Goal: Task Accomplishment & Management: Manage account settings

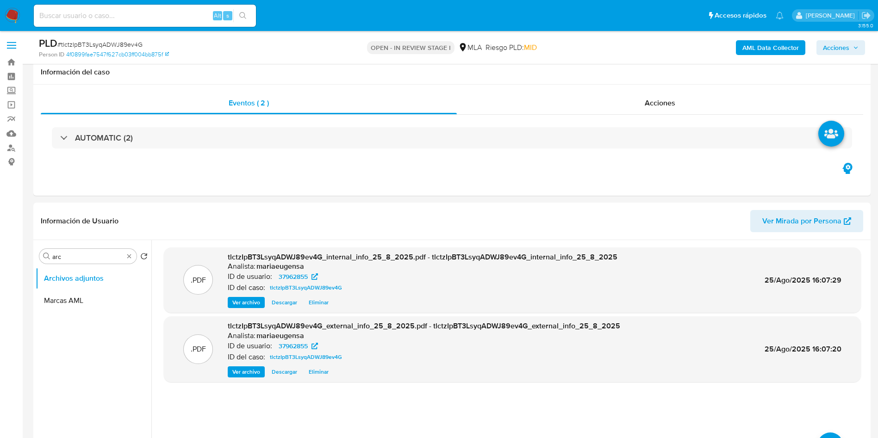
select select "10"
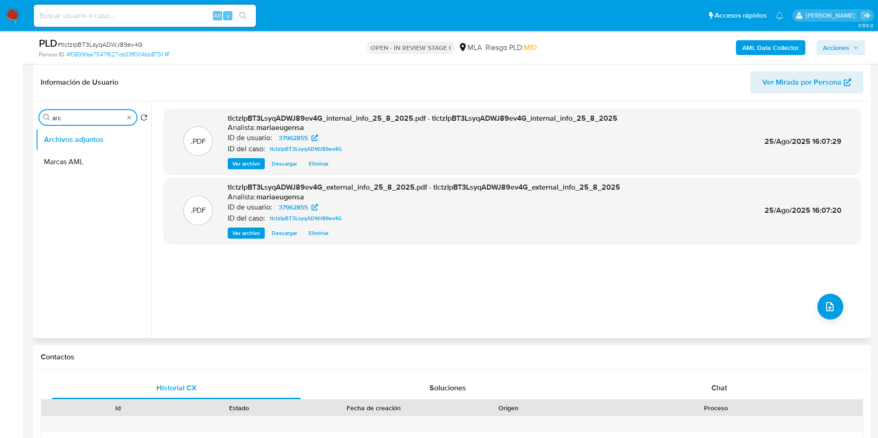
click at [87, 114] on input "arc" at bounding box center [87, 118] width 71 height 8
click at [827, 309] on icon "upload-file" at bounding box center [829, 306] width 11 height 11
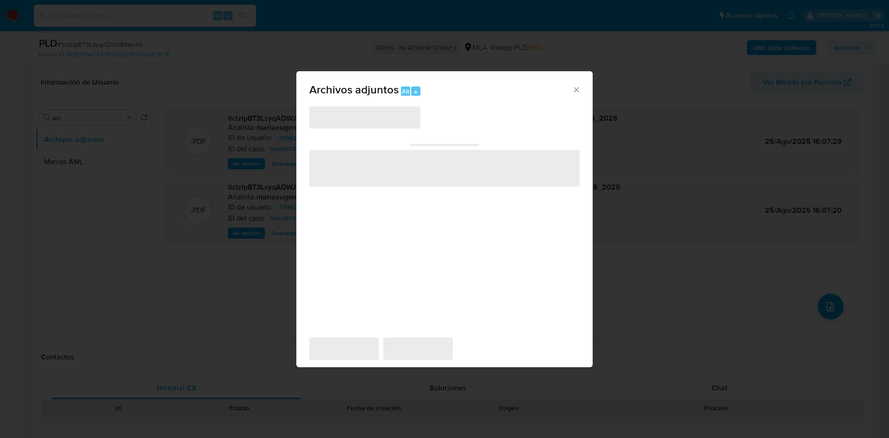
click at [438, 188] on div "‌ ‌ ‌ ‌ ‌" at bounding box center [444, 217] width 270 height 222
click at [434, 181] on span "‌" at bounding box center [444, 168] width 270 height 37
click at [576, 93] on icon "Cerrar" at bounding box center [576, 89] width 9 height 9
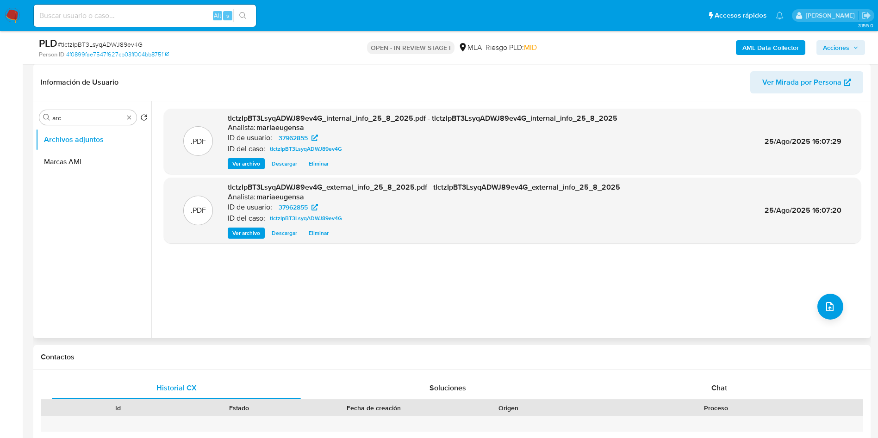
click at [557, 313] on div ".PDF tlctzIpBT3LsyqADWJ89ev4G_internal_info_25_8_2025.pdf - tlctzIpBT3LsyqADWJ8…" at bounding box center [512, 220] width 697 height 222
click at [629, 317] on div ".PDF tlctzIpBT3LsyqADWJ89ev4G_internal_info_25_8_2025.pdf - tlctzIpBT3LsyqADWJ8…" at bounding box center [512, 220] width 697 height 222
click at [822, 312] on button "upload-file" at bounding box center [830, 307] width 26 height 26
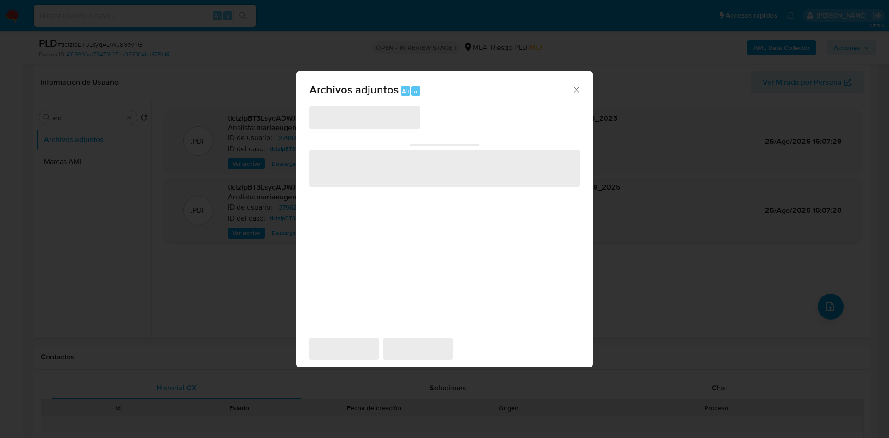
click at [413, 172] on span "‌" at bounding box center [444, 168] width 270 height 37
click at [578, 91] on icon "Cerrar" at bounding box center [576, 89] width 9 height 9
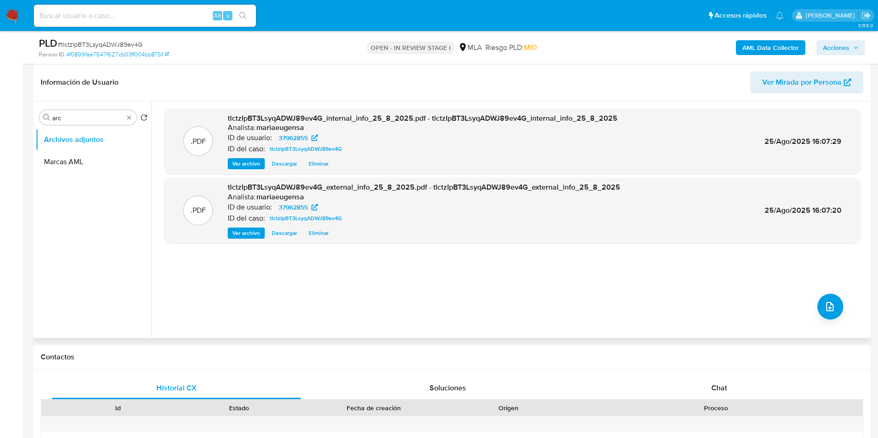
click at [538, 309] on div ".PDF tlctzIpBT3LsyqADWJ89ev4G_internal_info_25_8_2025.pdf - tlctzIpBT3LsyqADWJ8…" at bounding box center [512, 220] width 697 height 222
click at [824, 311] on span "upload-file" at bounding box center [829, 306] width 11 height 11
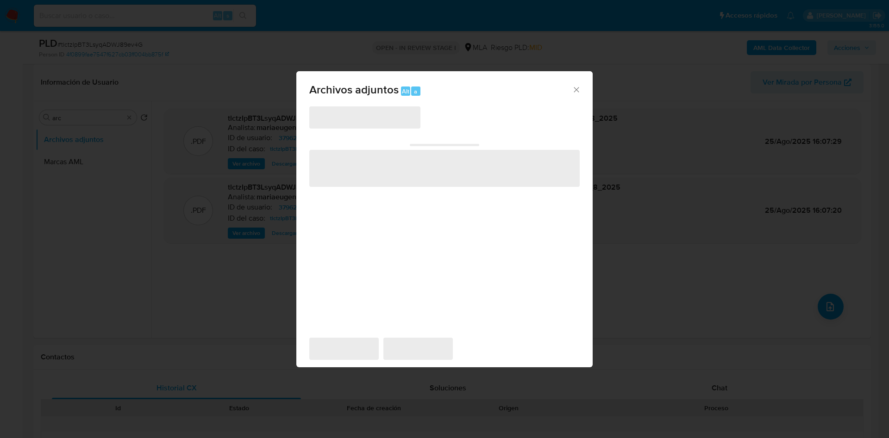
click at [580, 86] on icon "Cerrar" at bounding box center [576, 89] width 9 height 9
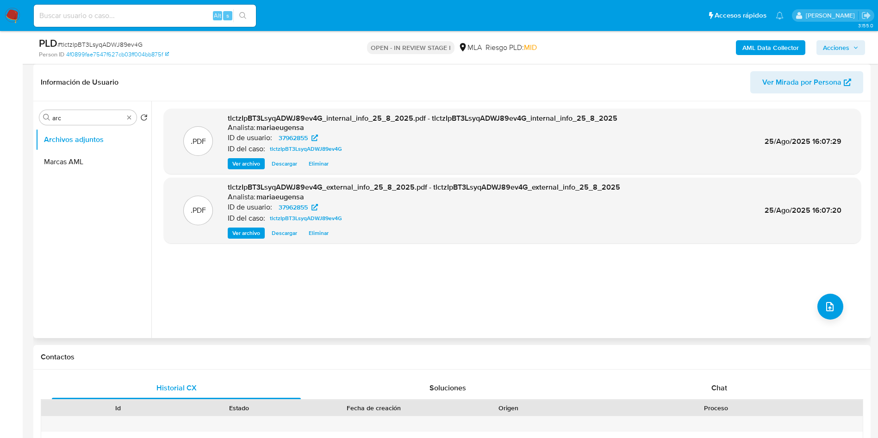
drag, startPoint x: 668, startPoint y: 281, endPoint x: 858, endPoint y: 313, distance: 192.3
click at [690, 292] on div ".PDF tlctzIpBT3LsyqADWJ89ev4G_internal_info_25_8_2025.pdf - tlctzIpBT3LsyqADWJ8…" at bounding box center [512, 220] width 697 height 222
click at [818, 309] on button "upload-file" at bounding box center [830, 307] width 26 height 26
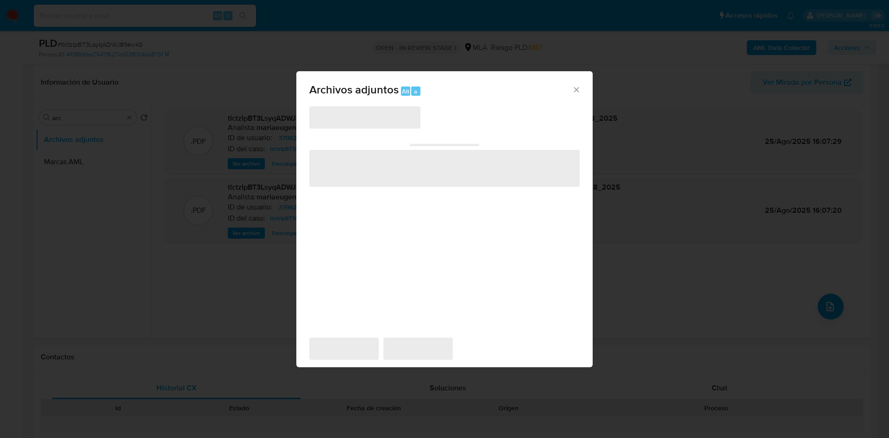
drag, startPoint x: 578, startPoint y: 89, endPoint x: 599, endPoint y: 118, distance: 36.1
click at [578, 88] on icon "Cerrar" at bounding box center [576, 89] width 9 height 9
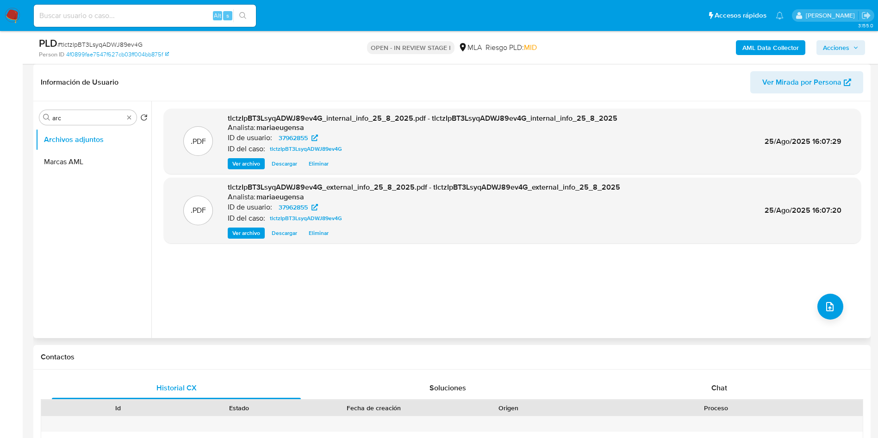
click at [767, 301] on div ".PDF tlctzIpBT3LsyqADWJ89ev4G_internal_info_25_8_2025.pdf - tlctzIpBT3LsyqADWJ8…" at bounding box center [512, 220] width 697 height 222
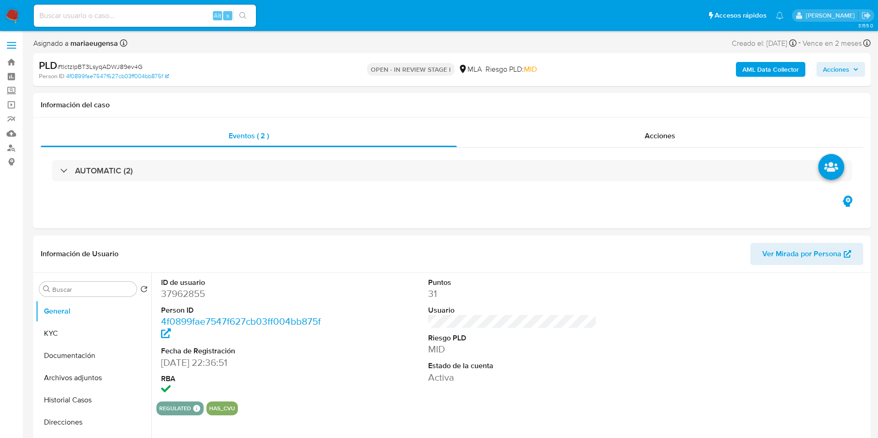
select select "10"
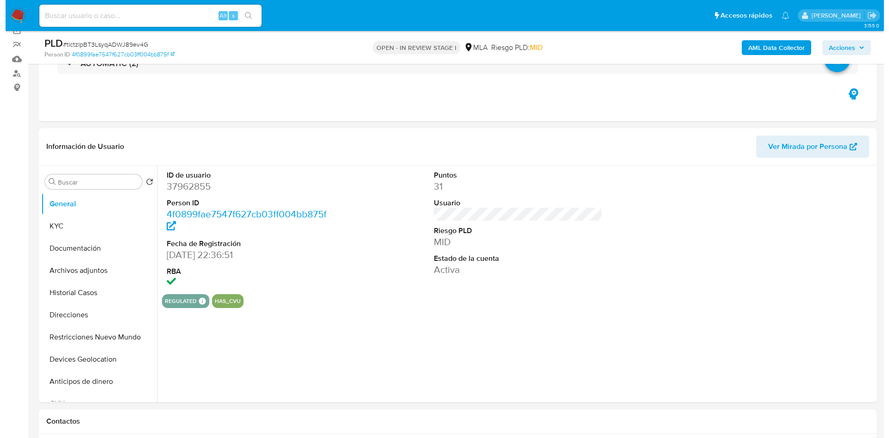
scroll to position [69, 0]
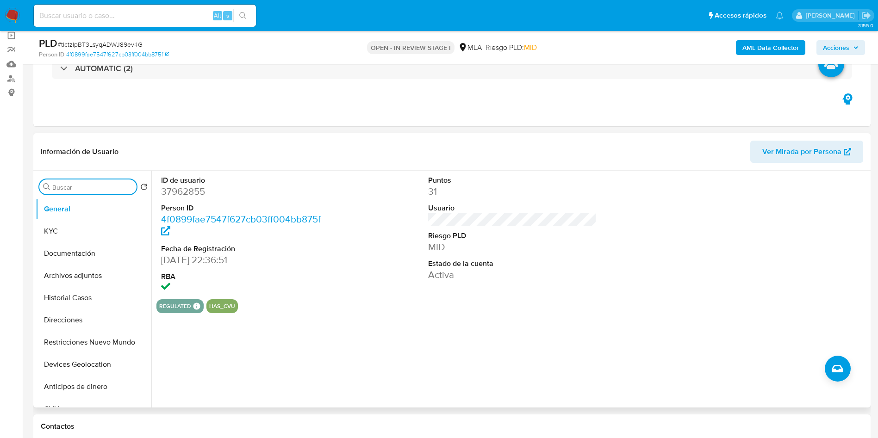
click at [66, 186] on input "Buscar" at bounding box center [92, 187] width 81 height 8
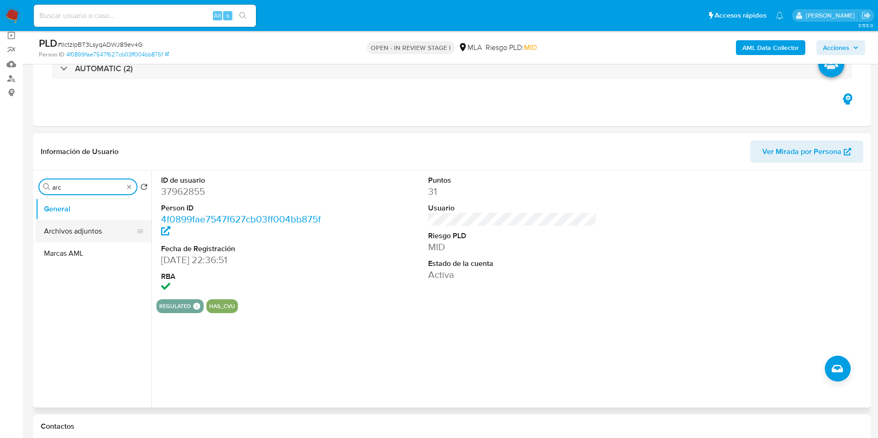
type input "arc"
click at [70, 230] on button "Archivos adjuntos" at bounding box center [90, 231] width 108 height 22
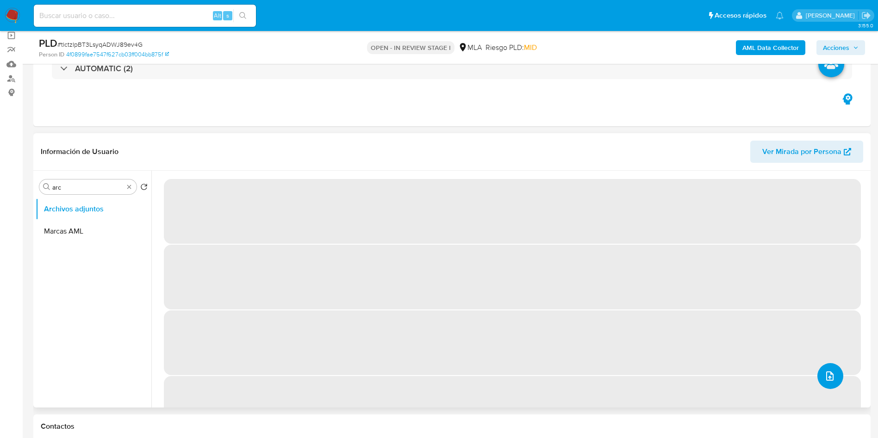
click at [820, 381] on button "upload-file" at bounding box center [830, 376] width 26 height 26
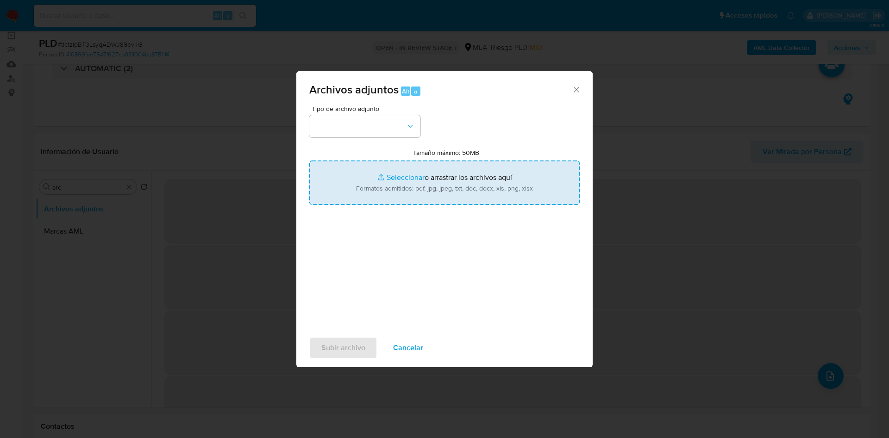
click at [388, 186] on input "Tamaño máximo: 50MB Seleccionar archivos" at bounding box center [444, 183] width 270 height 44
type input "C:\fakepath\Movimientos.xlsx"
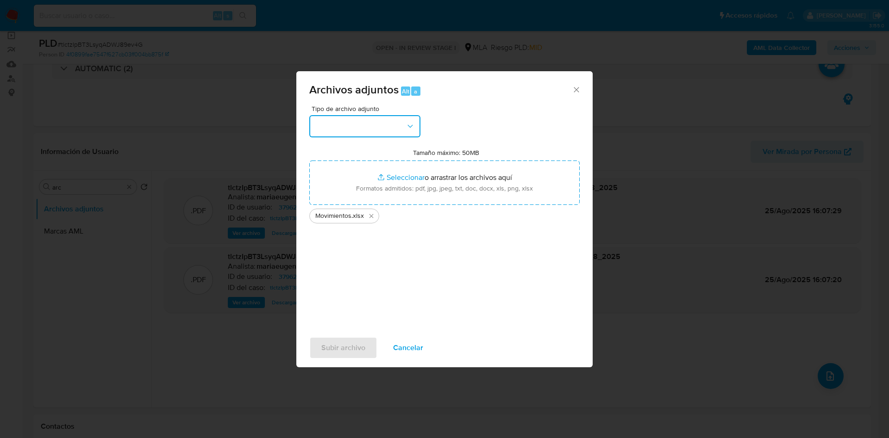
click at [368, 128] on button "button" at bounding box center [364, 126] width 111 height 22
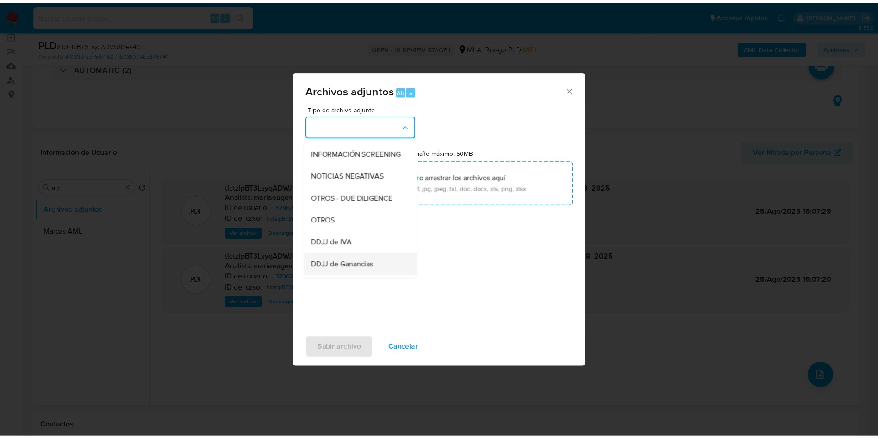
scroll to position [139, 0]
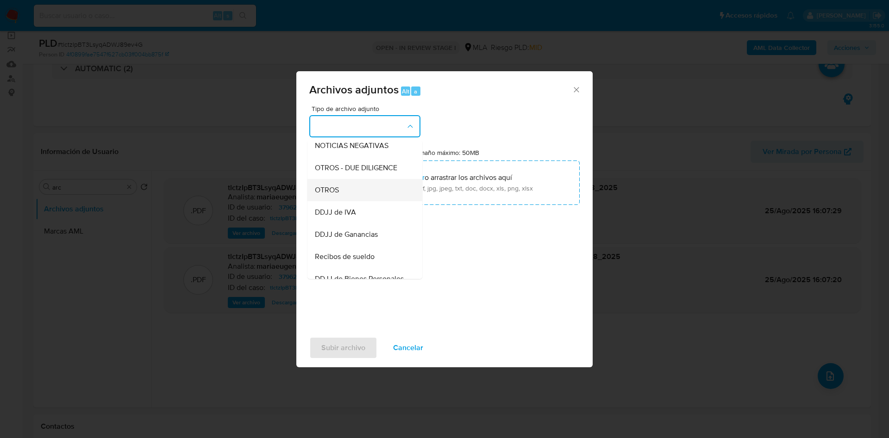
click at [340, 191] on div "OTROS" at bounding box center [362, 190] width 94 height 22
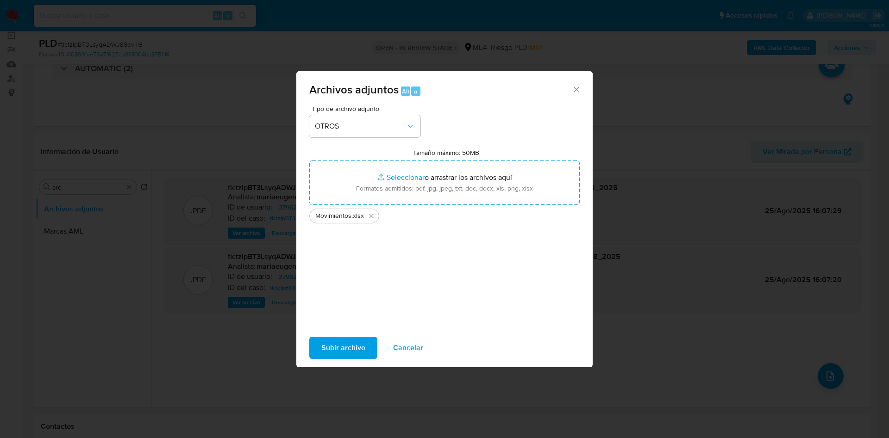
click at [334, 350] on span "Subir archivo" at bounding box center [343, 348] width 44 height 20
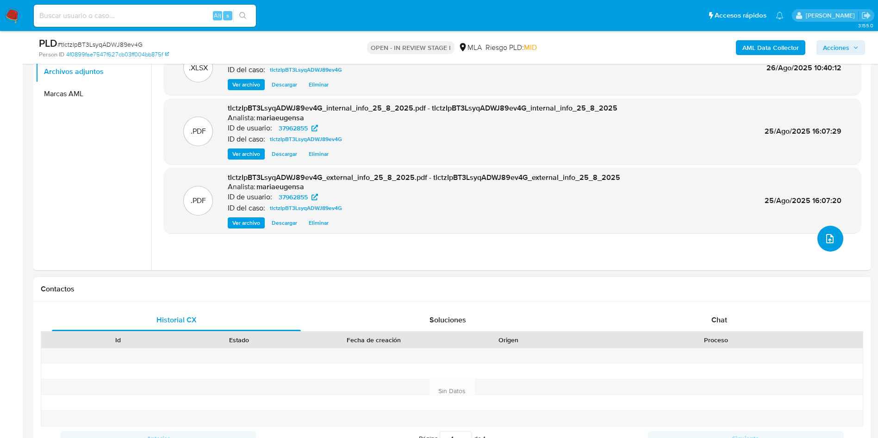
scroll to position [208, 0]
click at [731, 320] on div "Chat" at bounding box center [719, 319] width 249 height 22
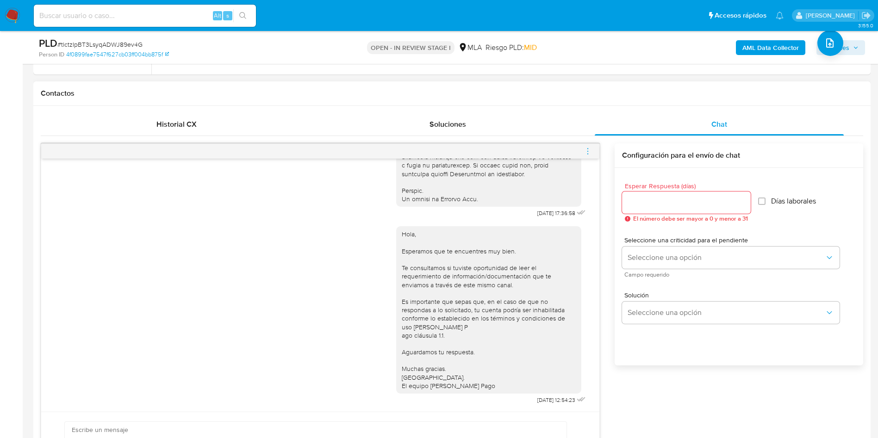
scroll to position [416, 0]
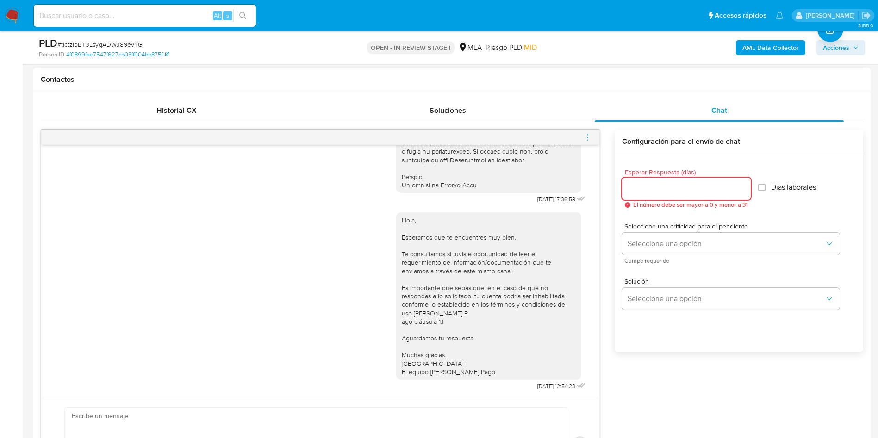
click at [630, 192] on input "Esperar Respuesta (días)" at bounding box center [686, 189] width 129 height 12
type input "2"
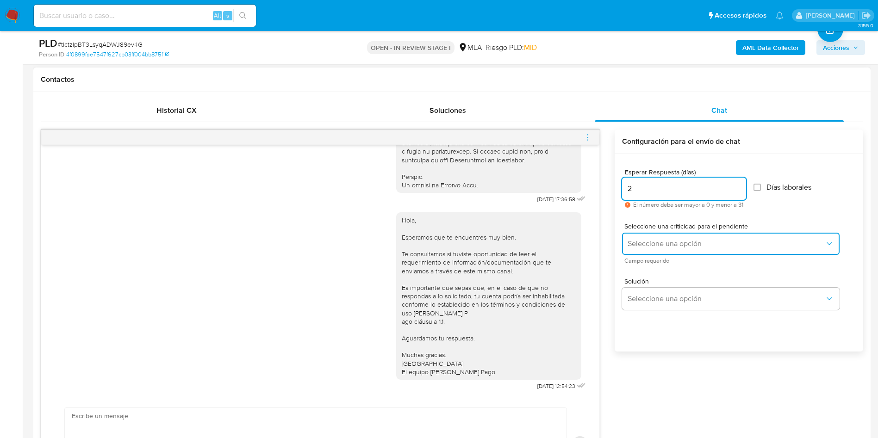
click at [650, 242] on span "Seleccione una opción" at bounding box center [726, 243] width 197 height 9
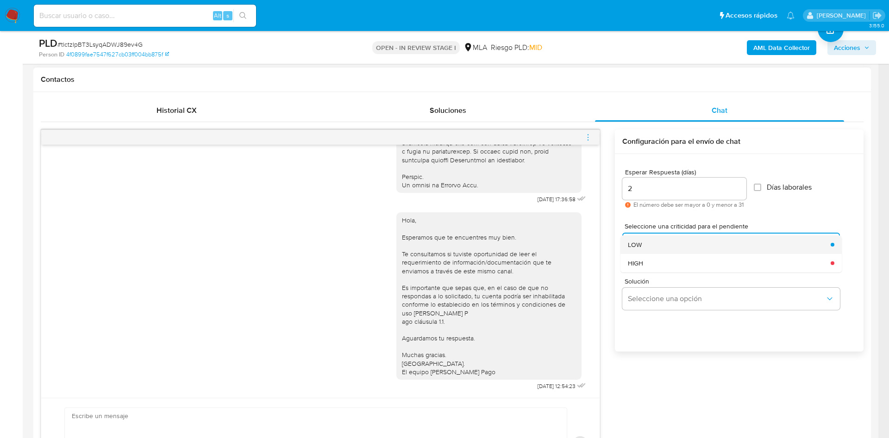
click at [644, 250] on div "LOW" at bounding box center [726, 245] width 197 height 19
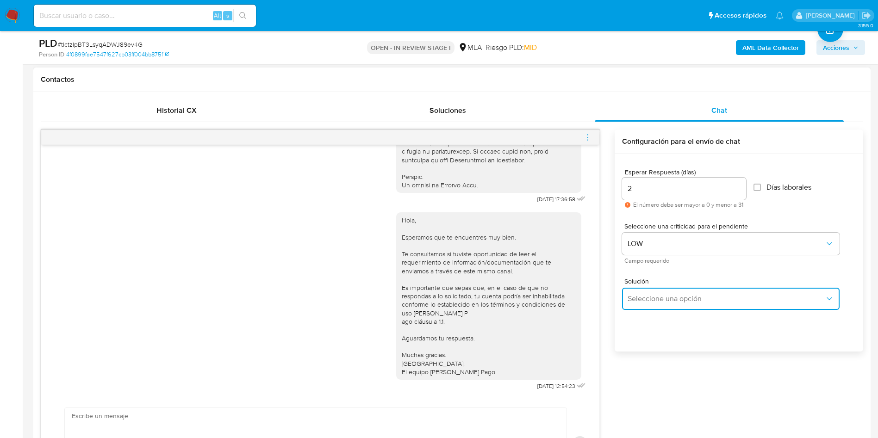
click at [645, 296] on span "Seleccione una opción" at bounding box center [726, 298] width 197 height 9
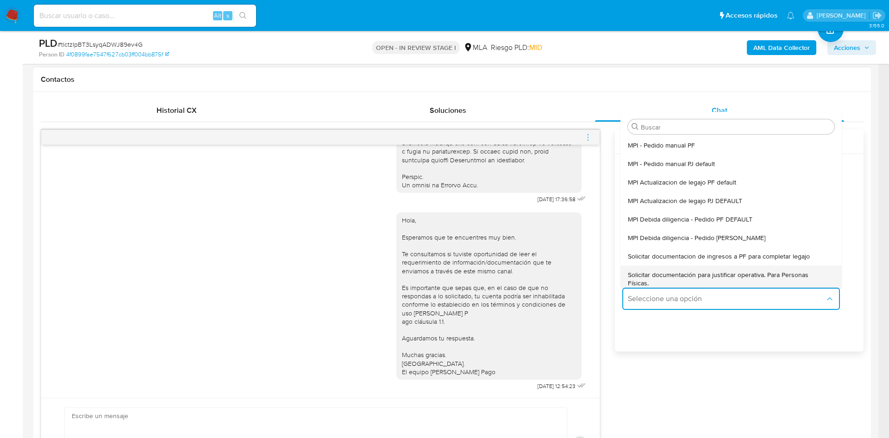
drag, startPoint x: 649, startPoint y: 276, endPoint x: 317, endPoint y: 417, distance: 361.0
click at [648, 276] on span "Solicitar documentación para justificar operativa. Para Personas Físicas." at bounding box center [728, 279] width 201 height 17
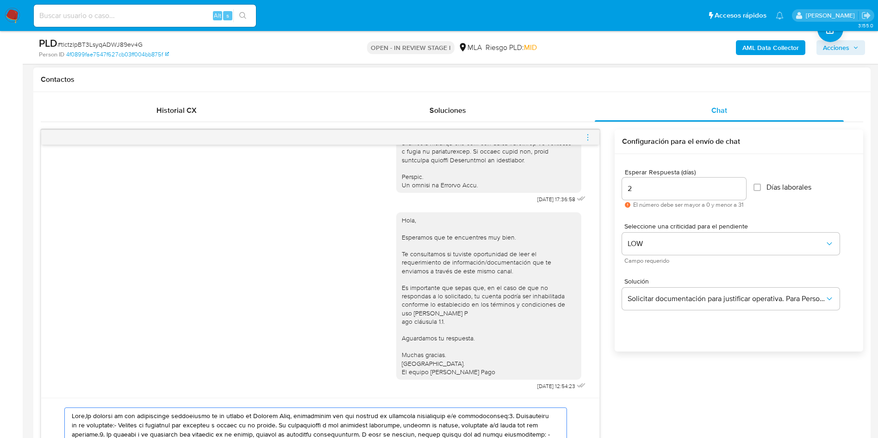
paste textarea "En función de las operaciones registradas en tu cuenta de Mercado Pago, necesit…"
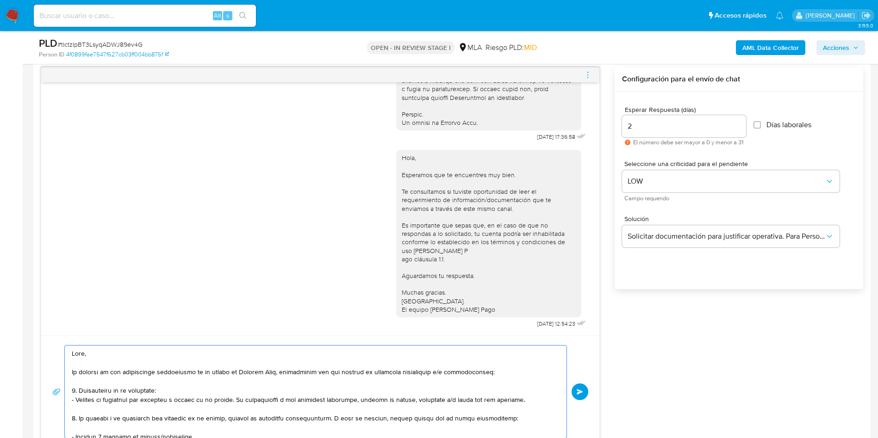
scroll to position [290, 0]
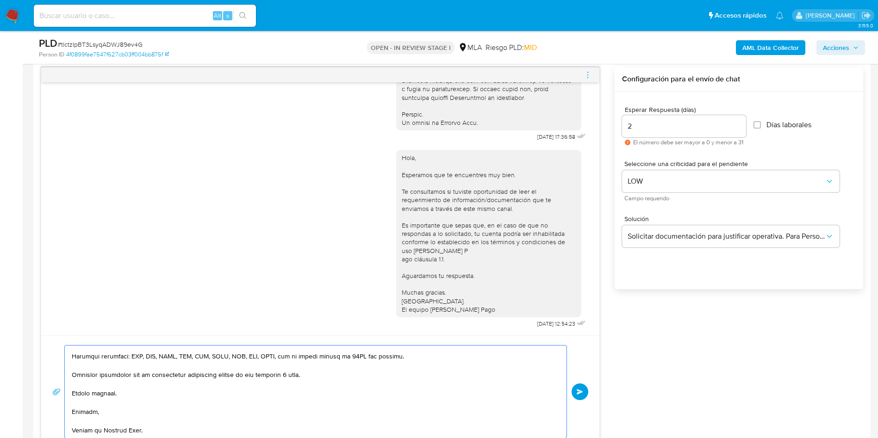
click at [292, 367] on textarea at bounding box center [313, 392] width 483 height 93
click at [263, 381] on textarea at bounding box center [313, 392] width 483 height 93
click at [97, 429] on textarea at bounding box center [313, 392] width 483 height 93
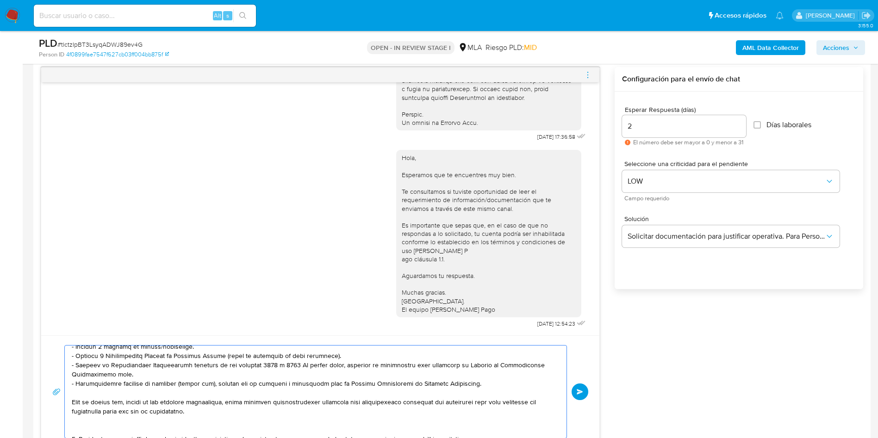
scroll to position [0, 0]
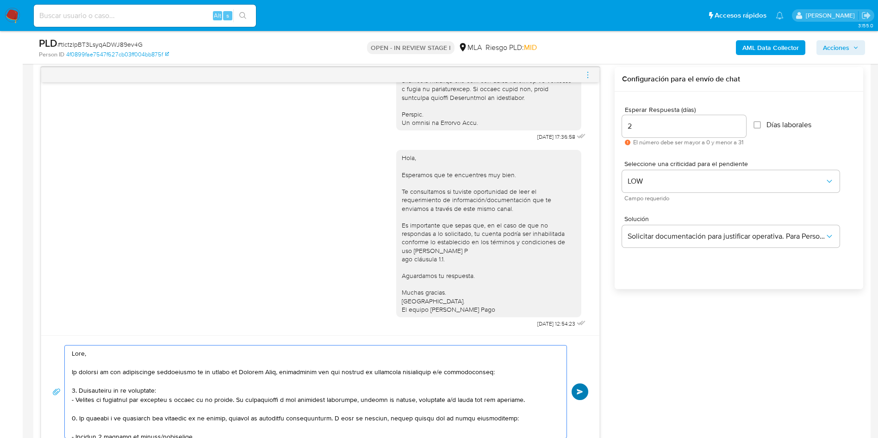
type textarea "Hola, En función de las operaciones registradas en tu cuenta de Mercado Pago, n…"
click at [582, 392] on span "Enviar" at bounding box center [580, 392] width 6 height 6
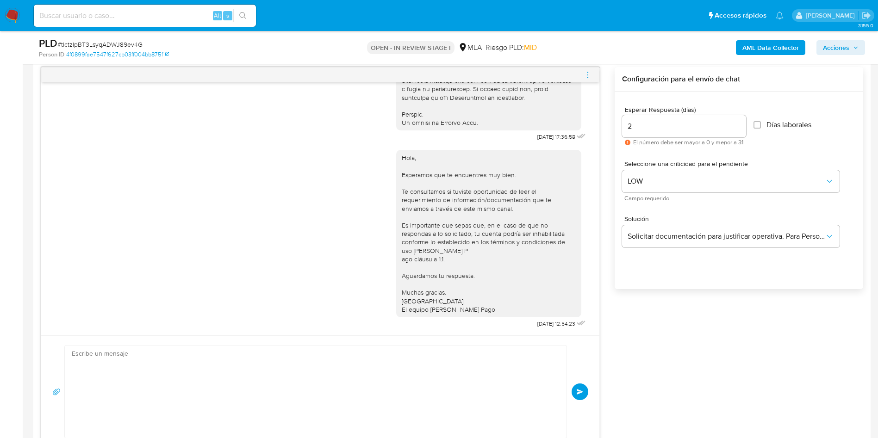
scroll to position [1015, 0]
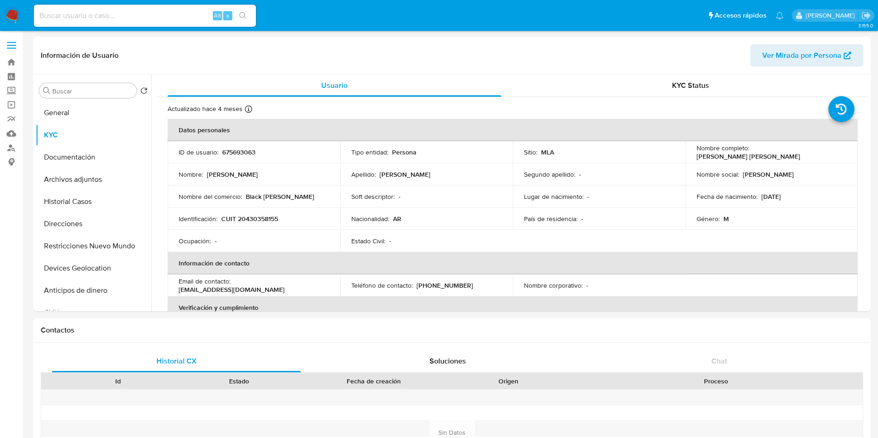
select select "10"
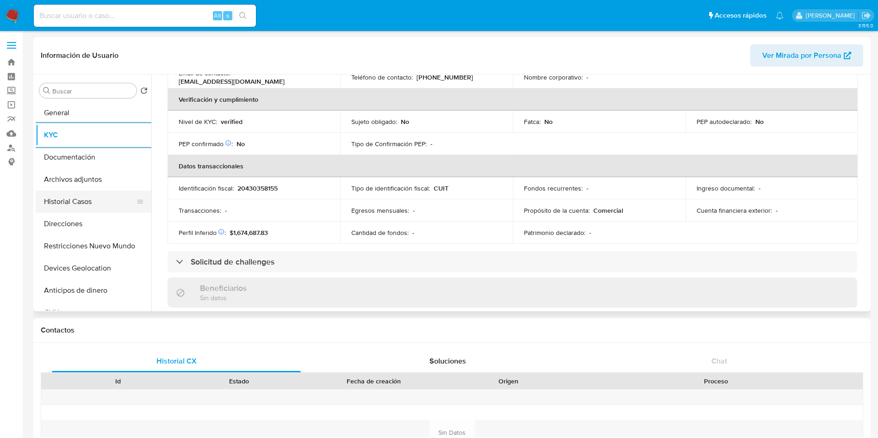
click at [75, 195] on button "Historial Casos" at bounding box center [90, 202] width 108 height 22
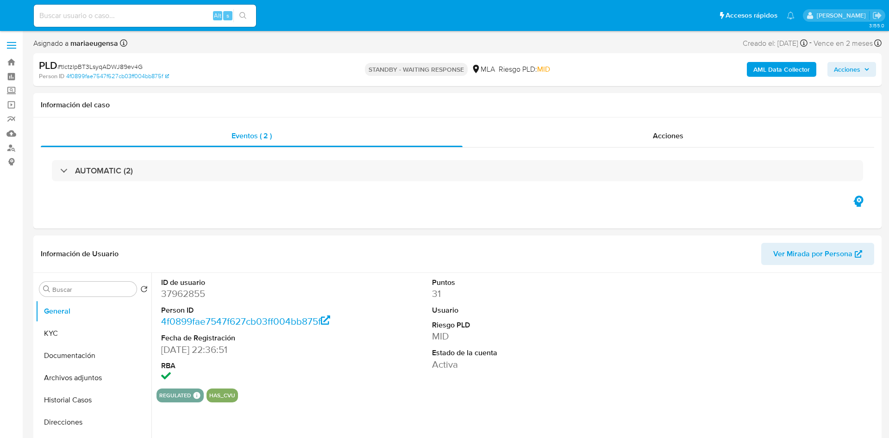
select select "10"
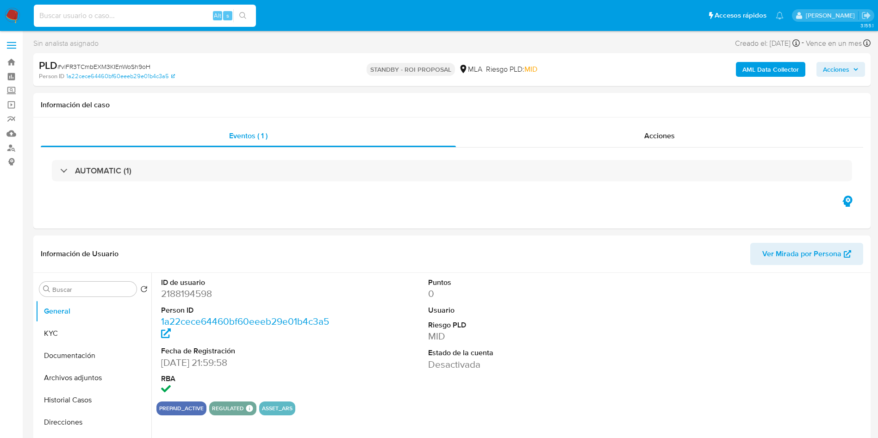
select select "10"
click at [85, 15] on input at bounding box center [145, 16] width 222 height 12
click at [90, 20] on input "654930" at bounding box center [145, 16] width 222 height 12
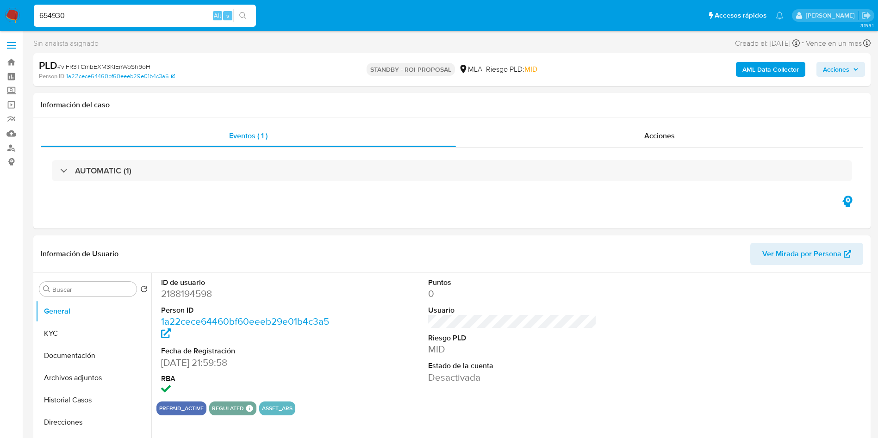
paste input "hBtn0dhw8eXYdNLLbnaM7XHs"
type input "hBtn0dhw8eXYdNLLbnaM7XHs"
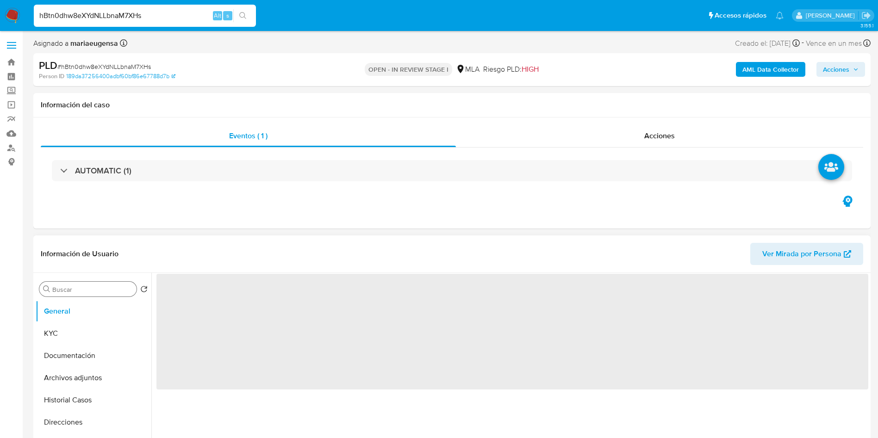
click at [59, 324] on button "KYC" at bounding box center [94, 334] width 116 height 22
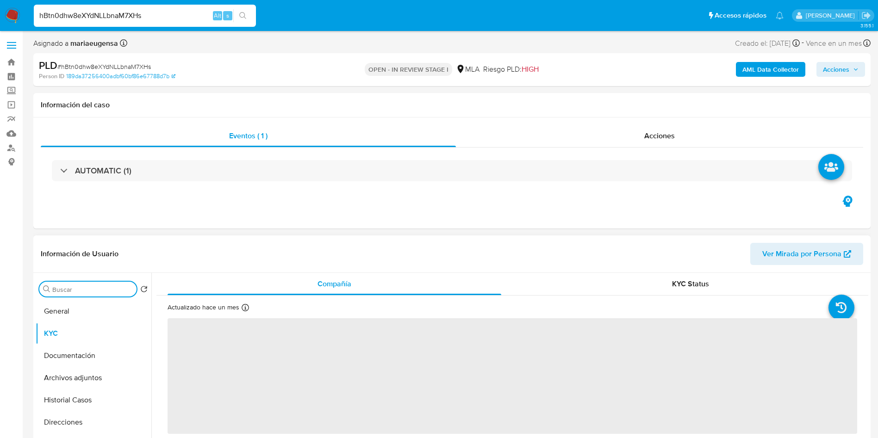
click at [68, 291] on input "Buscar" at bounding box center [92, 290] width 81 height 8
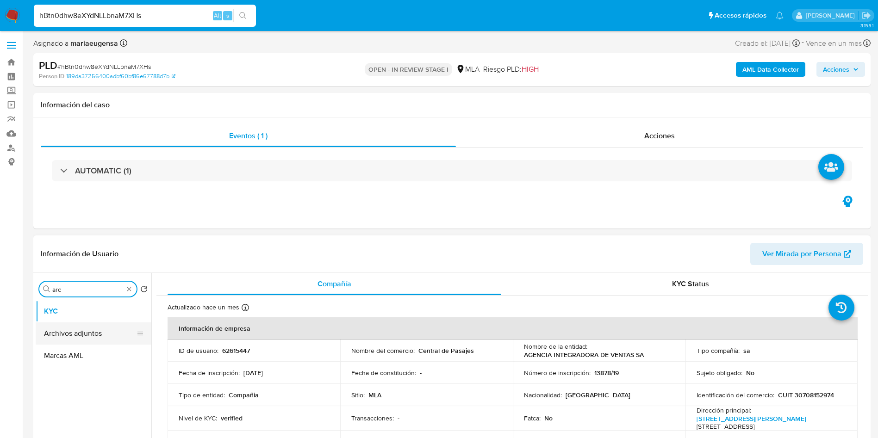
type input "arc"
click at [73, 332] on button "Archivos adjuntos" at bounding box center [90, 334] width 108 height 22
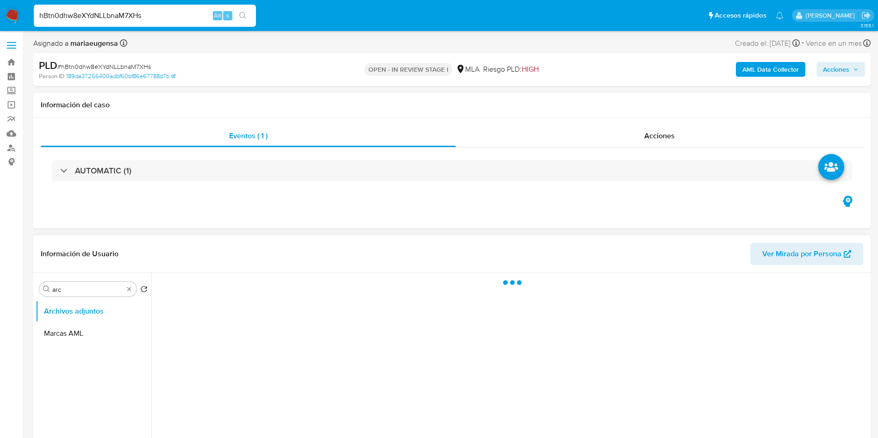
select select "10"
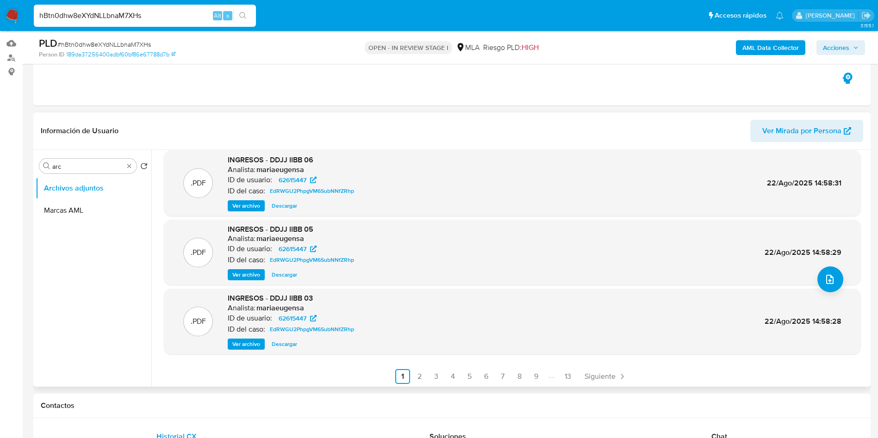
scroll to position [78, 0]
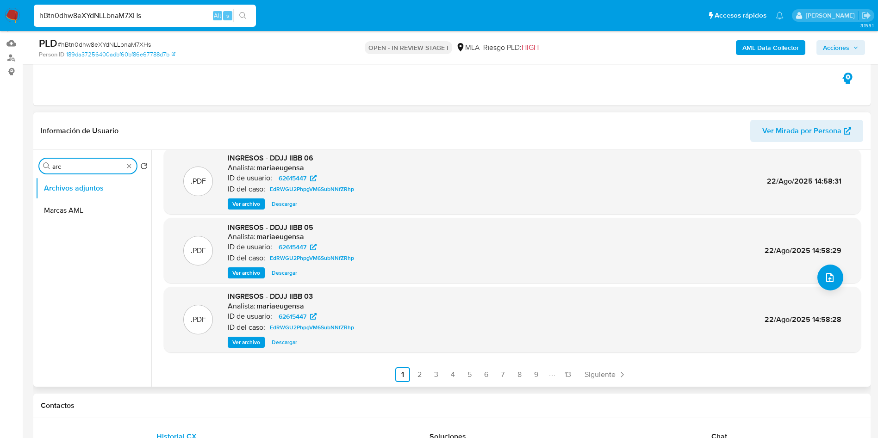
click at [95, 167] on input "arc" at bounding box center [87, 166] width 71 height 8
type input "his"
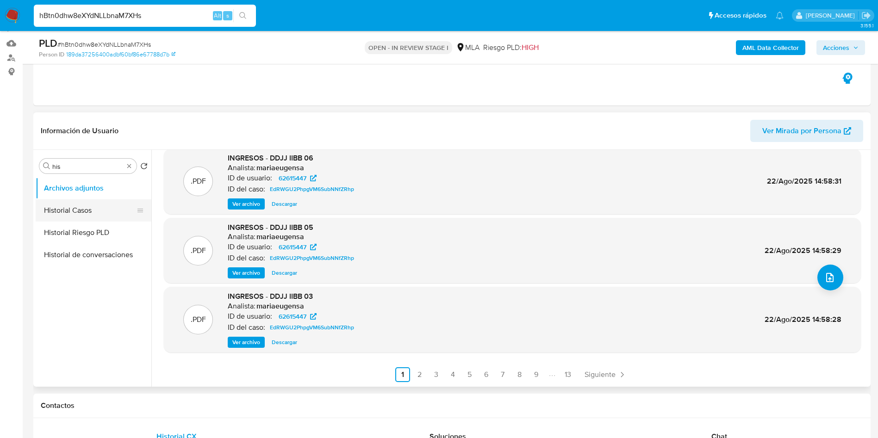
click at [109, 209] on button "Historial Casos" at bounding box center [90, 210] width 108 height 22
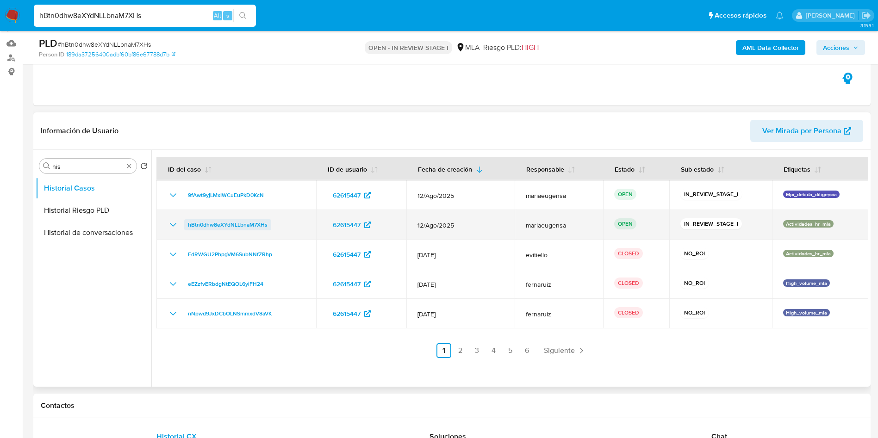
drag, startPoint x: 283, startPoint y: 224, endPoint x: 185, endPoint y: 222, distance: 98.1
click at [185, 222] on div "hBtn0dhw8eXYdNLLbnaM7XHs" at bounding box center [236, 224] width 137 height 11
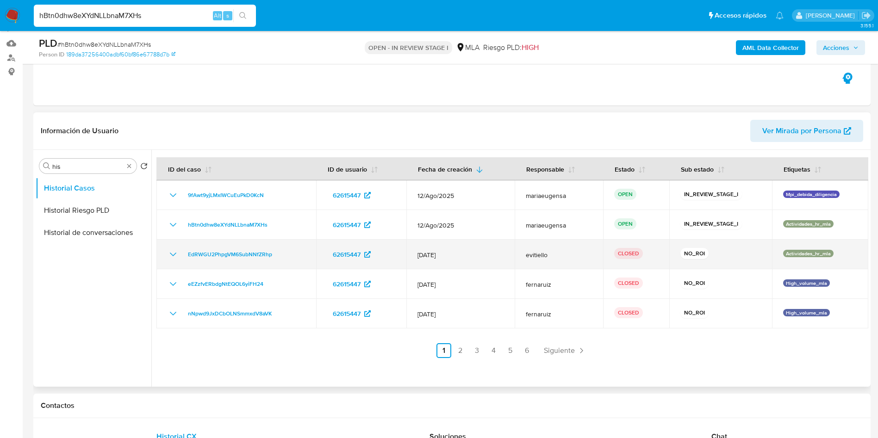
drag, startPoint x: 184, startPoint y: 253, endPoint x: 277, endPoint y: 257, distance: 93.1
click at [277, 257] on div "EdRWGU2PhpgVM6SubNNfZRhp" at bounding box center [236, 254] width 137 height 11
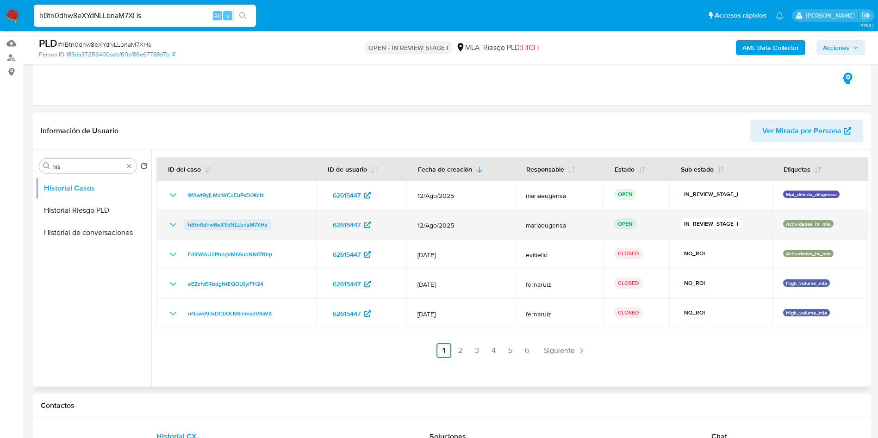
click at [224, 227] on span "hBtn0dhw8eXYdNLLbnaM7XHs" at bounding box center [228, 224] width 80 height 11
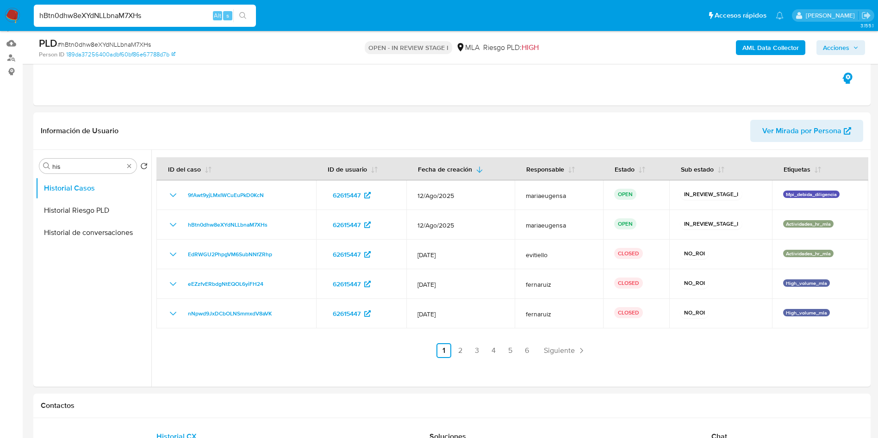
click at [105, 13] on input "hBtn0dhw8eXYdNLLbnaM7XHs" at bounding box center [145, 16] width 222 height 12
paste input "6T9uuvJs5snu4nZBxjBRFjOl"
type input "6T9uuvJs5snu4nZBxjBRFjOl"
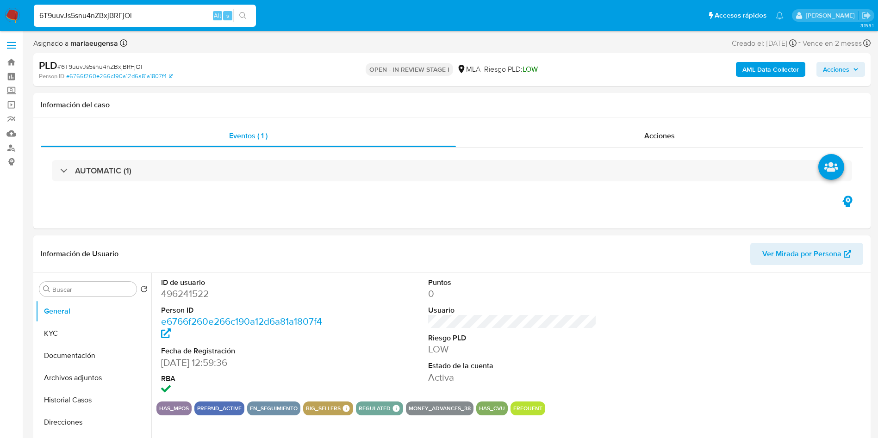
select select "10"
click at [255, 286] on dt "ID de usuario" at bounding box center [245, 283] width 169 height 10
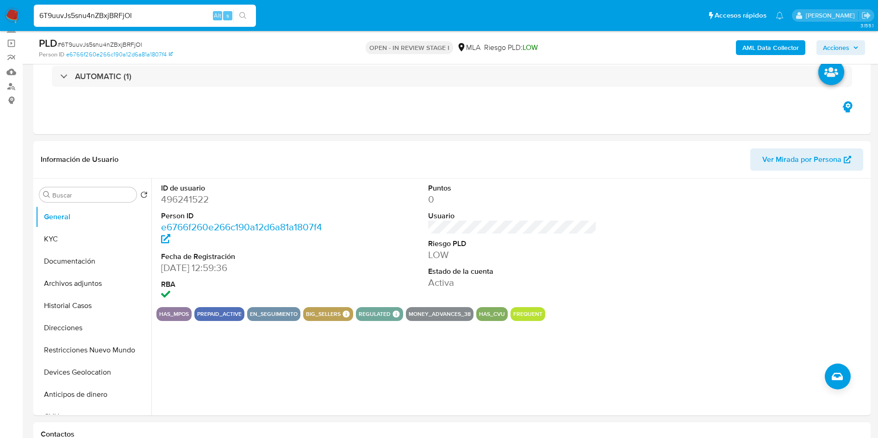
scroll to position [74, 0]
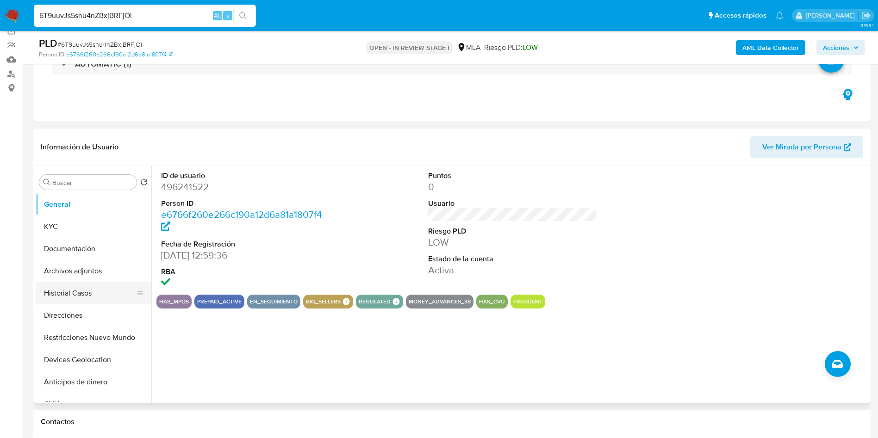
click at [65, 289] on button "Historial Casos" at bounding box center [90, 293] width 108 height 22
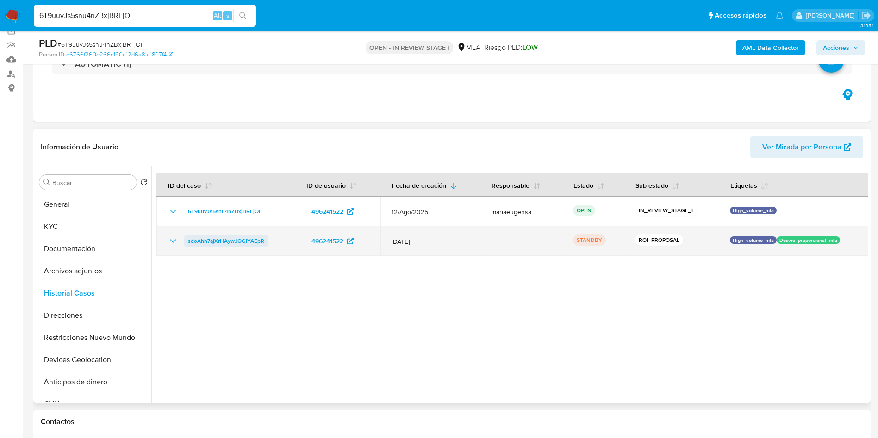
drag, startPoint x: 276, startPoint y: 246, endPoint x: 215, endPoint y: 273, distance: 67.3
click at [187, 238] on div "sdoAhh7ajXrHAywJQGiYAEpR" at bounding box center [226, 241] width 116 height 11
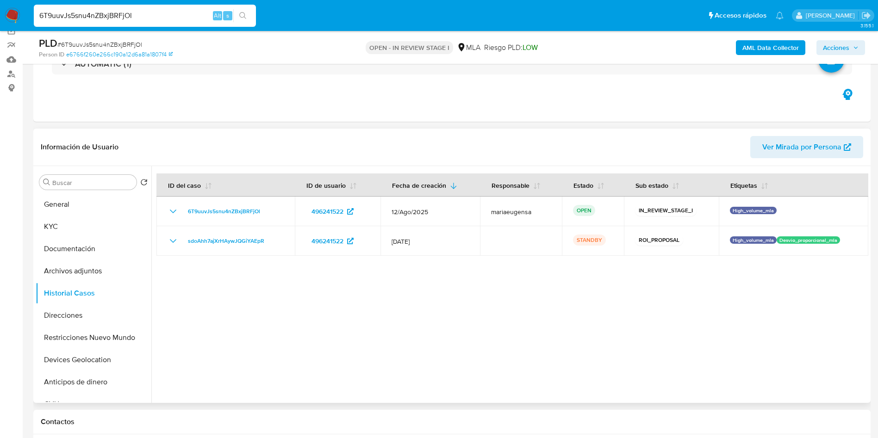
click at [285, 323] on div at bounding box center [509, 284] width 717 height 237
click at [327, 362] on div at bounding box center [509, 284] width 717 height 237
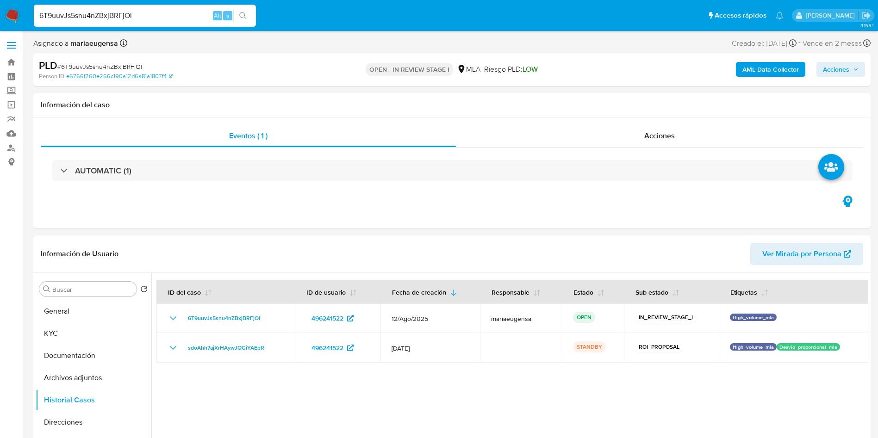
click at [133, 8] on div "6T9uuvJs5snu4nZBxjBRFjOl Alt s" at bounding box center [145, 16] width 222 height 22
click at [111, 18] on input "6T9uuvJs5snu4nZBxjBRFjOl" at bounding box center [145, 16] width 222 height 12
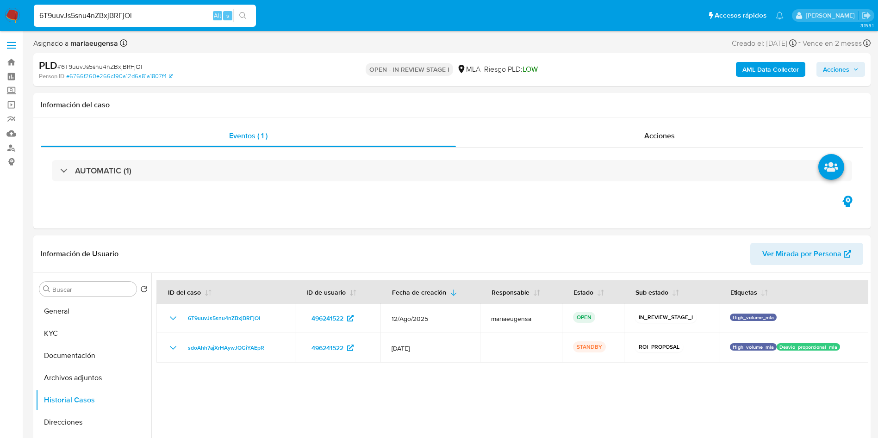
click at [111, 18] on input "6T9uuvJs5snu4nZBxjBRFjOl" at bounding box center [145, 16] width 222 height 12
paste input "1gTJ1gXsykq7WXmeJWmPZufr"
type input "1gTJ1gXsykq7WXmeJWmPZufr"
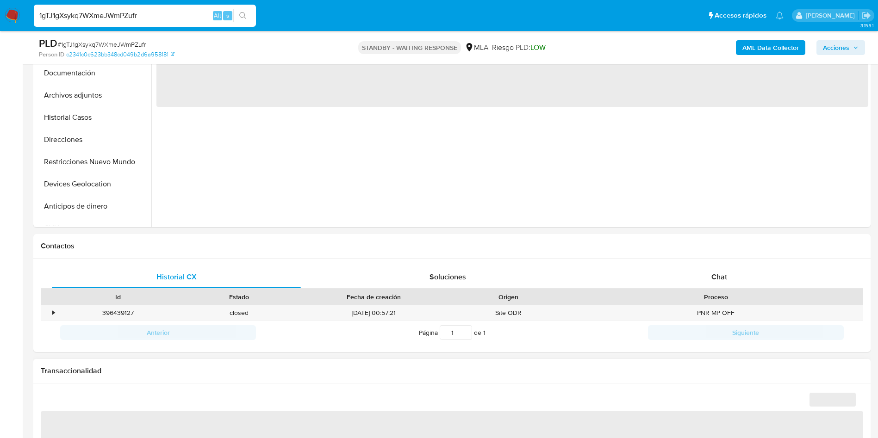
scroll to position [278, 0]
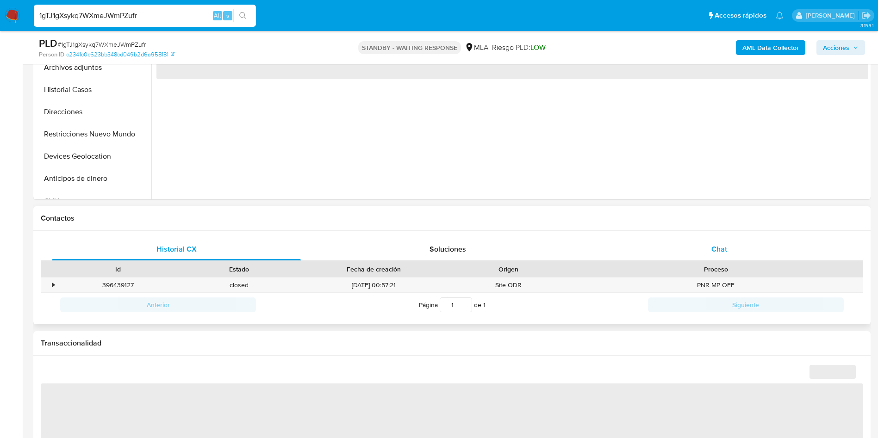
click at [730, 242] on div "Chat" at bounding box center [719, 249] width 249 height 22
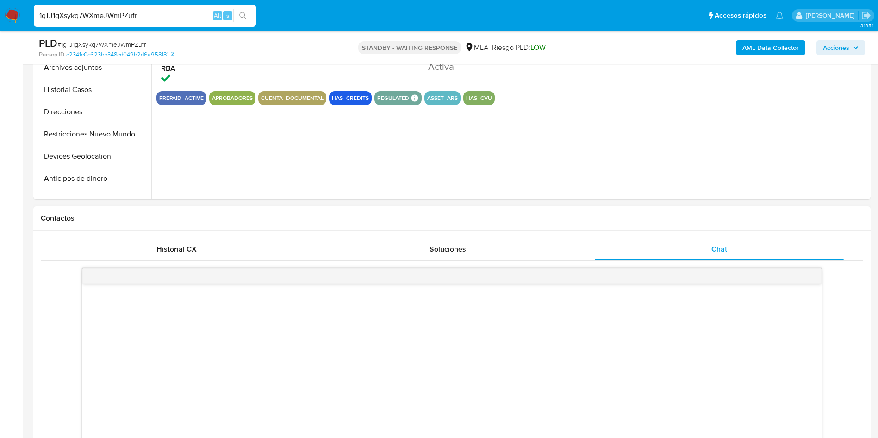
select select "10"
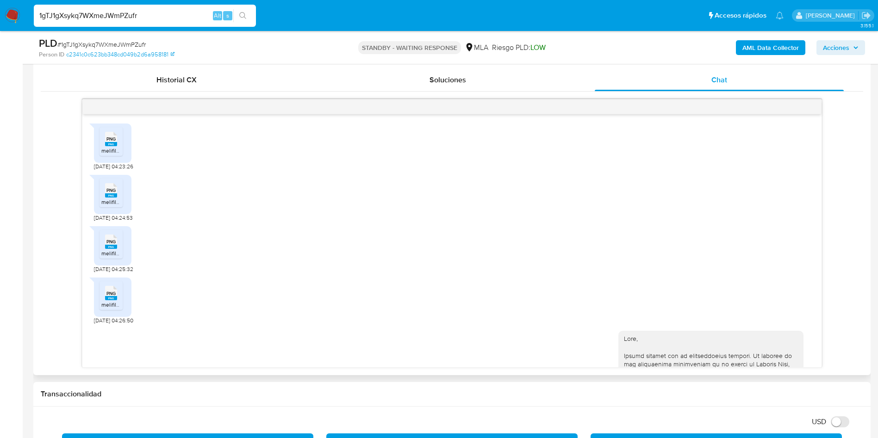
scroll to position [416, 0]
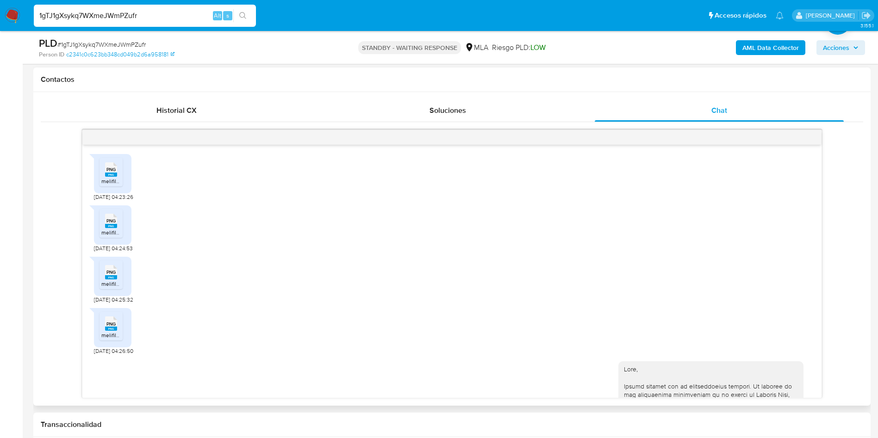
click at [307, 241] on div "PNG PNG melifile679173172552738812.png 19/07/2025 04:24:53" at bounding box center [452, 226] width 716 height 51
click at [232, 218] on div "PNG PNG melifile679173172552738812.png 19/07/2025 04:24:53" at bounding box center [452, 226] width 716 height 51
click at [300, 285] on div "PNG PNG melifile7813882080133244072.png 19/07/2025 04:25:32" at bounding box center [452, 277] width 716 height 51
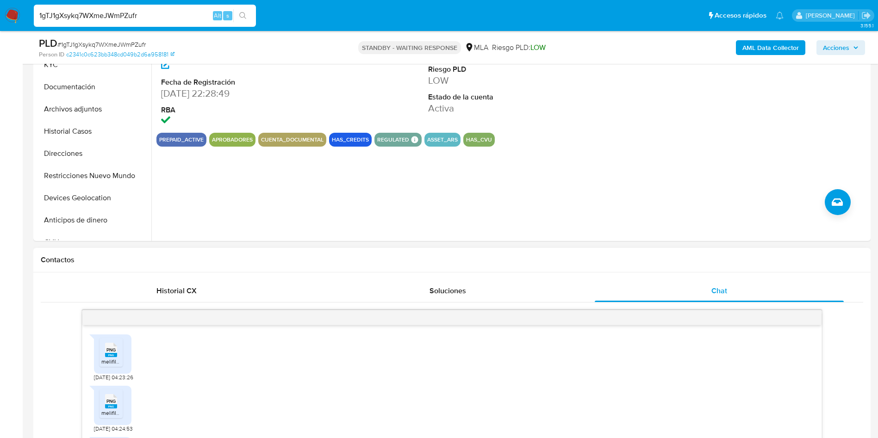
scroll to position [0, 0]
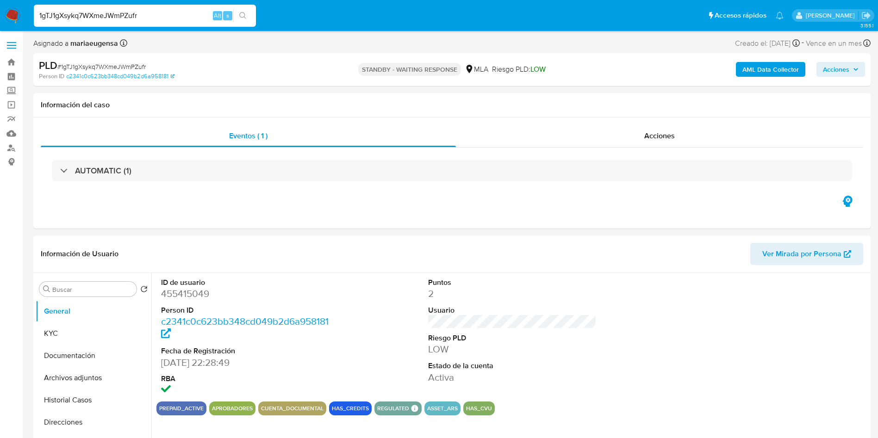
drag, startPoint x: 129, startPoint y: 1, endPoint x: 126, endPoint y: 9, distance: 8.1
click at [129, 2] on nav "Pausado Ver notificaciones 1gTJ1gXsykq7WXmeJWmPZufr Alt s Accesos rápidos Presi…" at bounding box center [439, 15] width 878 height 31
click at [125, 18] on input "1gTJ1gXsykq7WXmeJWmPZufr" at bounding box center [145, 16] width 222 height 12
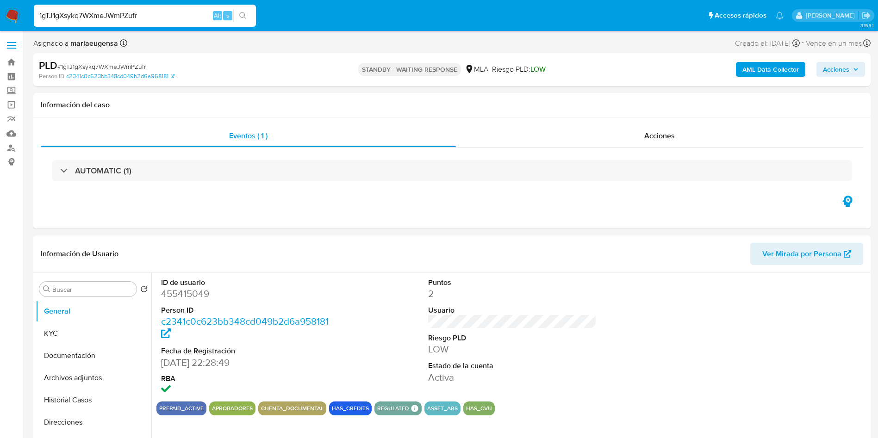
paste input "IT34Um2kWaDiQxVCuDkMpylW"
type input "IT34Um2kWaDiQxVCuDkMpylW"
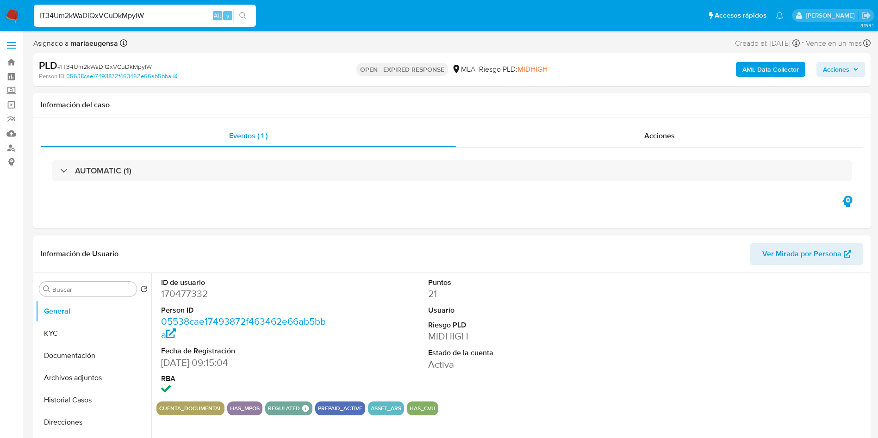
select select "10"
click at [170, 9] on div "IT34Um2kWaDiQxVCuDkMpylW Alt s" at bounding box center [145, 16] width 222 height 22
click at [197, 296] on dd "170477332" at bounding box center [245, 293] width 169 height 13
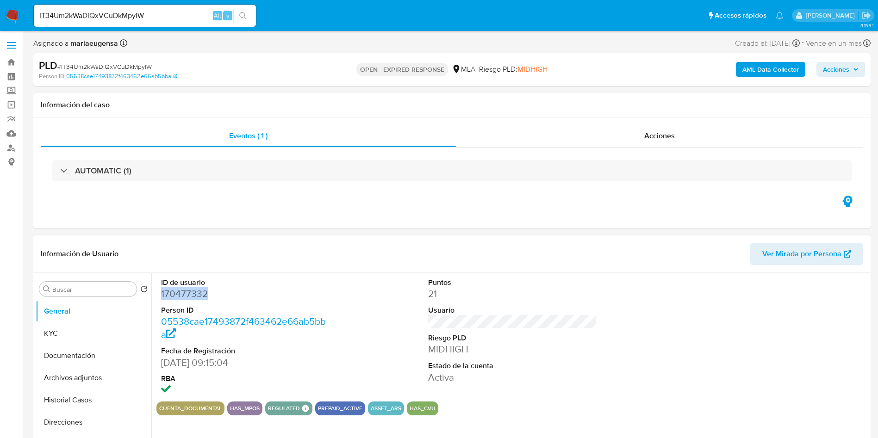
copy dd "170477332"
click at [516, 365] on dt "Estado de la cuenta" at bounding box center [512, 366] width 169 height 10
drag, startPoint x: 81, startPoint y: 296, endPoint x: 83, endPoint y: 288, distance: 8.2
click at [81, 294] on div "Buscar" at bounding box center [87, 289] width 97 height 15
click at [83, 288] on input "a" at bounding box center [92, 290] width 81 height 8
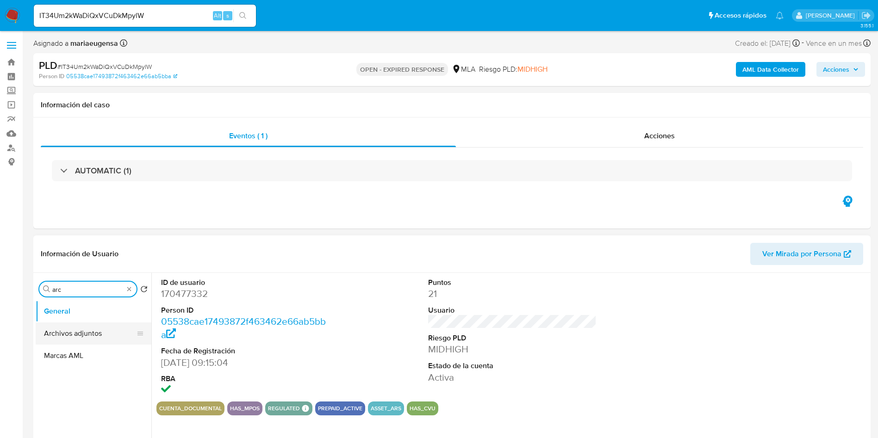
type input "arc"
click at [90, 328] on button "Archivos adjuntos" at bounding box center [90, 334] width 108 height 22
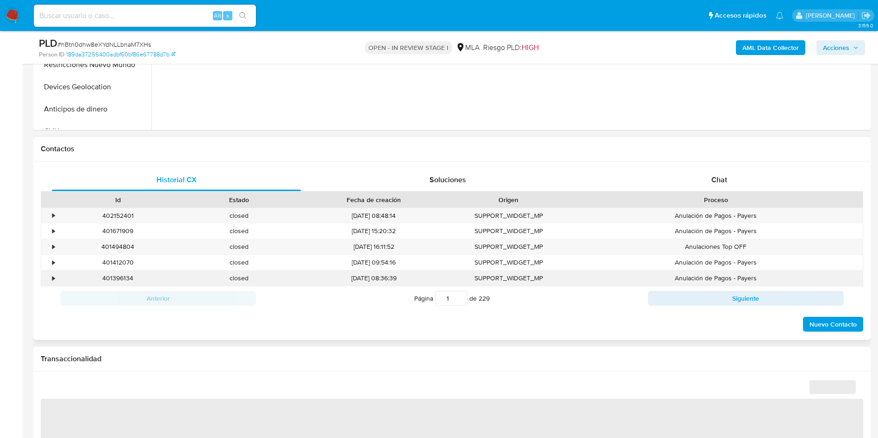
select select "10"
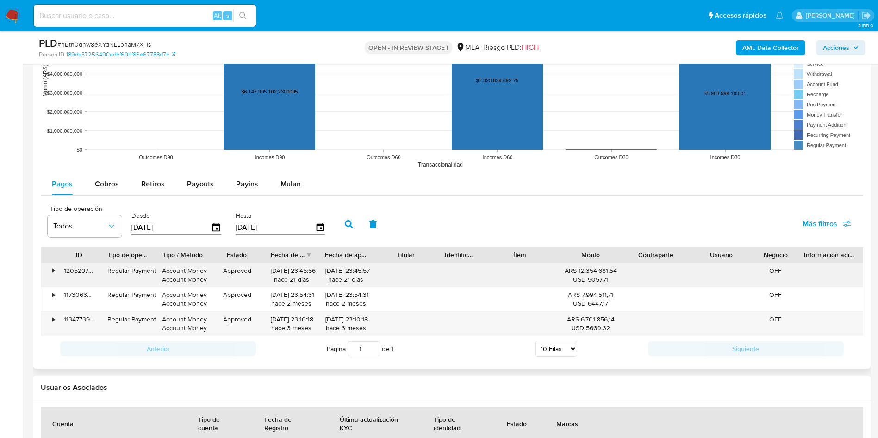
scroll to position [902, 0]
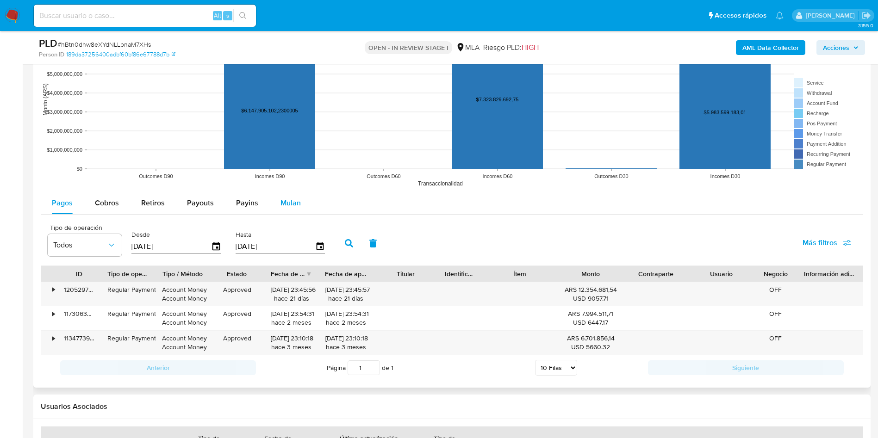
drag, startPoint x: 274, startPoint y: 196, endPoint x: 279, endPoint y: 199, distance: 5.6
click at [277, 198] on button "Mulan" at bounding box center [290, 203] width 43 height 22
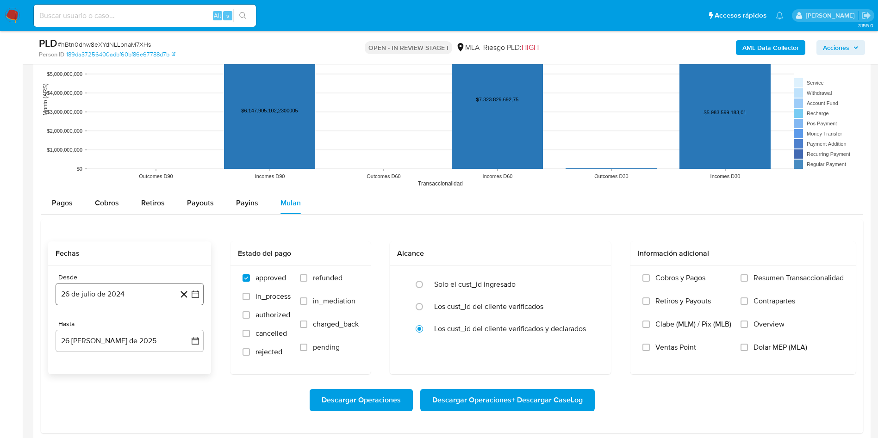
click at [145, 296] on button "26 de julio de 2024" at bounding box center [130, 294] width 148 height 22
click at [138, 153] on span "julio 2024" at bounding box center [125, 153] width 35 height 9
click at [186, 143] on icon "Año siguiente" at bounding box center [185, 142] width 11 height 11
click at [90, 233] on button "jul" at bounding box center [89, 228] width 26 height 15
click at [93, 186] on button "1" at bounding box center [92, 187] width 15 height 15
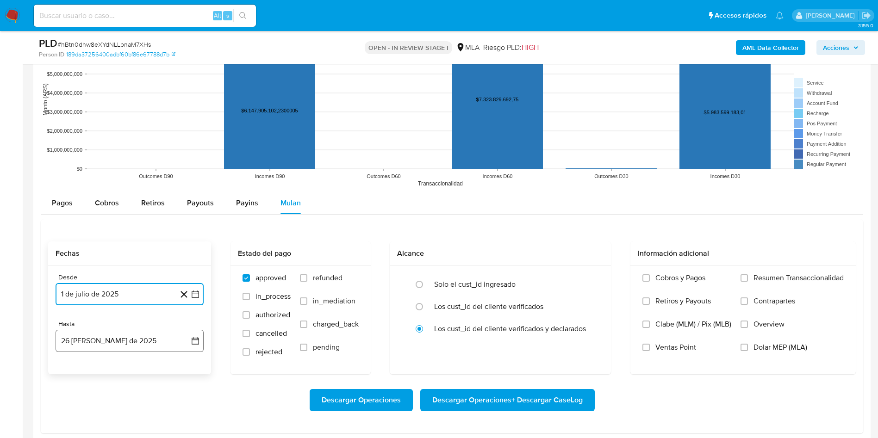
drag, startPoint x: 80, startPoint y: 335, endPoint x: 76, endPoint y: 329, distance: 7.7
click at [80, 335] on button "26 de agosto de 2025" at bounding box center [130, 341] width 148 height 22
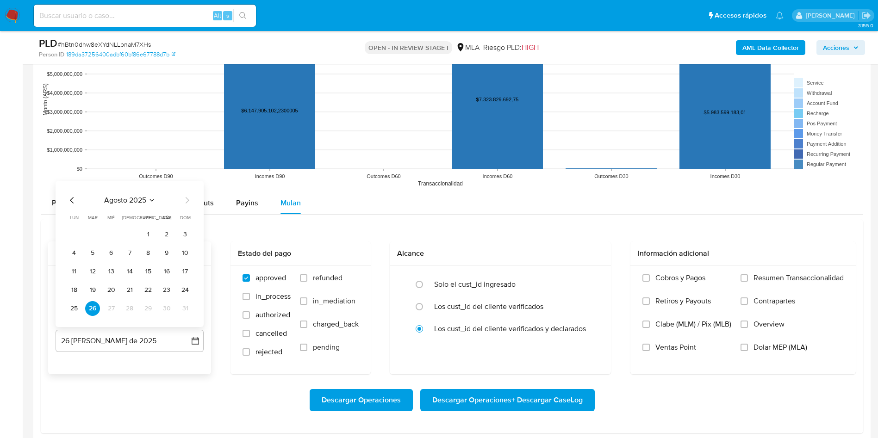
click at [69, 202] on icon "Mes anterior" at bounding box center [72, 200] width 11 height 11
drag, startPoint x: 123, startPoint y: 298, endPoint x: 124, endPoint y: 303, distance: 5.4
click at [124, 301] on tbody "1 2 3 4 5 6 7 8 9 10 11 12 13 14 15 16 17 18 19 20 21 22 23 24 25 26 27 28 29 3…" at bounding box center [130, 271] width 126 height 89
click at [125, 304] on button "31" at bounding box center [129, 308] width 15 height 15
drag, startPoint x: 315, startPoint y: 276, endPoint x: 319, endPoint y: 279, distance: 4.8
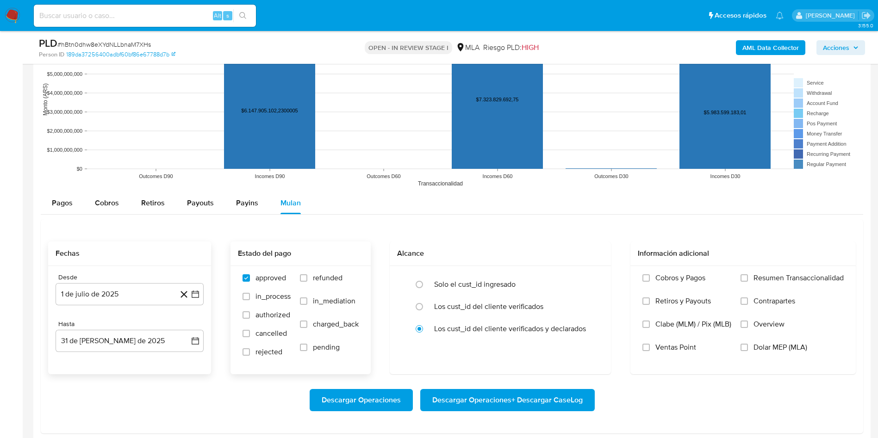
click at [316, 276] on span "refunded" at bounding box center [328, 277] width 30 height 9
click at [307, 276] on input "refunded" at bounding box center [303, 277] width 7 height 7
checkbox input "true"
click at [790, 354] on label "Dolar MEP (MLA)" at bounding box center [791, 354] width 103 height 23
click at [748, 351] on input "Dolar MEP (MLA)" at bounding box center [743, 347] width 7 height 7
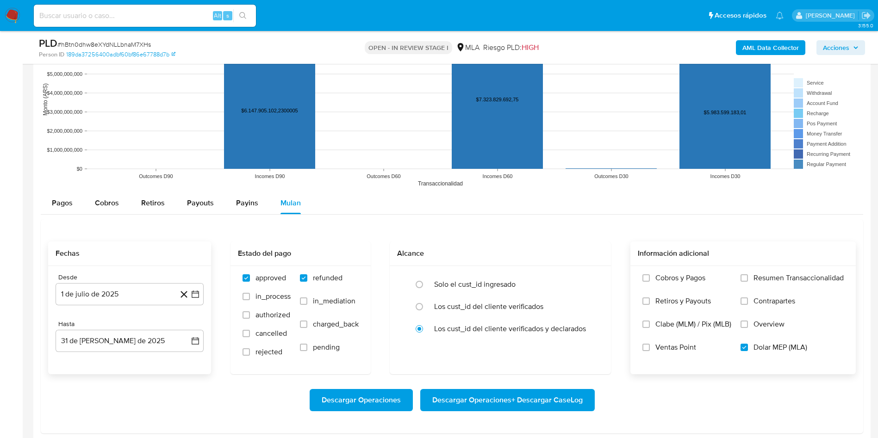
click at [516, 401] on span "Descargar Operaciones + Descargar CaseLog" at bounding box center [507, 400] width 150 height 20
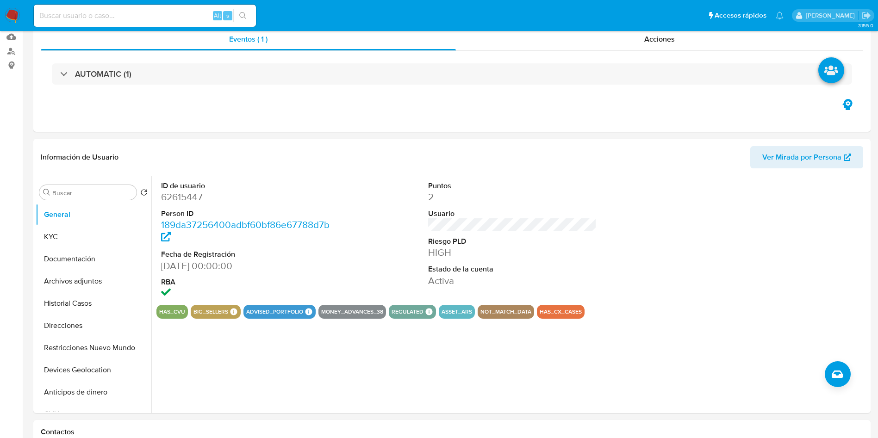
scroll to position [0, 0]
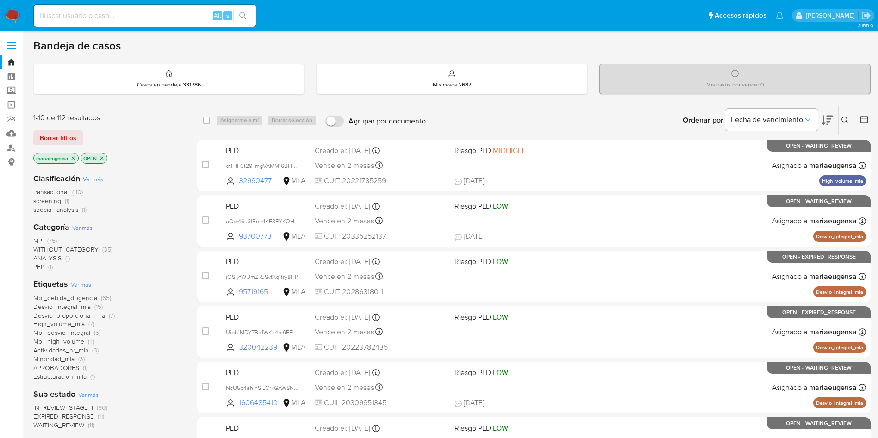
click at [844, 122] on icon at bounding box center [844, 120] width 7 height 7
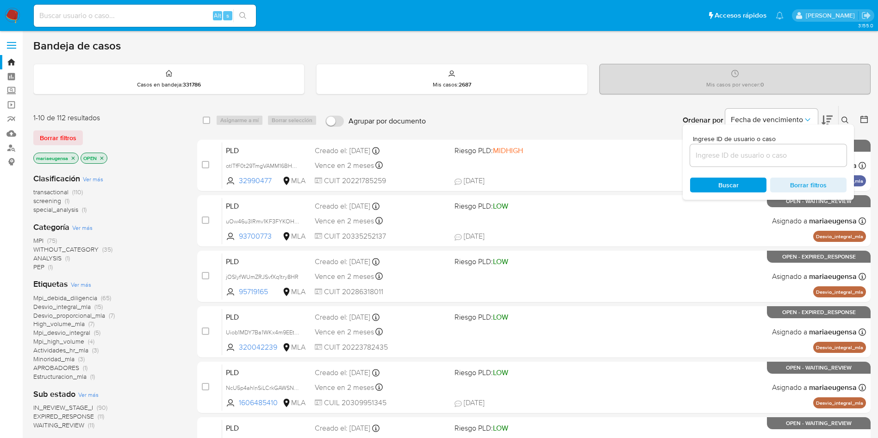
click at [818, 158] on input at bounding box center [768, 155] width 156 height 12
type input "IT34Um2kWaDiQxVCuDkMpylW"
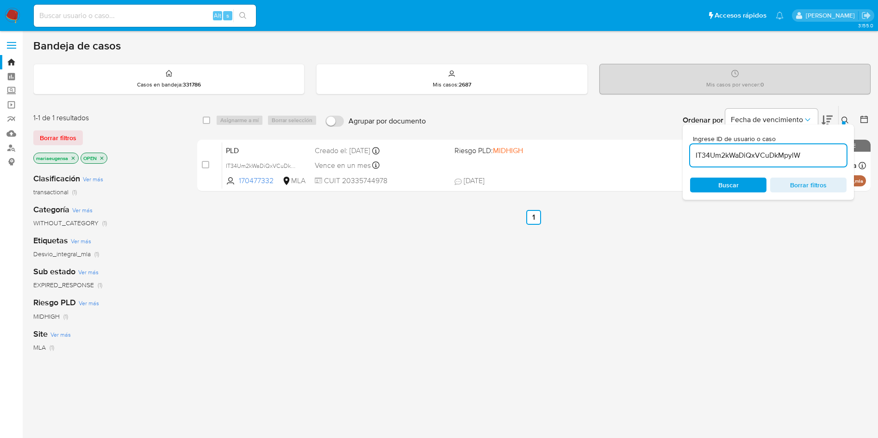
click at [842, 118] on icon at bounding box center [844, 120] width 7 height 7
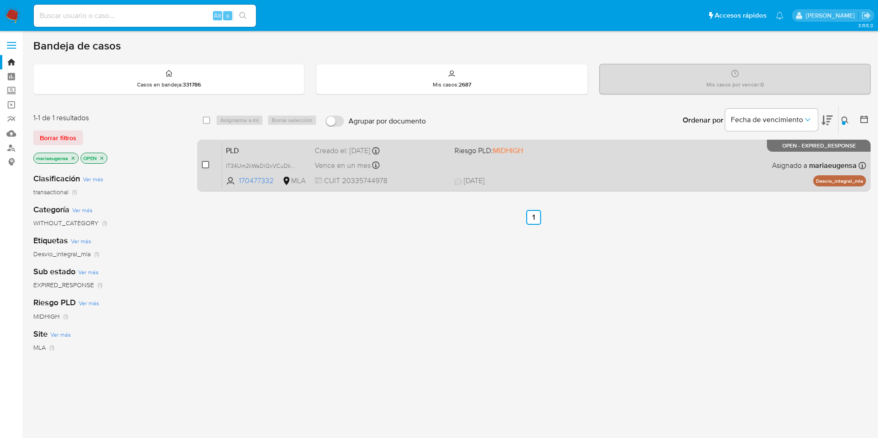
click at [206, 165] on input "checkbox" at bounding box center [205, 164] width 7 height 7
checkbox input "true"
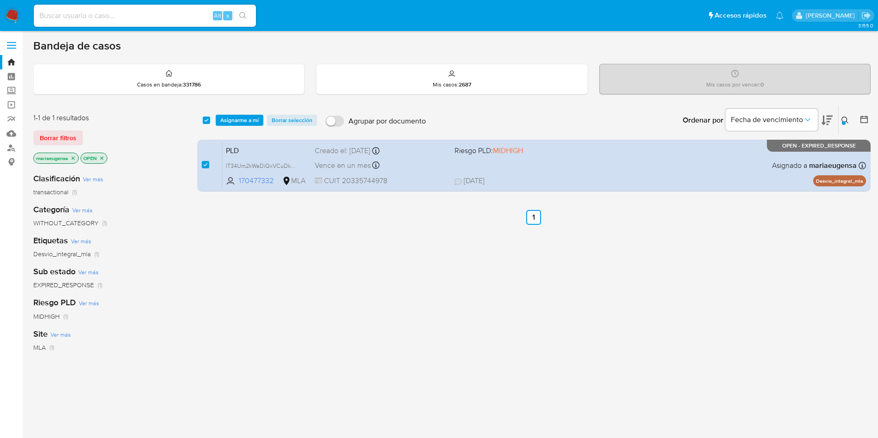
click at [232, 126] on div "select-all-cases-checkbox Asignarme a mí Borrar selección Agrupar por documento…" at bounding box center [533, 120] width 673 height 29
click at [238, 120] on span "Asignarme a mí" at bounding box center [239, 120] width 38 height 9
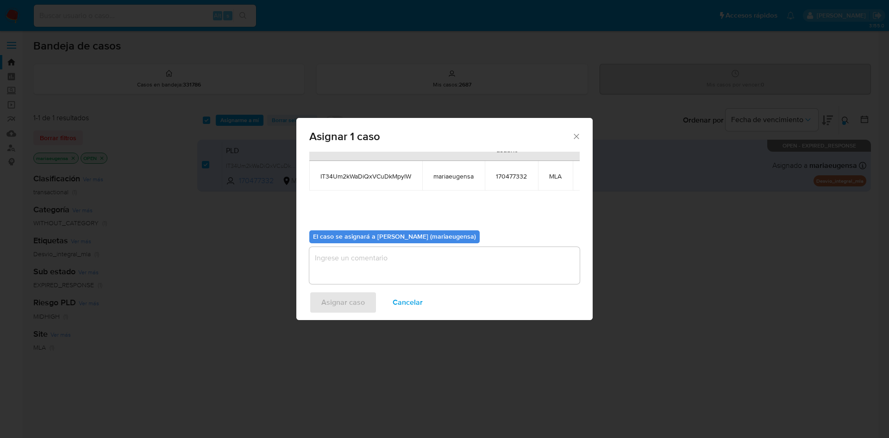
scroll to position [59, 0]
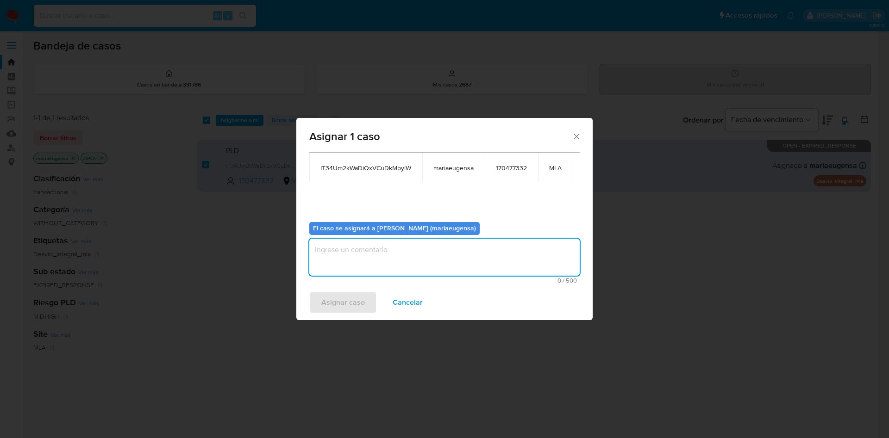
click at [395, 245] on textarea "assign-modal" at bounding box center [444, 257] width 270 height 37
click at [347, 297] on span "Asignar caso" at bounding box center [343, 302] width 44 height 20
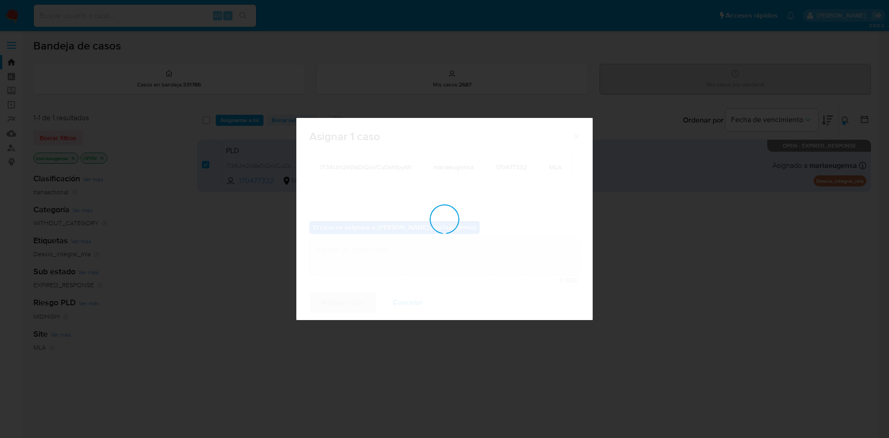
checkbox input "false"
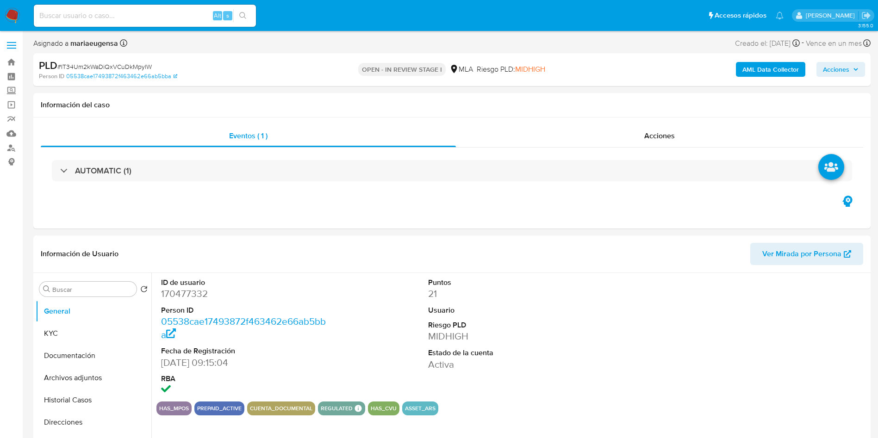
select select "10"
click at [70, 287] on input "Buscar" at bounding box center [92, 290] width 81 height 8
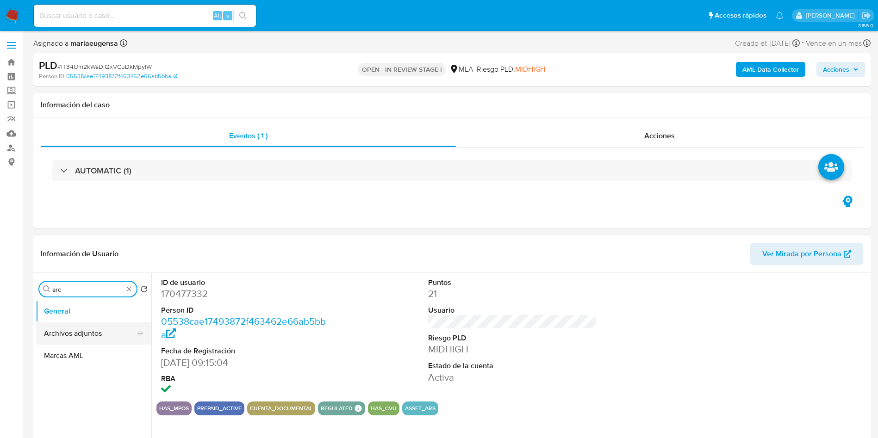
type input "arc"
click at [81, 330] on button "Archivos adjuntos" at bounding box center [94, 334] width 116 height 22
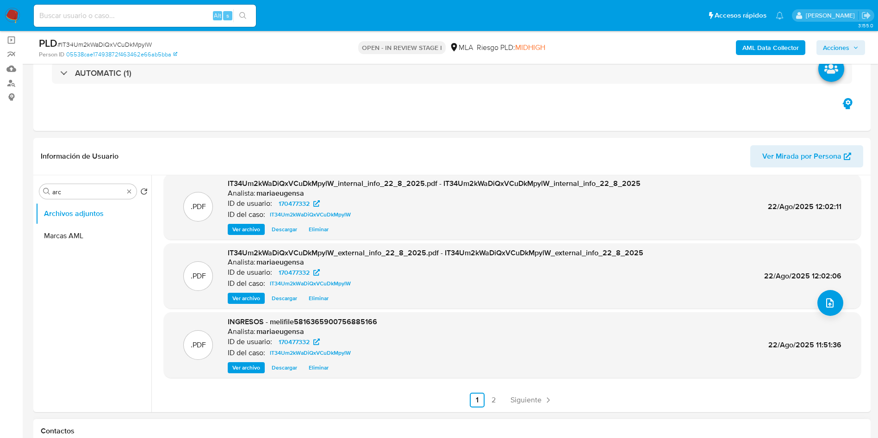
scroll to position [139, 0]
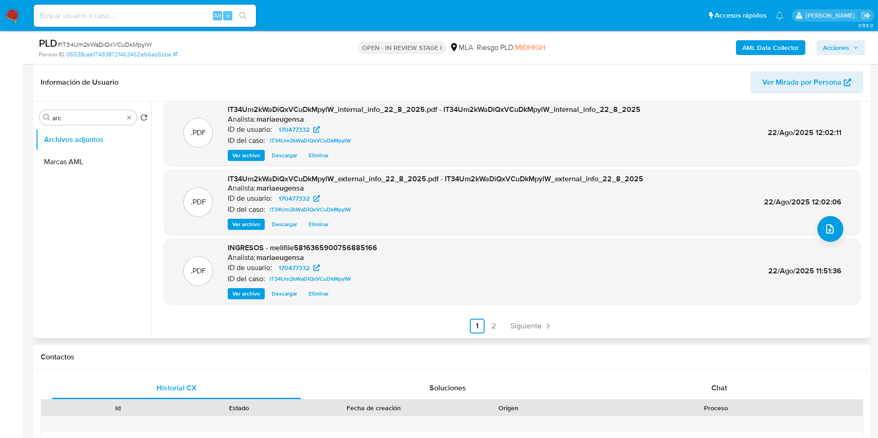
click at [843, 230] on div ".PDF IT34Um2kWaDiQxVCuDkMpylW_external_info_22_8_2025.pdf - IT34Um2kWaDiQxVCuDk…" at bounding box center [512, 202] width 697 height 66
click at [832, 231] on button "upload-file" at bounding box center [830, 229] width 26 height 26
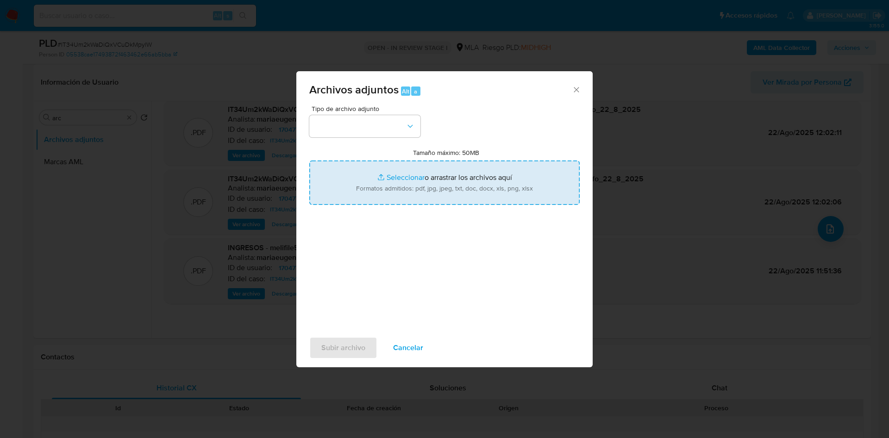
click at [396, 182] on input "Tamaño máximo: 50MB Seleccionar archivos" at bounding box center [444, 183] width 270 height 44
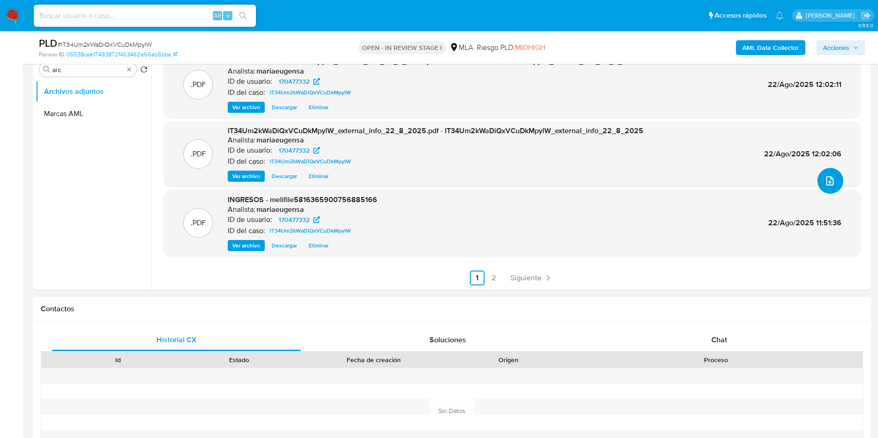
scroll to position [208, 0]
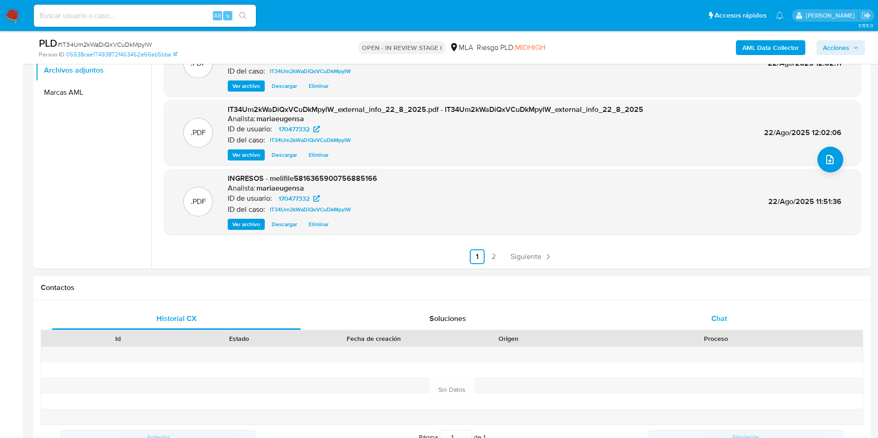
click at [716, 321] on span "Chat" at bounding box center [719, 318] width 16 height 11
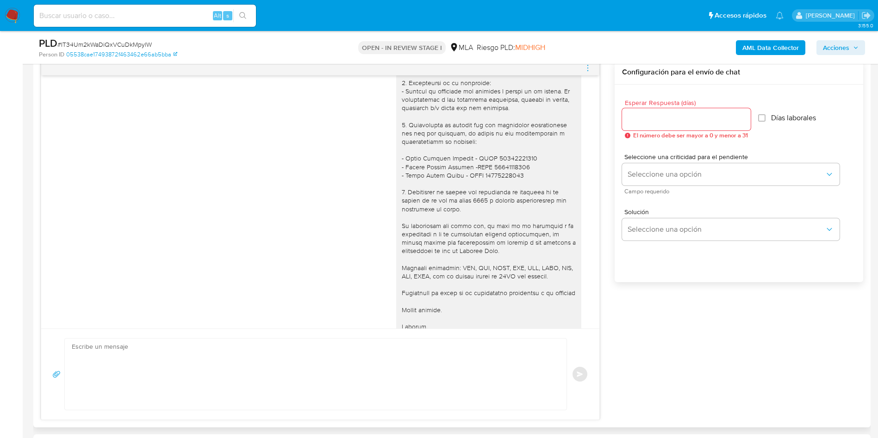
scroll to position [682, 0]
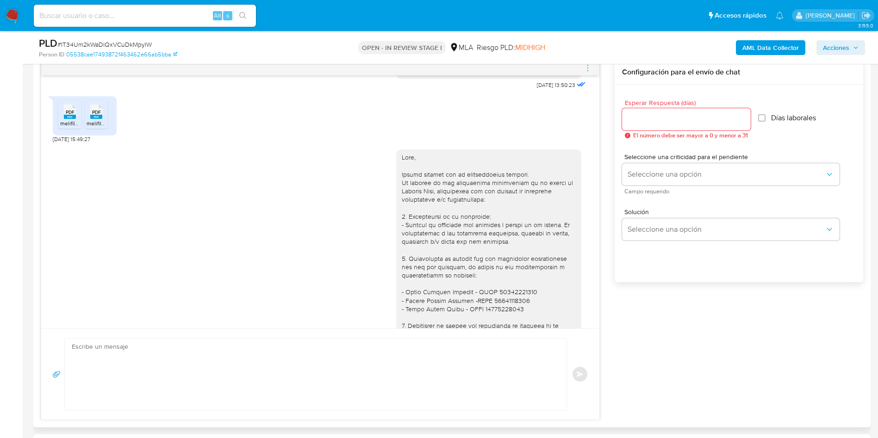
click at [586, 69] on icon "menu-action" at bounding box center [588, 68] width 8 height 8
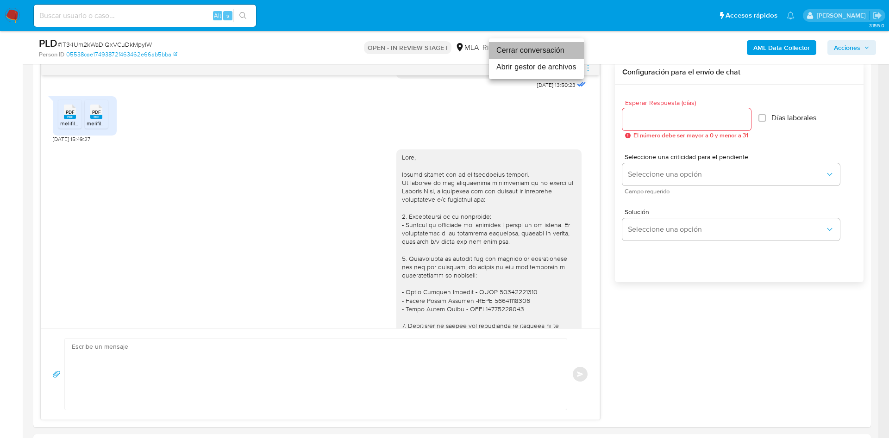
click at [563, 52] on li "Cerrar conversación" at bounding box center [536, 50] width 95 height 17
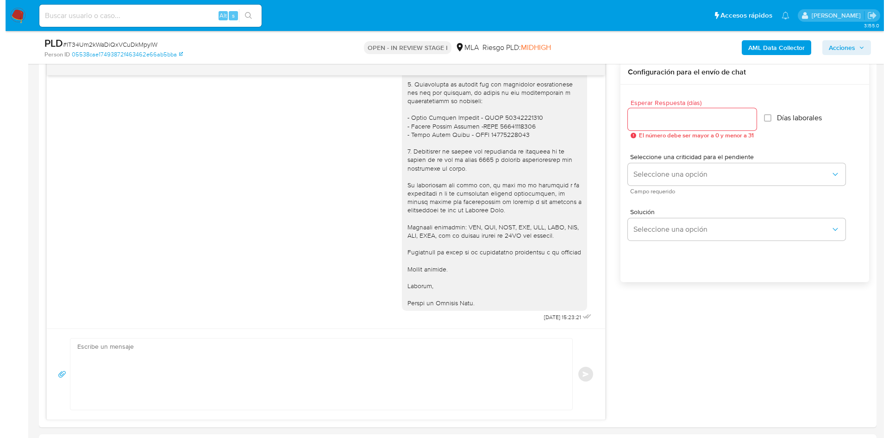
scroll to position [1636, 0]
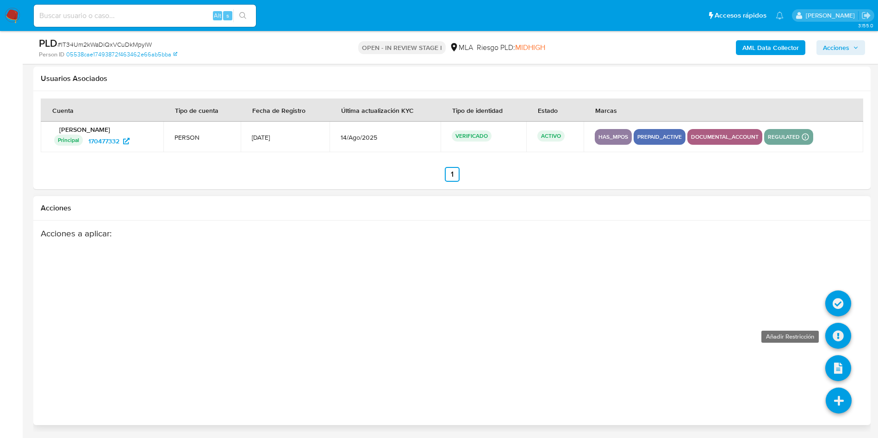
click at [837, 328] on icon at bounding box center [838, 336] width 26 height 26
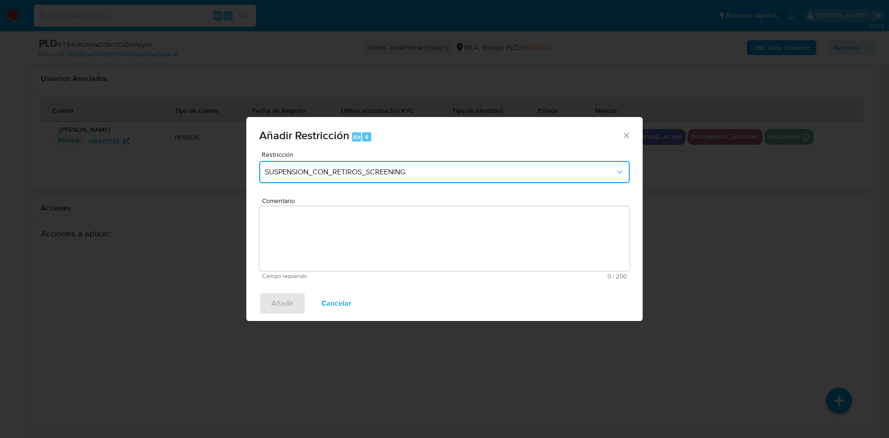
click at [381, 175] on span "SUSPENSION_CON_RETIROS_SCREENING" at bounding box center [440, 172] width 350 height 9
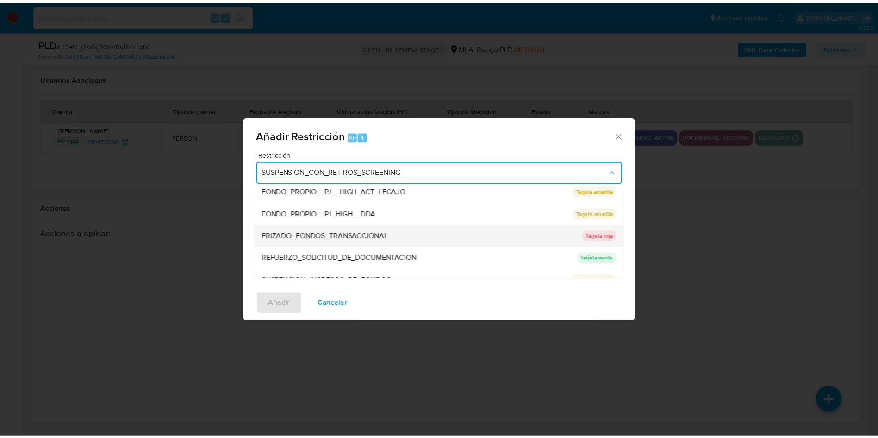
scroll to position [196, 0]
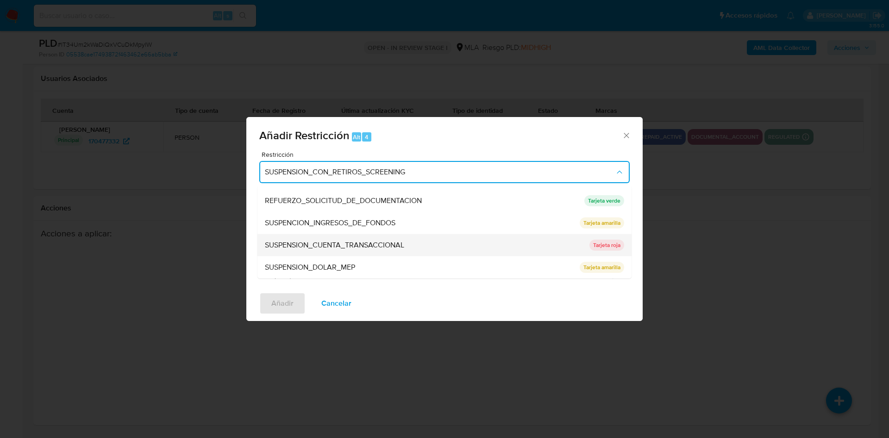
click at [322, 248] on span "SUSPENSION_CUENTA_TRANSACCIONAL" at bounding box center [334, 245] width 139 height 9
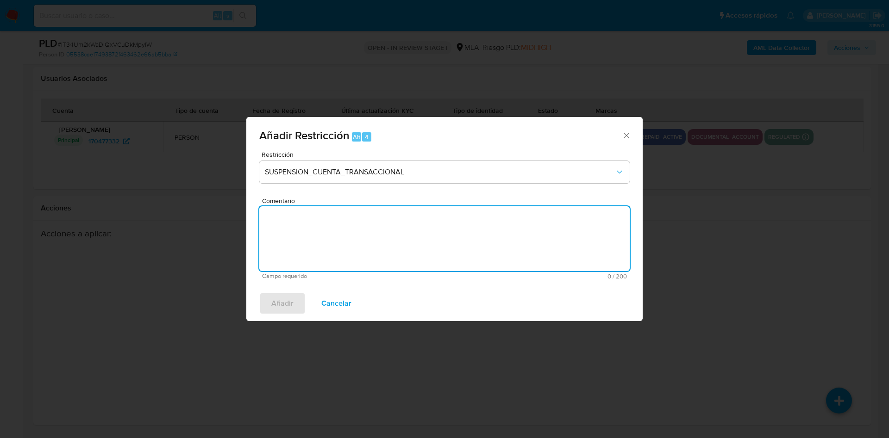
click at [324, 250] on textarea "Comentario" at bounding box center [444, 238] width 370 height 65
type textarea "AML"
click at [287, 312] on span "Añadir" at bounding box center [282, 303] width 22 height 20
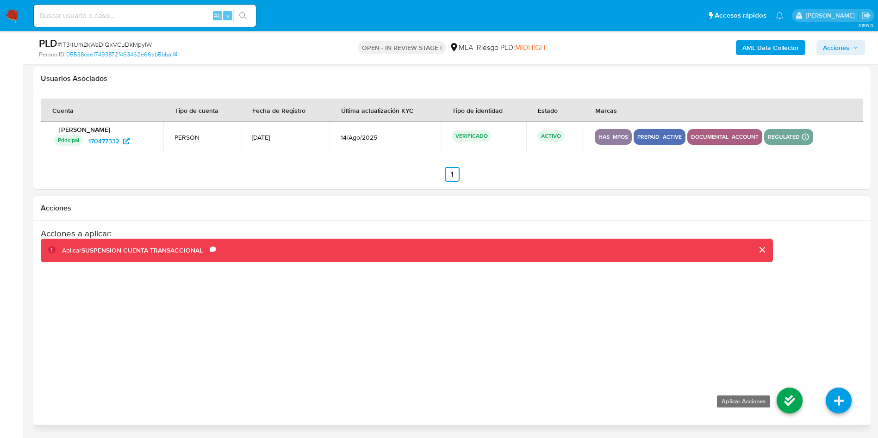
click at [785, 398] on icon at bounding box center [790, 401] width 26 height 26
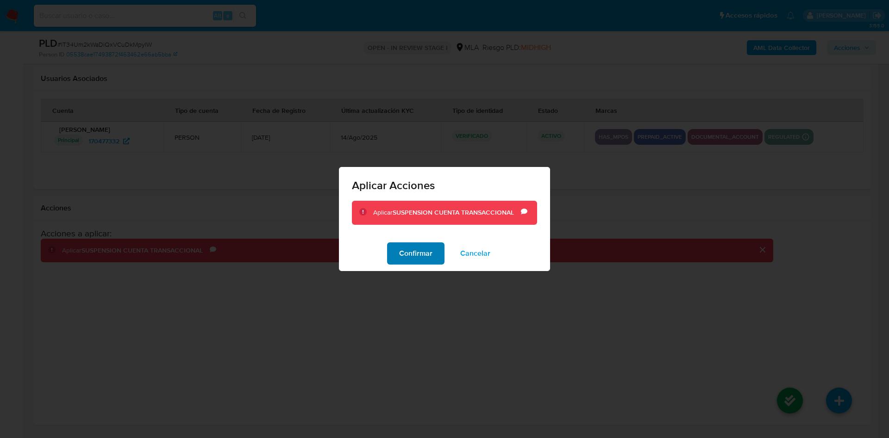
click at [440, 259] on button "Confirmar" at bounding box center [415, 253] width 57 height 22
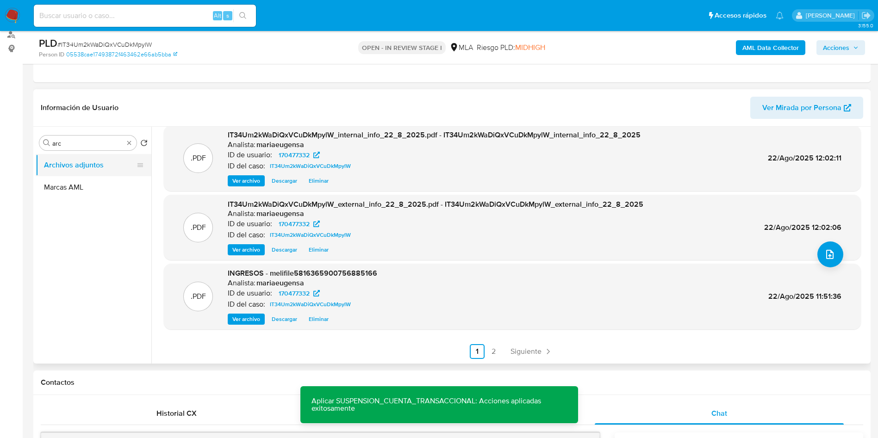
scroll to position [109, 0]
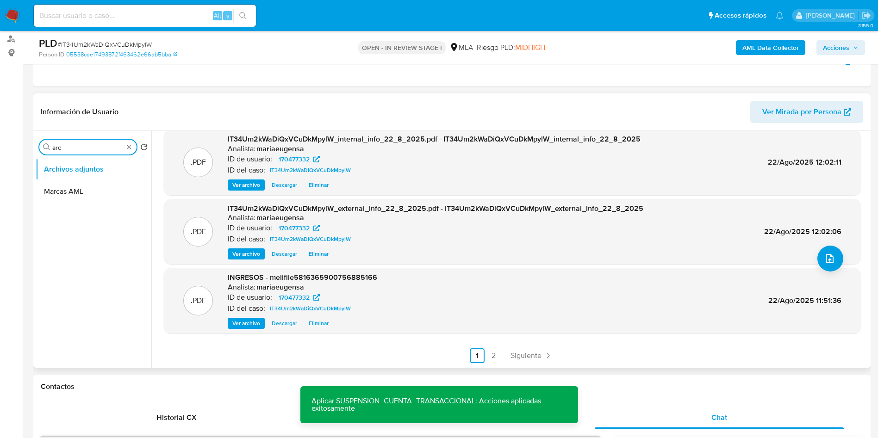
click at [79, 148] on input "arc" at bounding box center [87, 147] width 71 height 8
click at [79, 147] on input "arc" at bounding box center [87, 147] width 71 height 8
click at [84, 181] on button "Restricciones Nuevo Mundo" at bounding box center [90, 191] width 108 height 22
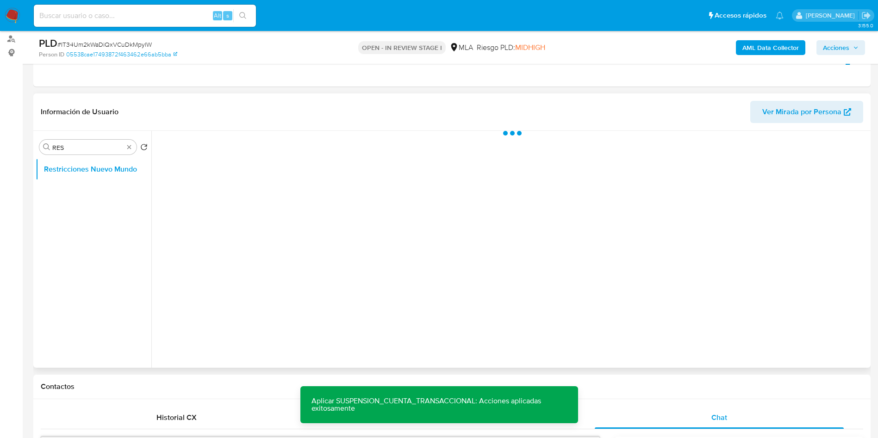
scroll to position [0, 0]
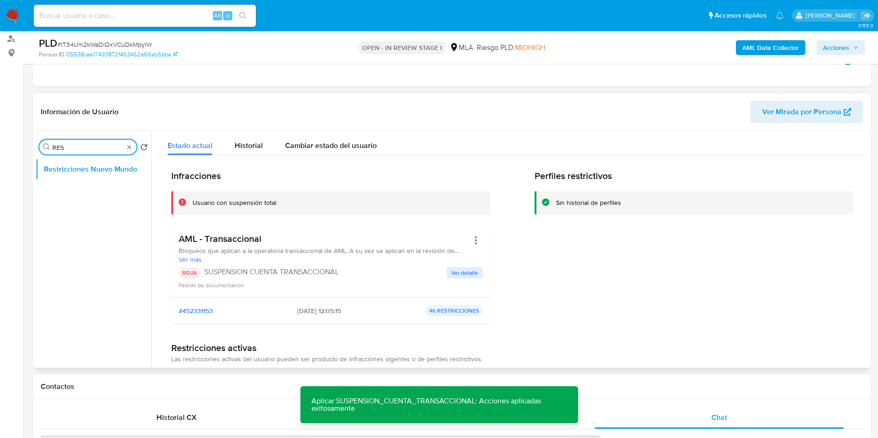
click at [80, 149] on input "RES" at bounding box center [87, 147] width 71 height 8
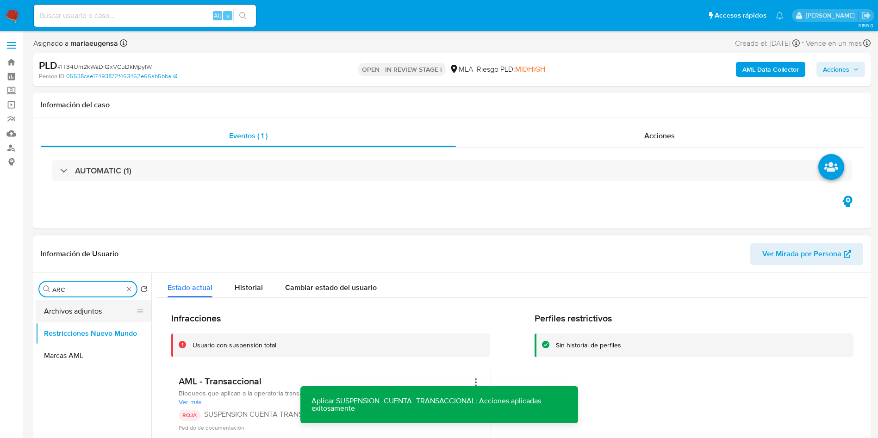
type input "ARC"
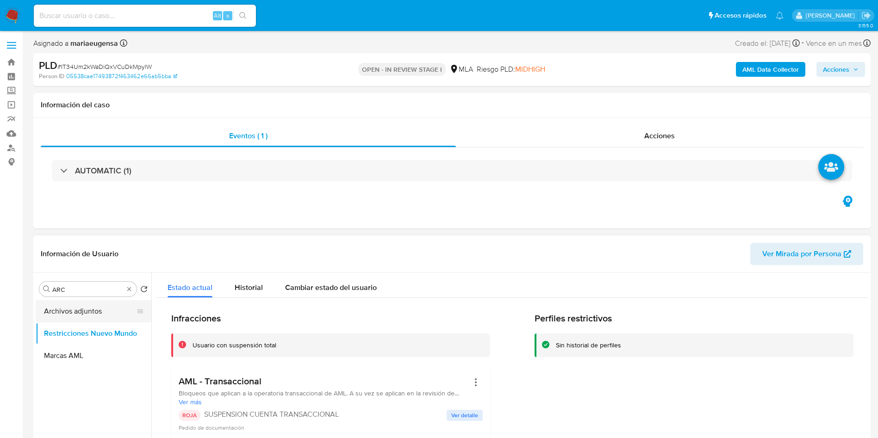
click at [110, 309] on button "Archivos adjuntos" at bounding box center [90, 311] width 108 height 22
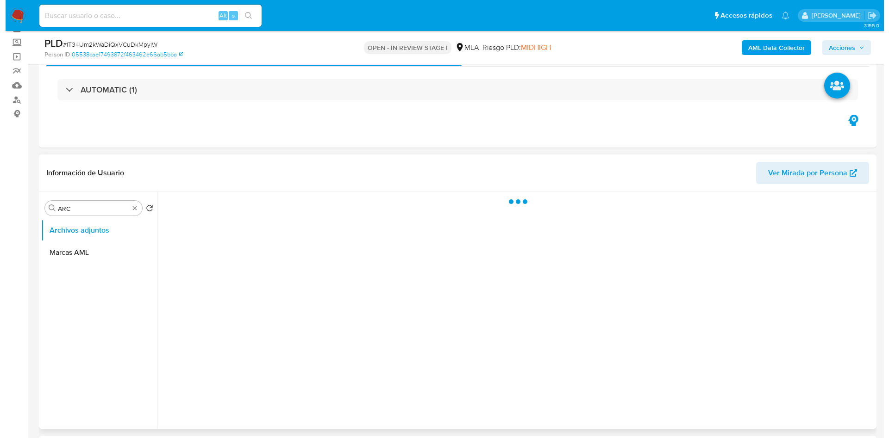
scroll to position [69, 0]
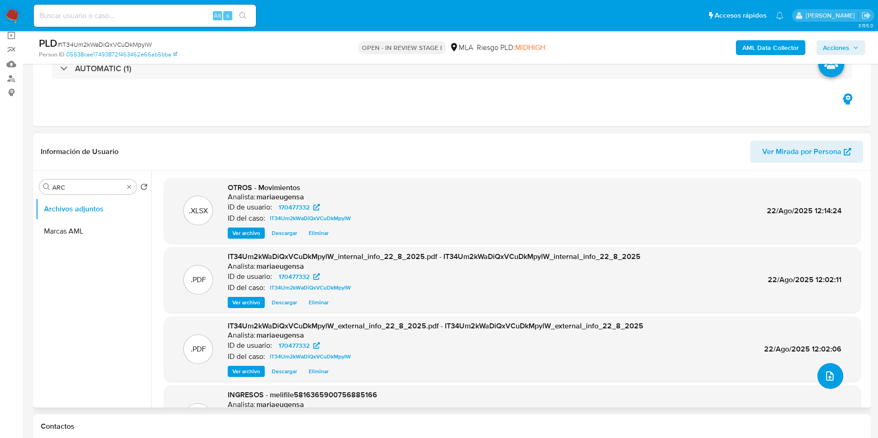
click at [824, 380] on icon "upload-file" at bounding box center [829, 376] width 11 height 11
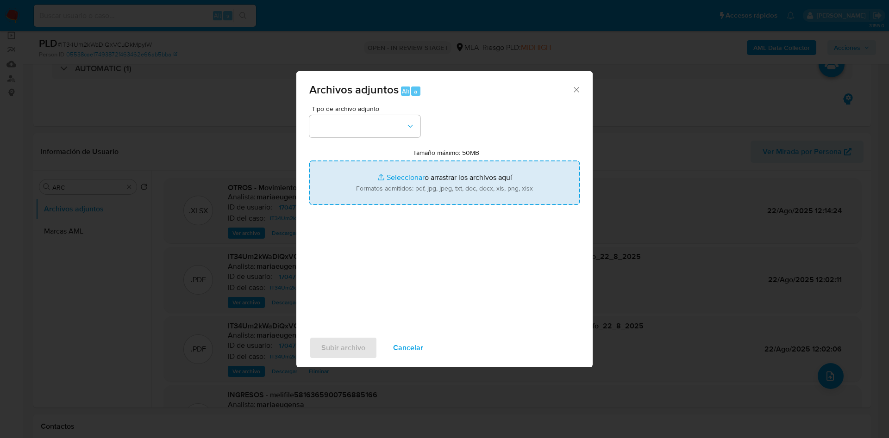
click at [416, 188] on input "Tamaño máximo: 50MB Seleccionar archivos" at bounding box center [444, 183] width 270 height 44
type input "C:\fakepath\Caselog IT34Um2kWaDiQxVCuDkMpylW_2025_07_18_01_42_18 (1).docx"
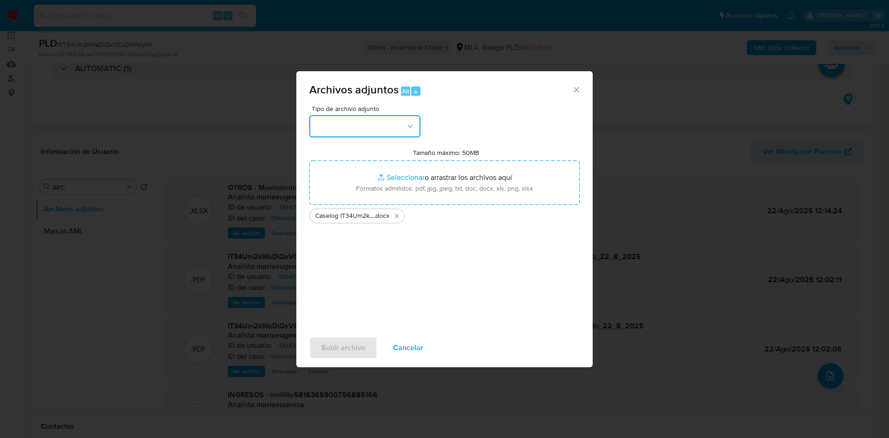
click at [371, 118] on button "button" at bounding box center [364, 126] width 111 height 22
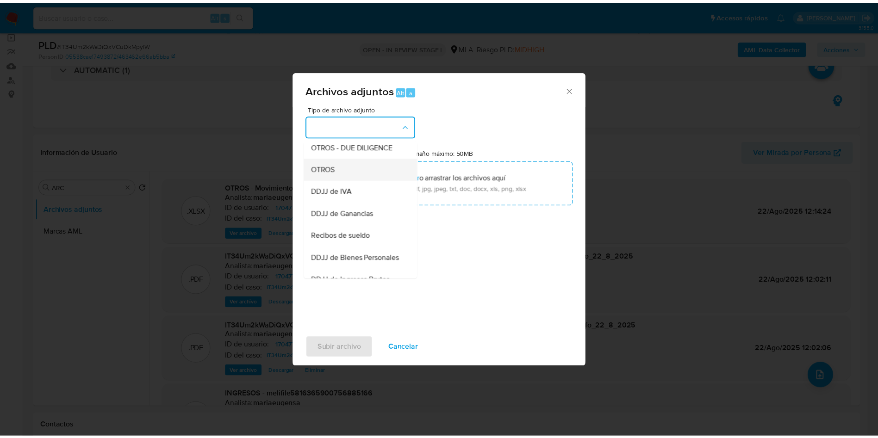
scroll to position [139, 0]
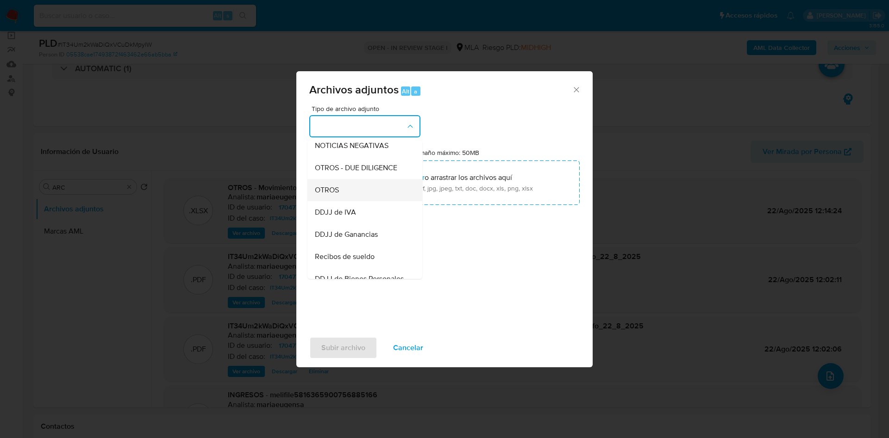
click at [341, 197] on div "OTROS" at bounding box center [362, 190] width 94 height 22
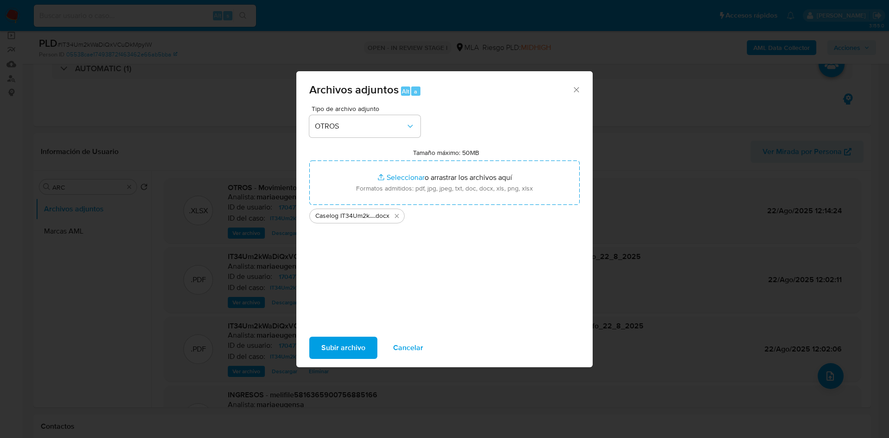
click at [348, 353] on span "Subir archivo" at bounding box center [343, 348] width 44 height 20
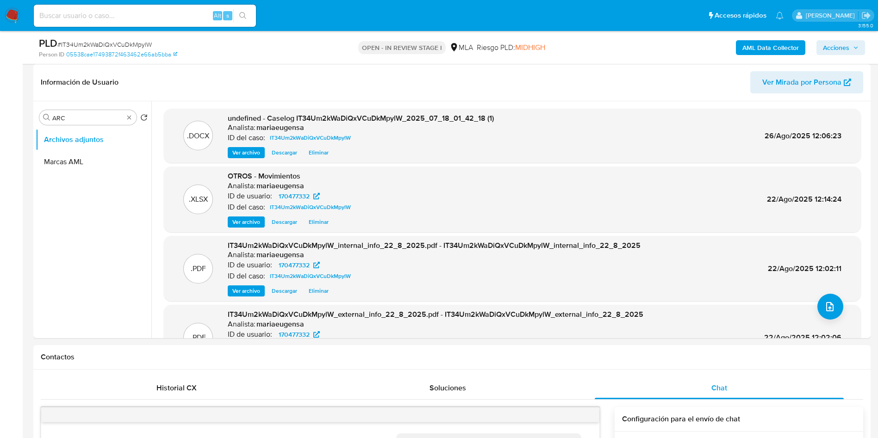
click at [850, 48] on span "Acciones" at bounding box center [841, 47] width 36 height 13
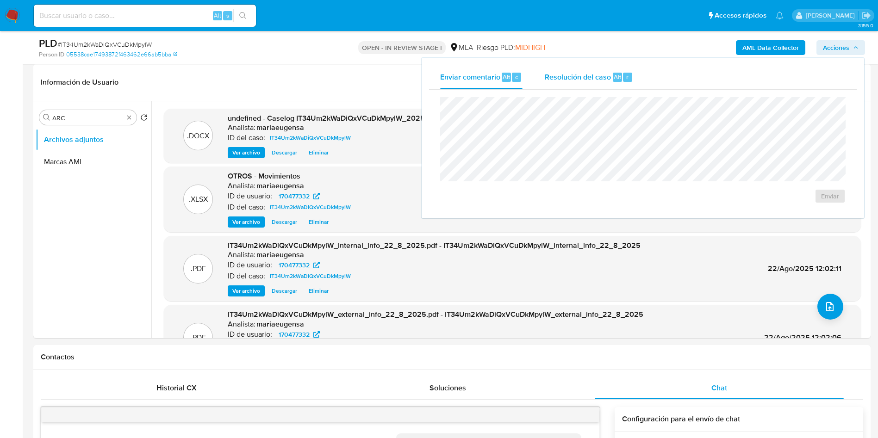
drag, startPoint x: 590, startPoint y: 81, endPoint x: 592, endPoint y: 88, distance: 7.5
click at [591, 81] on span "Resolución del caso" at bounding box center [578, 76] width 66 height 11
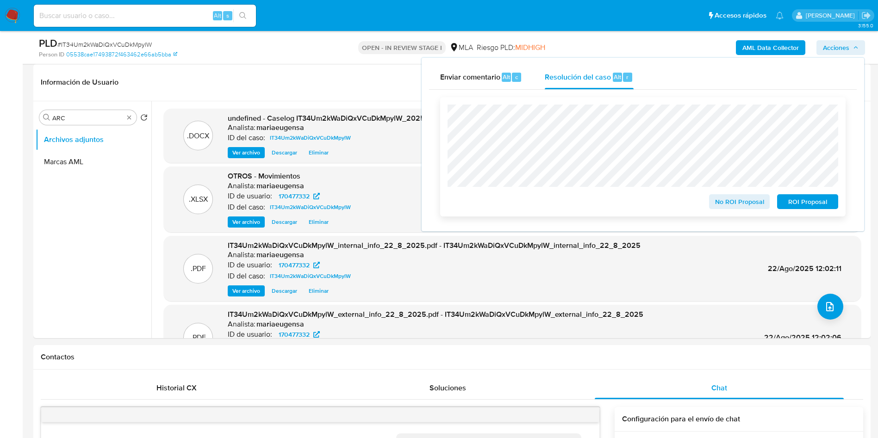
click at [820, 204] on span "ROI Proposal" at bounding box center [807, 201] width 48 height 13
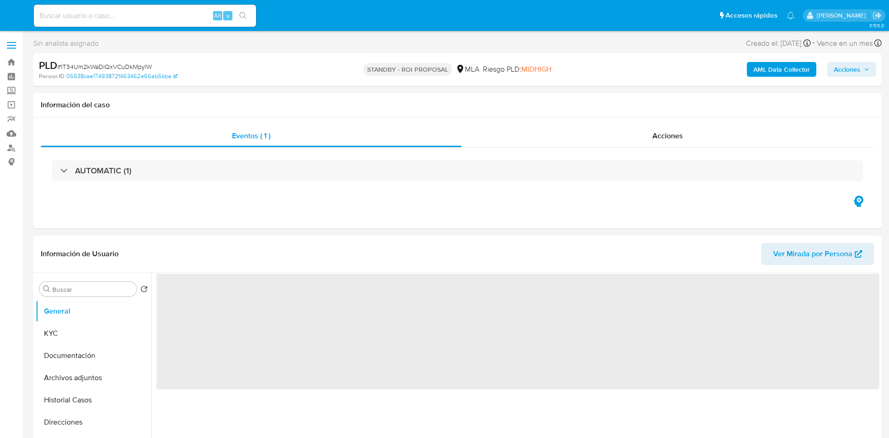
select select "10"
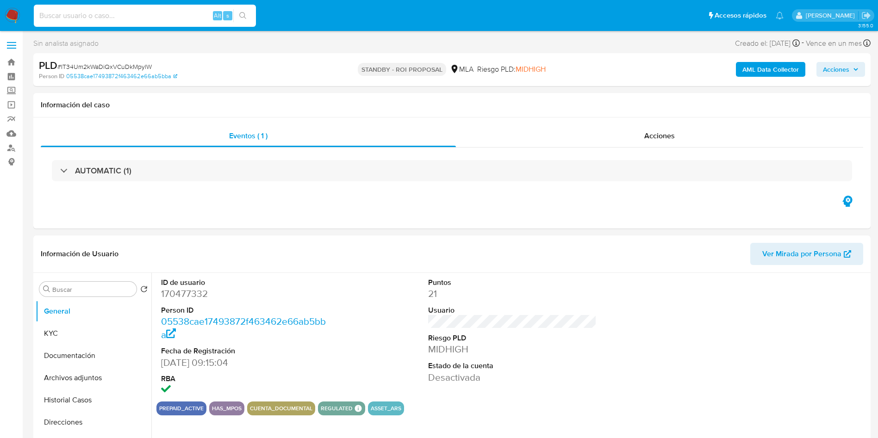
click at [149, 12] on input at bounding box center [145, 16] width 222 height 12
paste input "fpckCVMj7OV2k9lxM7YTsceQ"
type input "fpckCVMj7OV2k9lxM7YTsceQ"
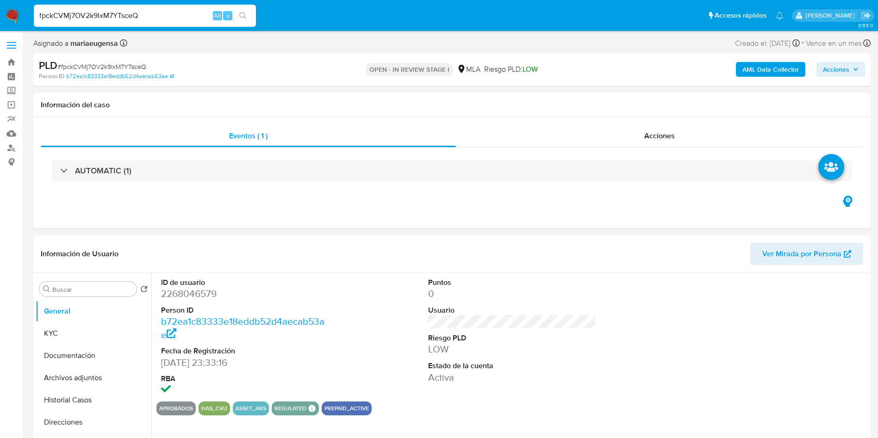
select select "10"
click at [131, 16] on input "fpckCVMj7OV2k9lxM7YTsceQ" at bounding box center [145, 16] width 222 height 12
paste input "CGRAp3TzCgYhJUj18vnPbP9C"
type input "CGRAp3TzCgYhJUj18vnPbP9C"
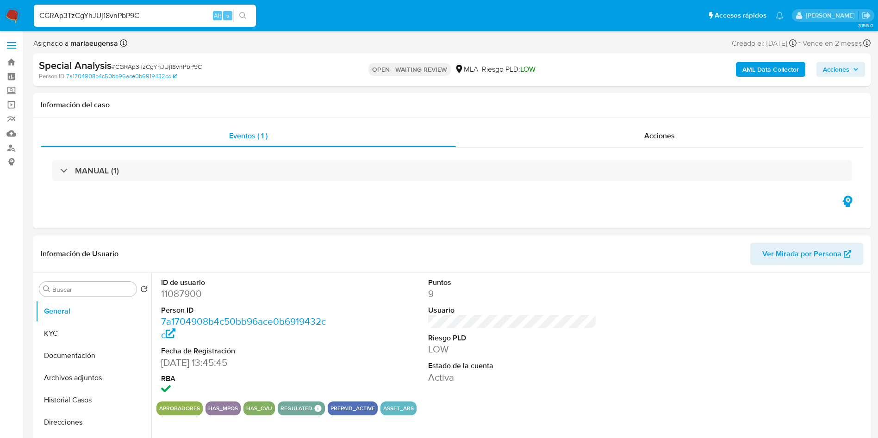
select select "10"
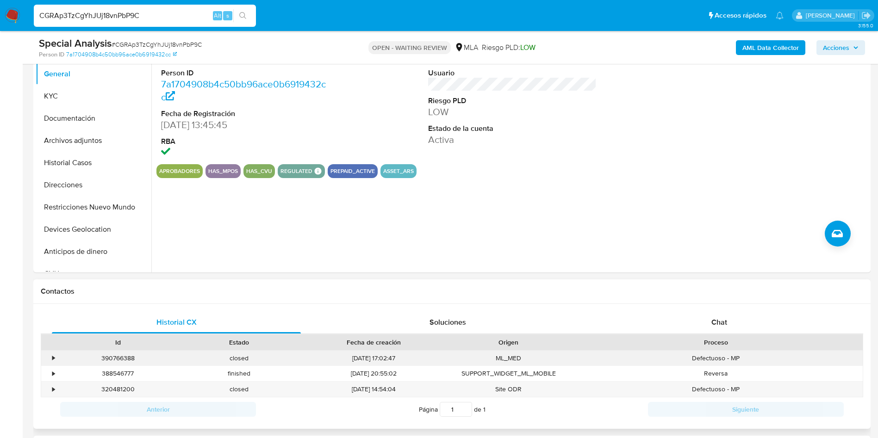
scroll to position [347, 0]
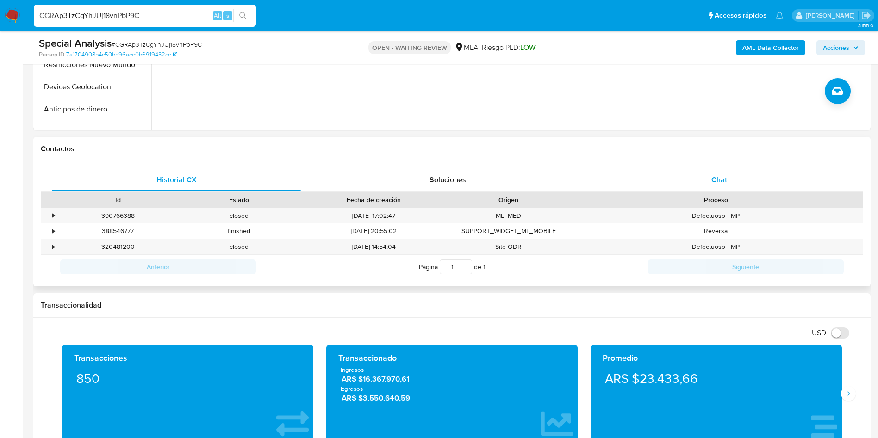
click at [717, 178] on span "Chat" at bounding box center [719, 179] width 16 height 11
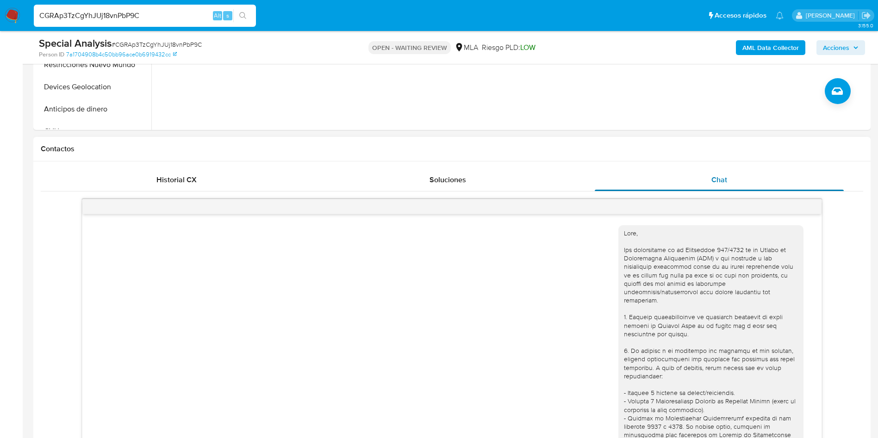
scroll to position [1062, 0]
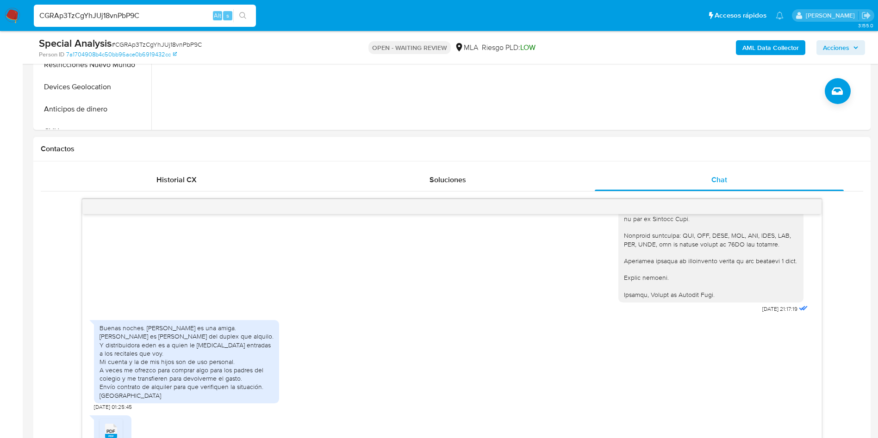
click at [421, 305] on div "[DATE] 21:17:19" at bounding box center [452, 33] width 716 height 566
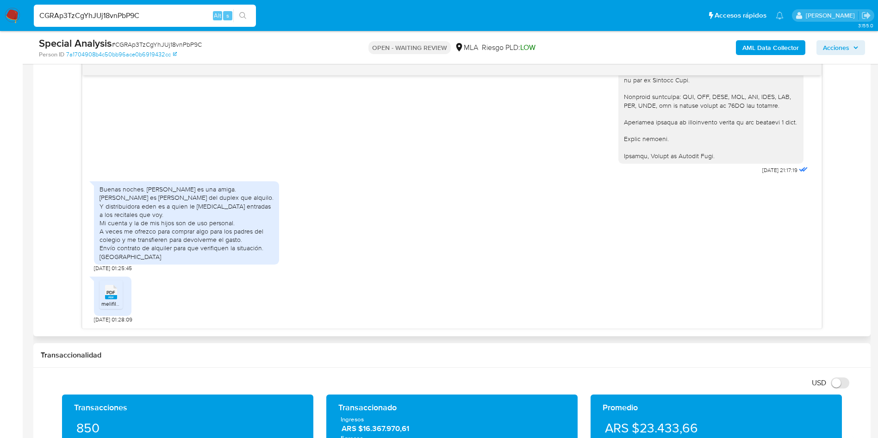
click at [105, 298] on rect at bounding box center [111, 297] width 12 height 4
click at [130, 24] on div "CGRAp3TzCgYhJUj18vnPbP9C Alt s" at bounding box center [145, 16] width 222 height 22
click at [129, 19] on input "CGRAp3TzCgYhJUj18vnPbP9C" at bounding box center [145, 16] width 222 height 12
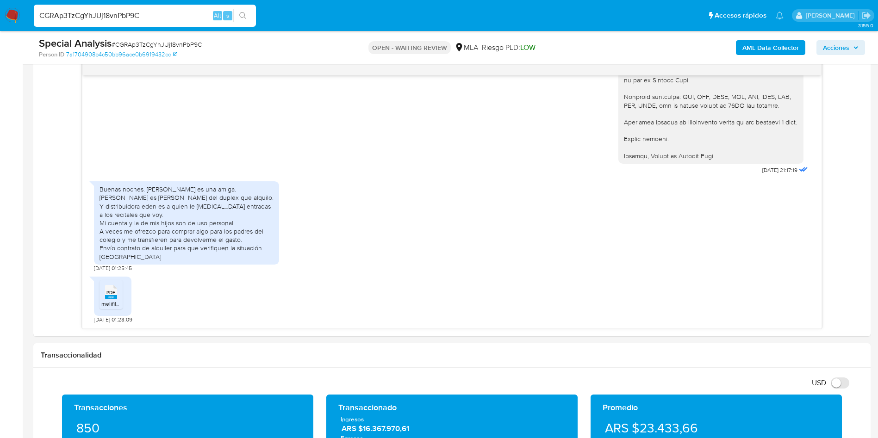
paste input "L17ejyzCQSiCgoOTmSFfBeh0"
type input "L17ejyzCQSiCgoOTmSFfBeh0"
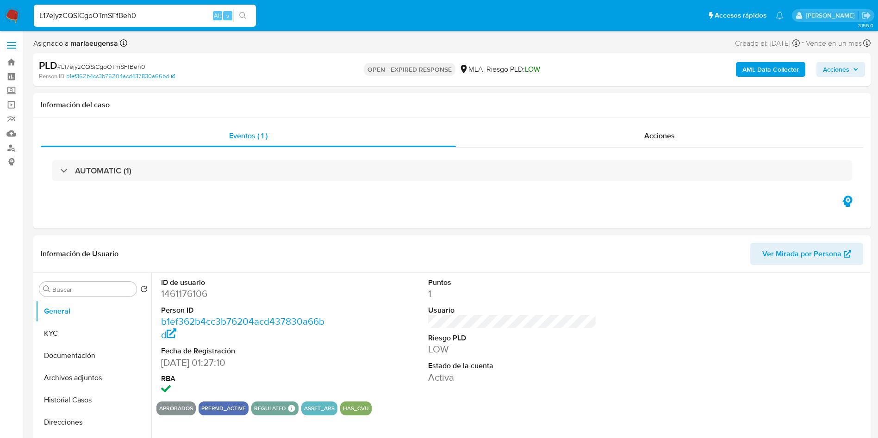
select select "10"
click at [113, 62] on span "# L17ejyzCQSiCgoOTmSFfBeh0" at bounding box center [101, 66] width 88 height 9
copy span "L17ejyzCQSiCgoOTmSFfBeh0"
click at [88, 63] on span "# L17ejyzCQSiCgoOTmSFfBeh0" at bounding box center [101, 66] width 88 height 9
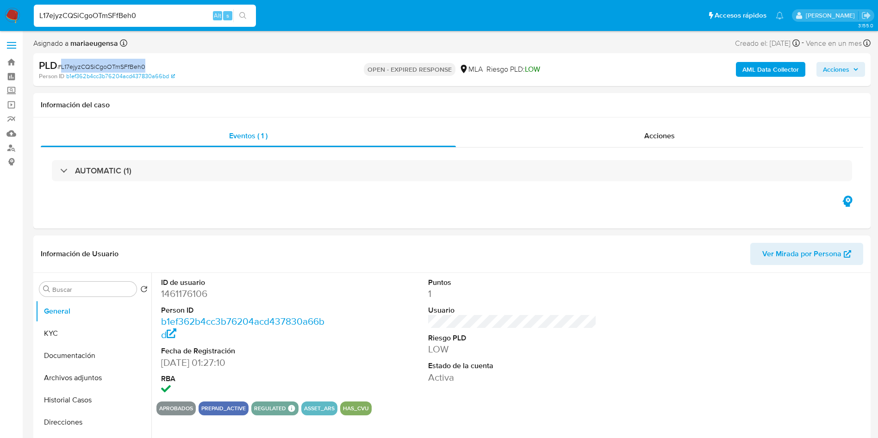
click at [88, 63] on span "# L17ejyzCQSiCgoOTmSFfBeh0" at bounding box center [101, 66] width 88 height 9
copy span "L17ejyzCQSiCgoOTmSFfBeh0"
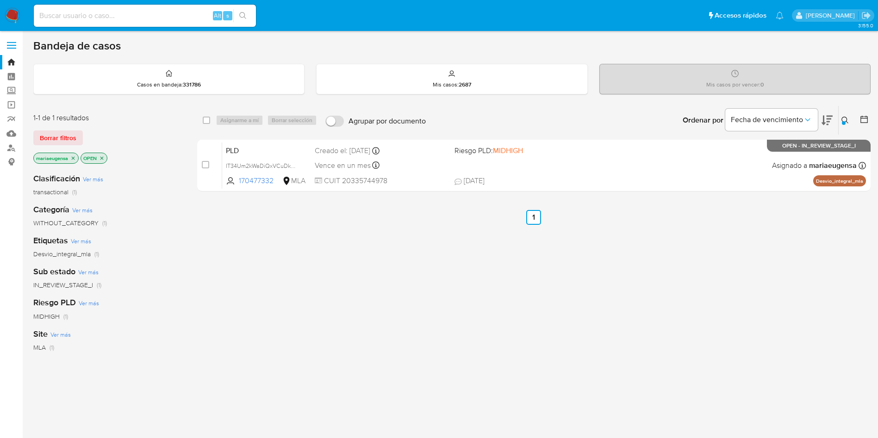
click at [344, 260] on div "select-all-cases-checkbox Asignarme a mí Borrar selección Agrupar por documento…" at bounding box center [533, 315] width 673 height 419
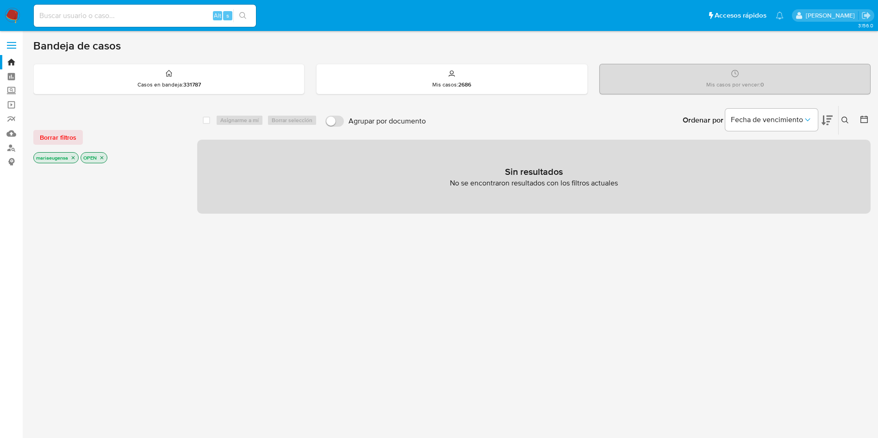
click at [13, 14] on img at bounding box center [13, 16] width 16 height 16
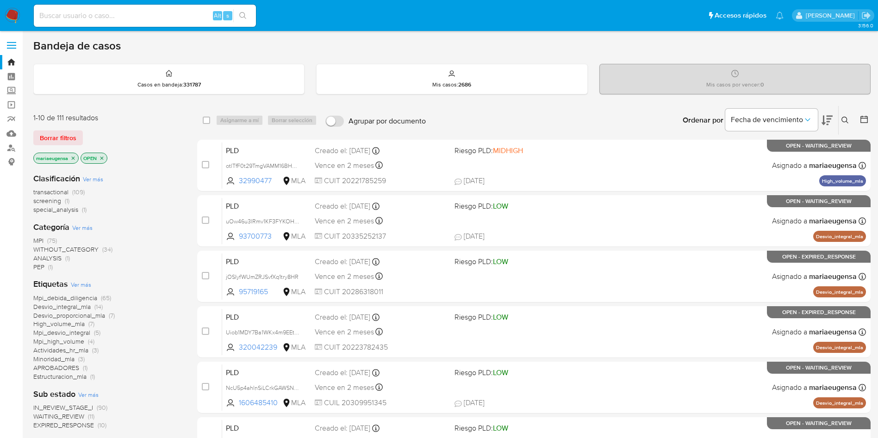
click at [841, 117] on button at bounding box center [846, 120] width 15 height 11
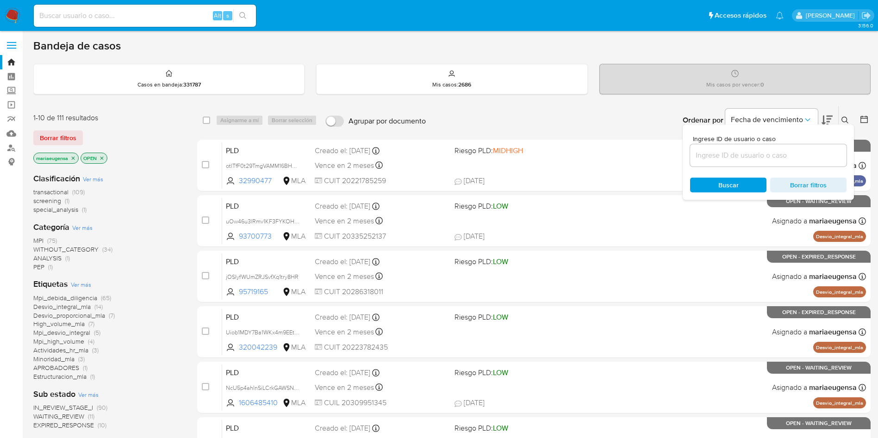
click at [796, 149] on input at bounding box center [768, 155] width 156 height 12
type input "L17ejyzCQSiCgoOTmSFfBeh0"
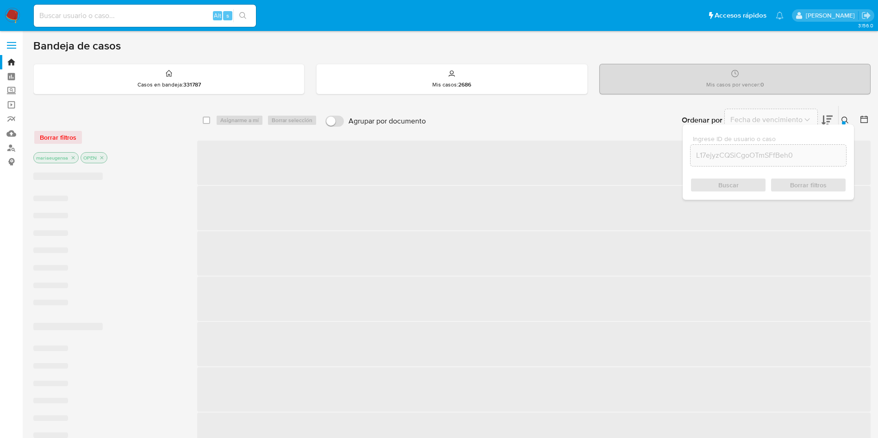
click at [842, 120] on icon at bounding box center [844, 120] width 7 height 7
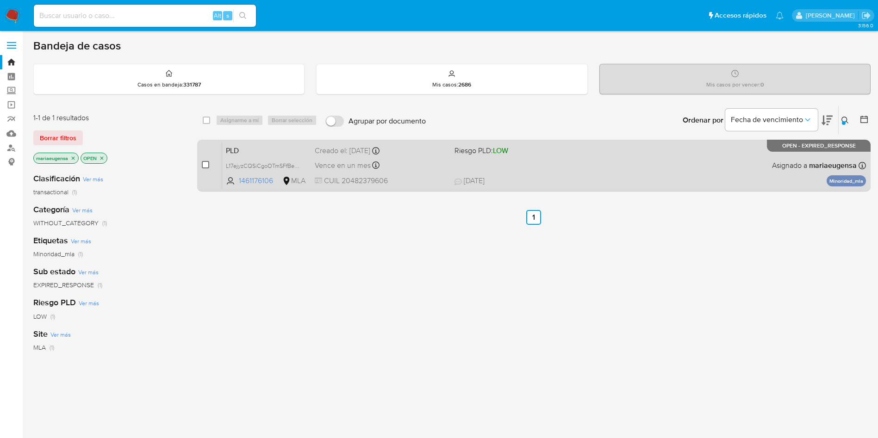
click at [204, 167] on input "checkbox" at bounding box center [205, 164] width 7 height 7
checkbox input "true"
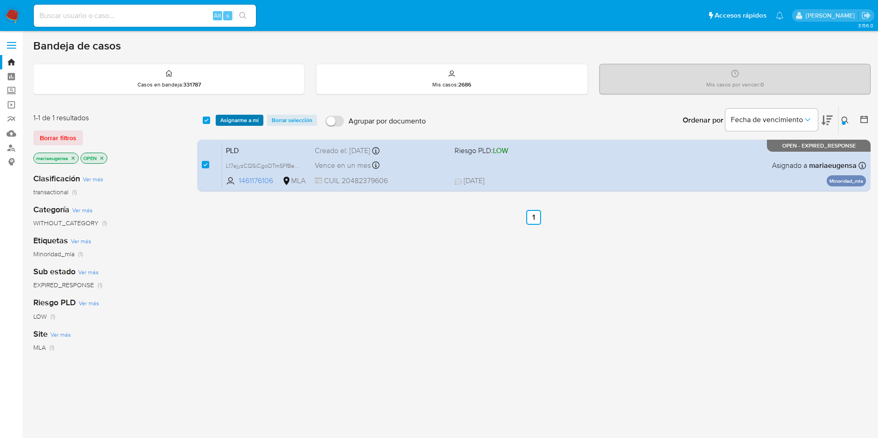
click at [252, 122] on span "Asignarme a mí" at bounding box center [239, 120] width 38 height 9
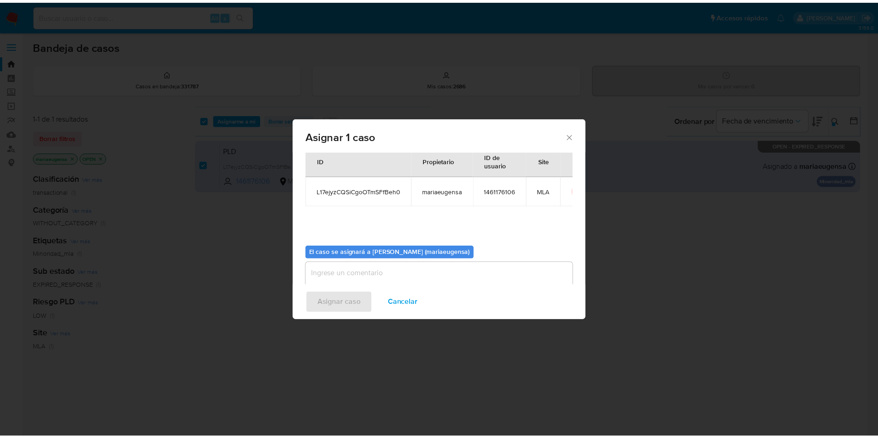
scroll to position [48, 0]
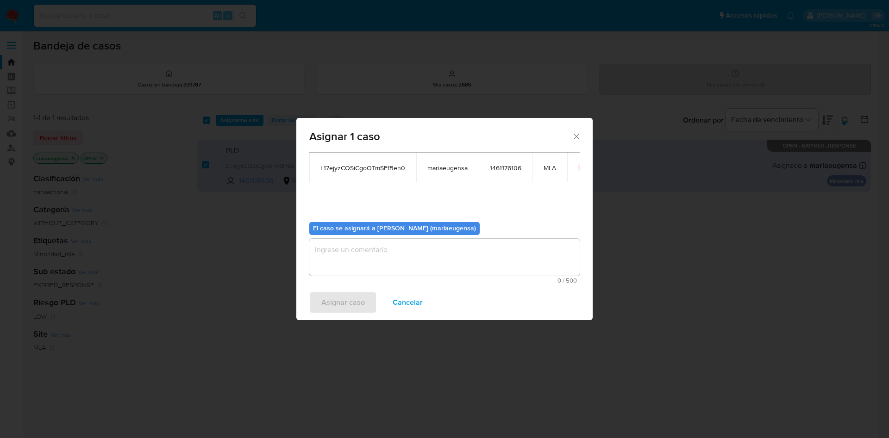
click at [366, 268] on textarea "assign-modal" at bounding box center [444, 257] width 270 height 37
click at [336, 308] on span "Asignar caso" at bounding box center [343, 302] width 44 height 20
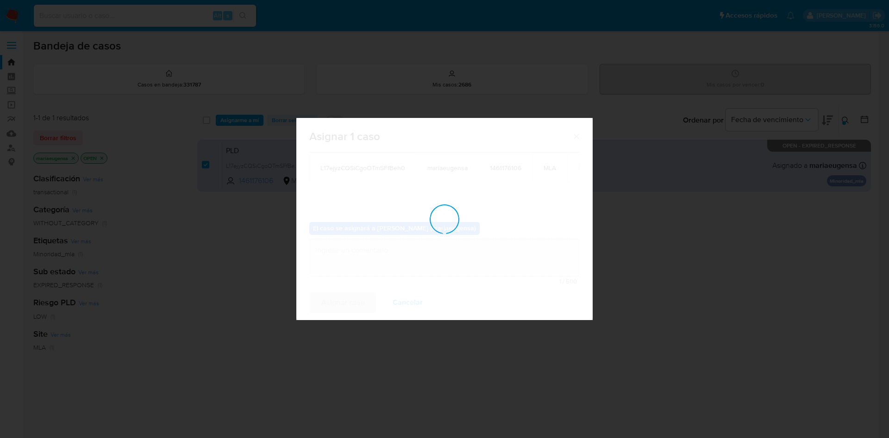
checkbox input "false"
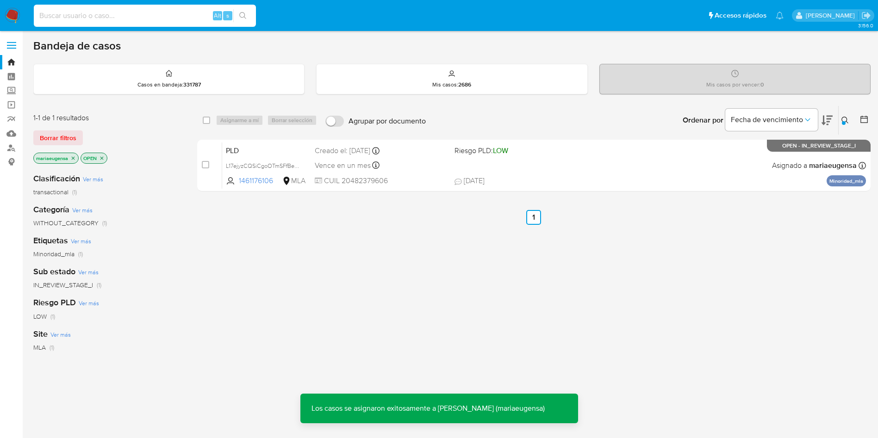
click at [131, 17] on input at bounding box center [145, 16] width 222 height 12
paste input "L17ejyzCQSiCgoOTmSFfBeh0"
type input "L17ejyzCQSiCgoOTmSFfBeh0"
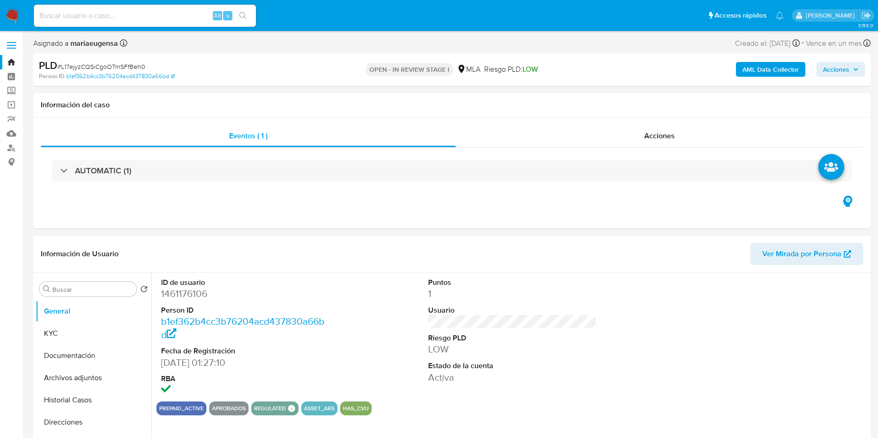
select select "10"
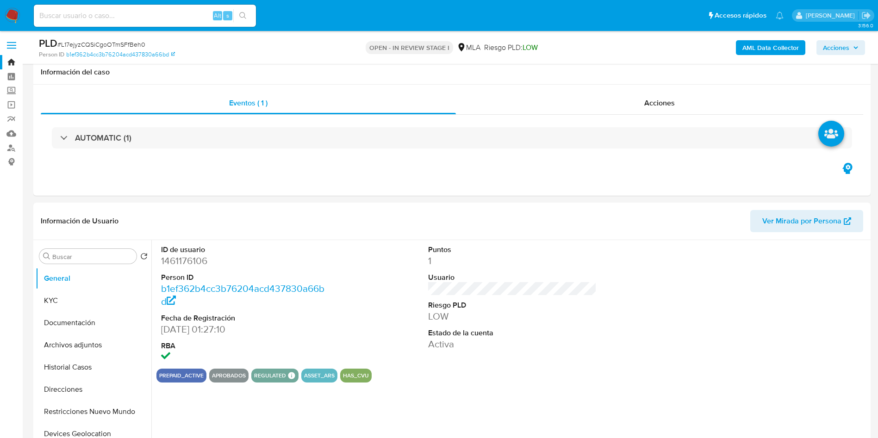
scroll to position [347, 0]
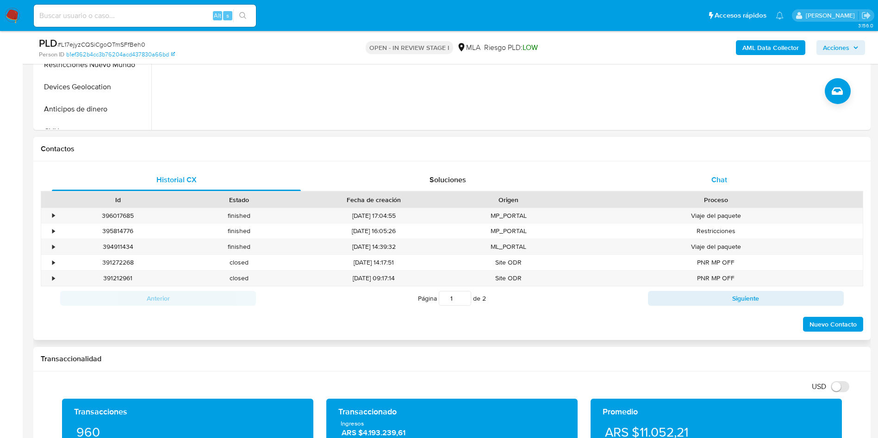
click at [721, 178] on span "Chat" at bounding box center [719, 179] width 16 height 11
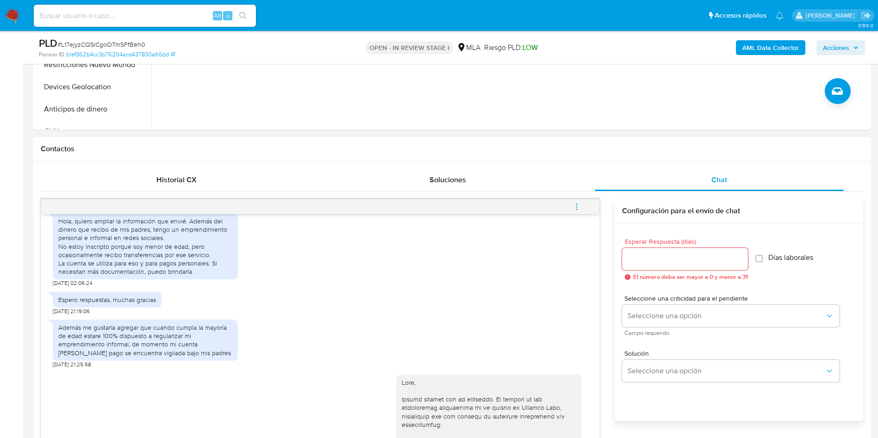
scroll to position [705, 0]
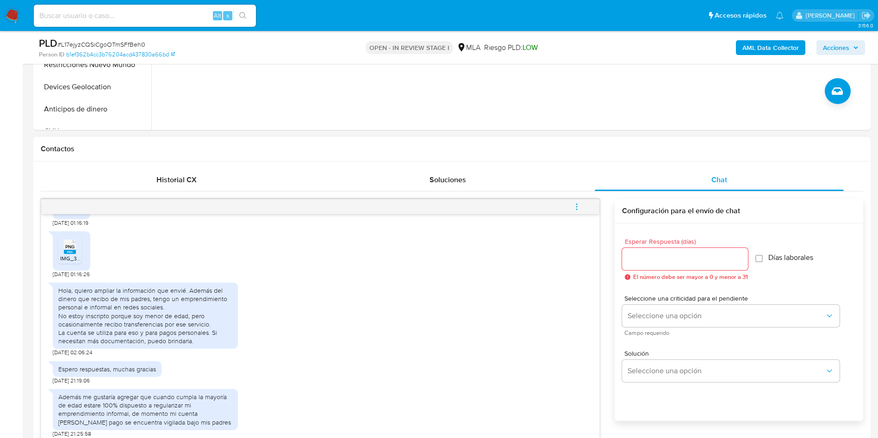
click at [434, 328] on div "Hola, quiero ampliar la información que envié. Además del dinero que recibo de …" at bounding box center [320, 317] width 535 height 79
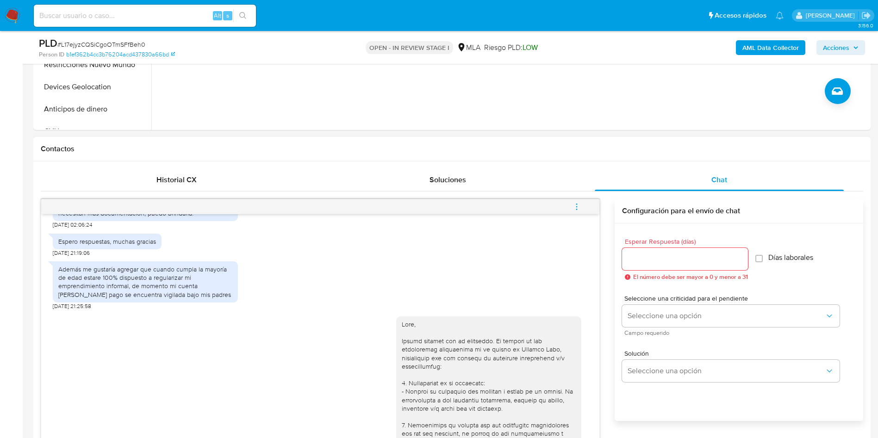
scroll to position [844, 0]
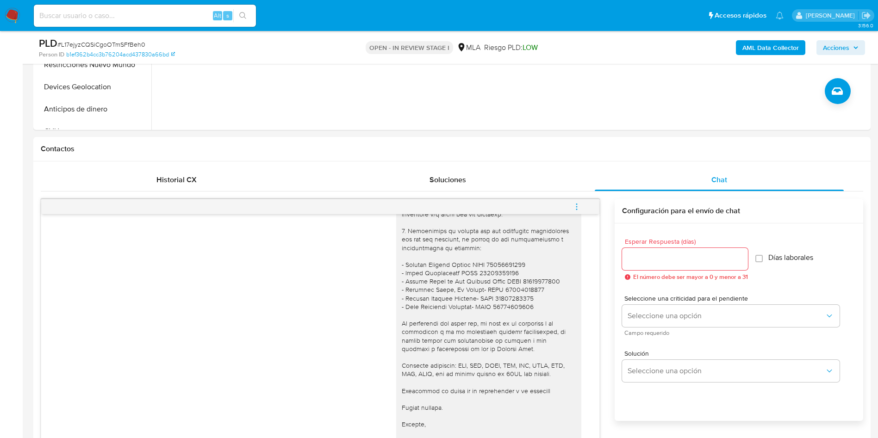
scroll to position [555, 0]
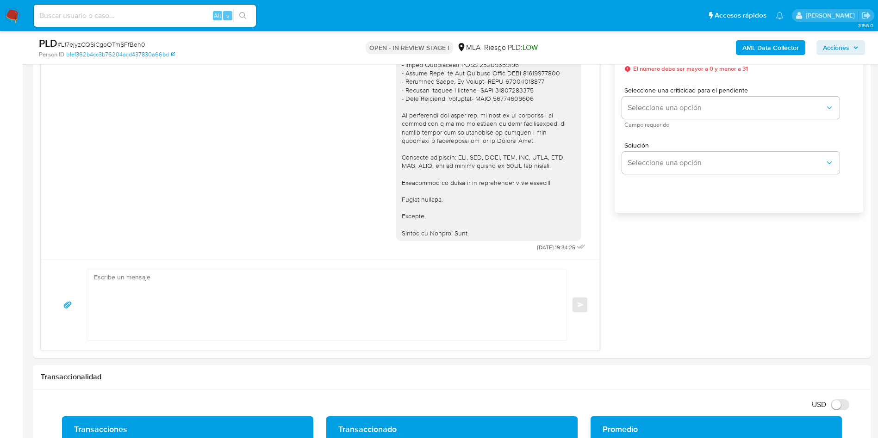
click at [101, 42] on span "# L17ejyzCQSiCgoOTmSFfBeh0" at bounding box center [101, 44] width 88 height 9
copy span "L17ejyzCQSiCgoOTmSFfBeh0"
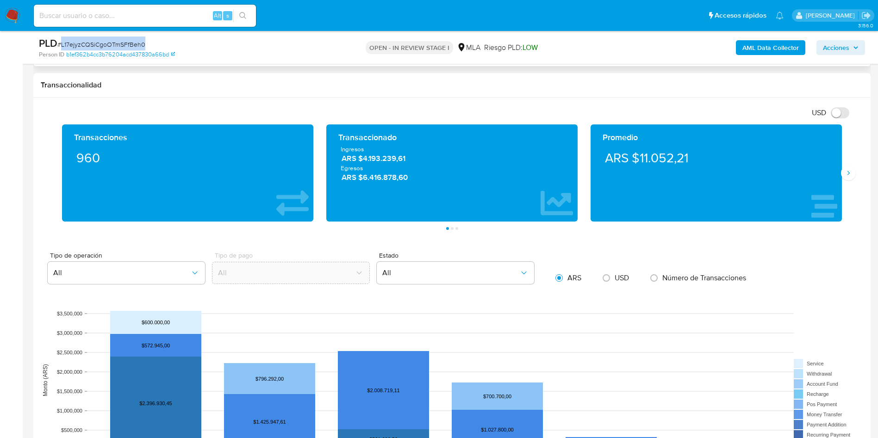
scroll to position [1041, 0]
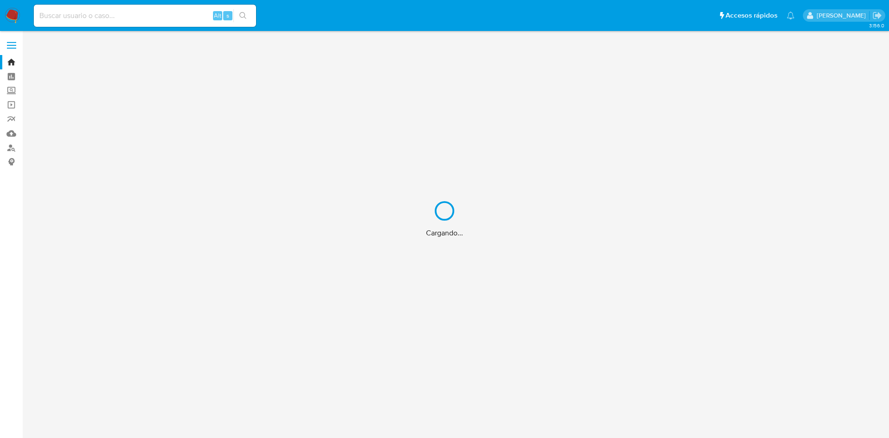
click at [135, 11] on div "Cargando..." at bounding box center [444, 219] width 889 height 438
click at [136, 15] on div "Cargando..." at bounding box center [444, 219] width 889 height 438
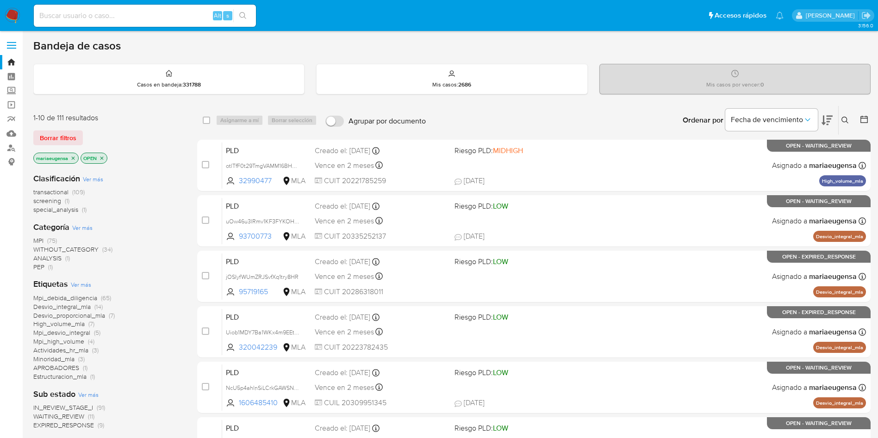
click at [136, 14] on input at bounding box center [145, 16] width 222 height 12
paste input "1gTJ1gXsykq7WXmeJWmPZufr"
type input "1gTJ1gXsykq7WXmeJWmPZufr"
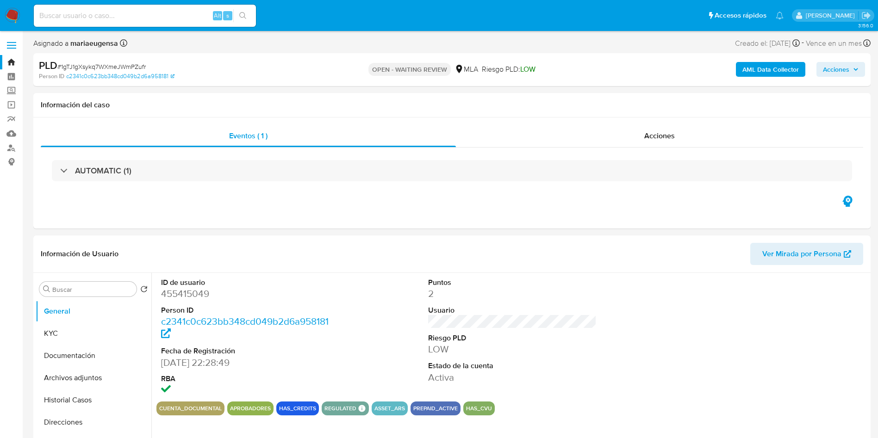
scroll to position [278, 0]
select select "10"
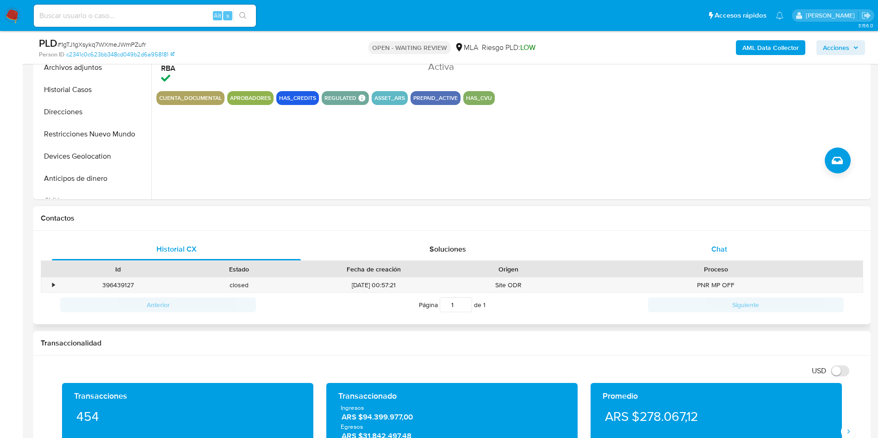
drag, startPoint x: 729, startPoint y: 250, endPoint x: 720, endPoint y: 261, distance: 14.8
click at [729, 250] on div "Chat" at bounding box center [719, 249] width 249 height 22
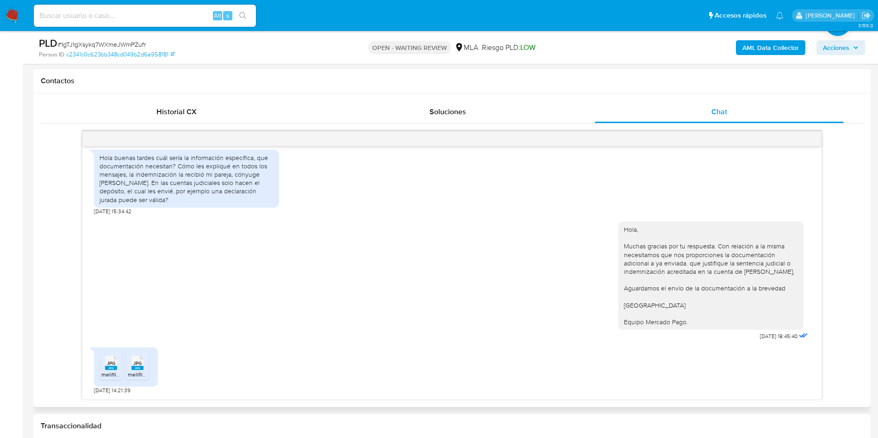
scroll to position [416, 0]
click at [117, 360] on icon at bounding box center [111, 361] width 12 height 14
click at [143, 367] on rect at bounding box center [137, 367] width 12 height 4
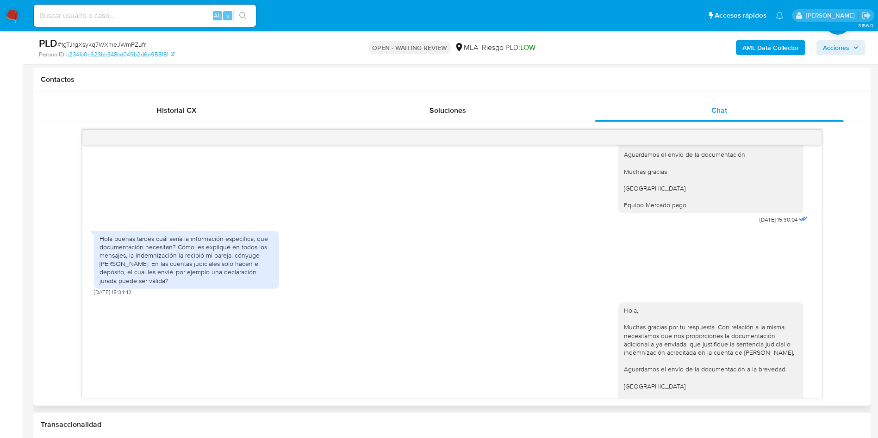
scroll to position [479, 0]
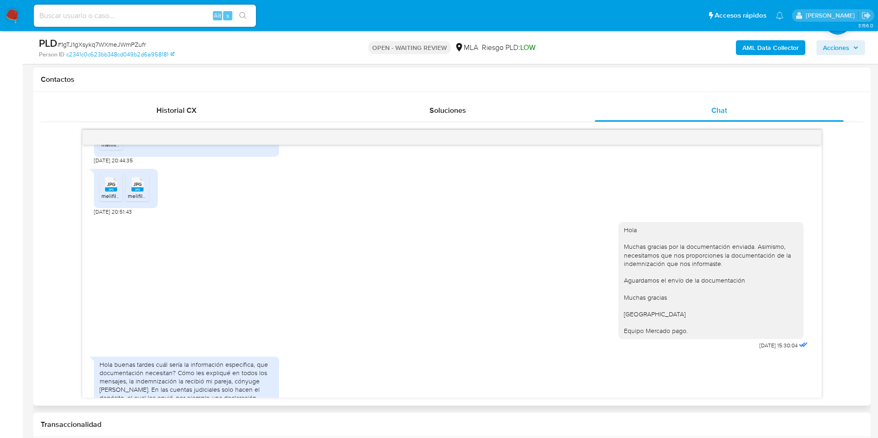
drag, startPoint x: 112, startPoint y: 179, endPoint x: 136, endPoint y: 190, distance: 25.9
click at [112, 180] on icon at bounding box center [111, 184] width 12 height 14
click at [138, 188] on rect at bounding box center [137, 189] width 12 height 4
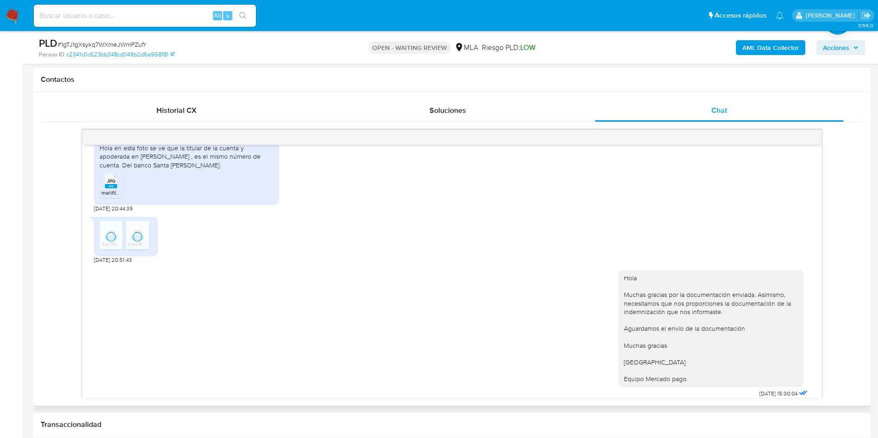
scroll to position [410, 0]
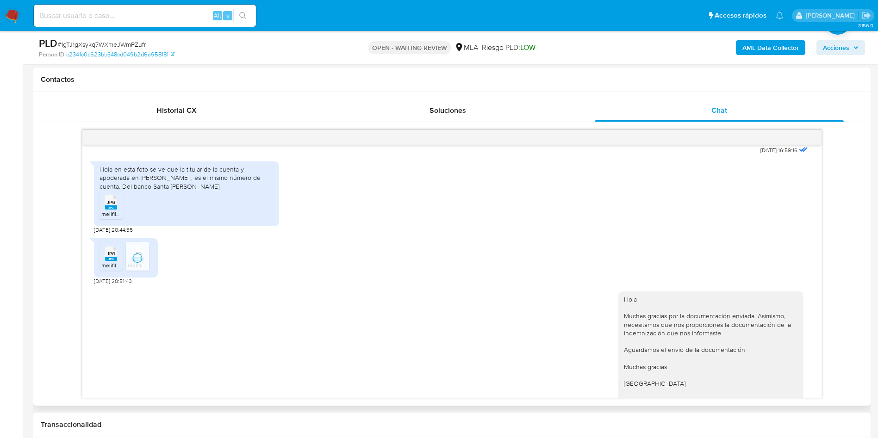
click at [104, 208] on div "JPG JPG" at bounding box center [110, 202] width 19 height 18
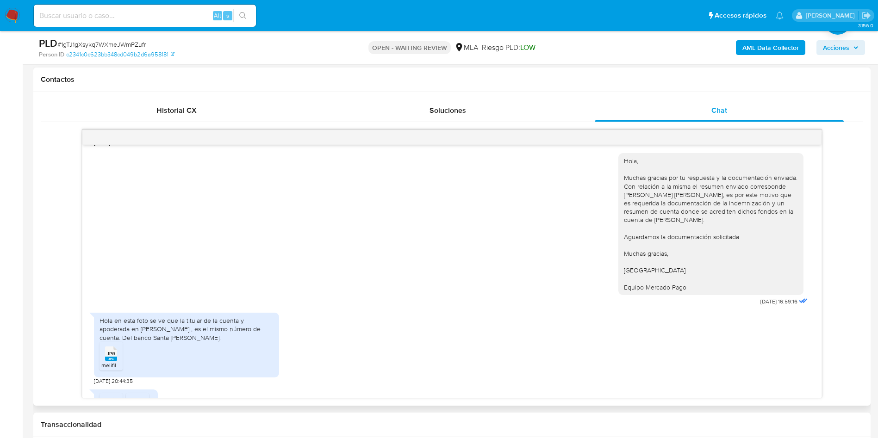
scroll to position [132, 0]
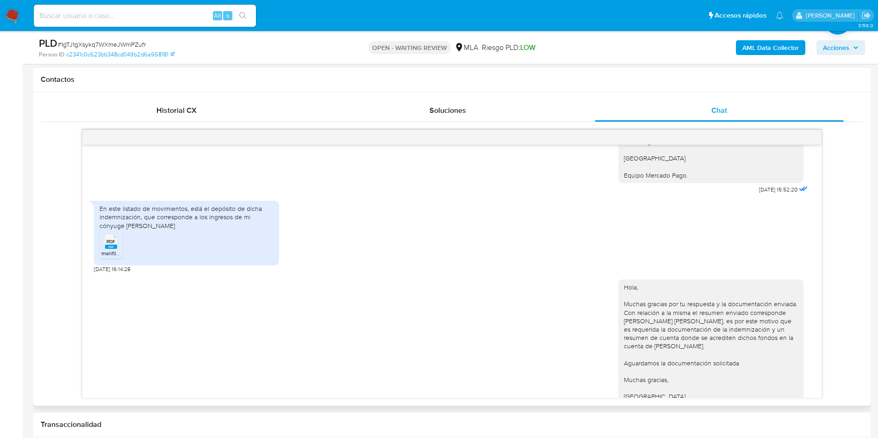
click at [118, 242] on div "PDF PDF" at bounding box center [110, 241] width 19 height 18
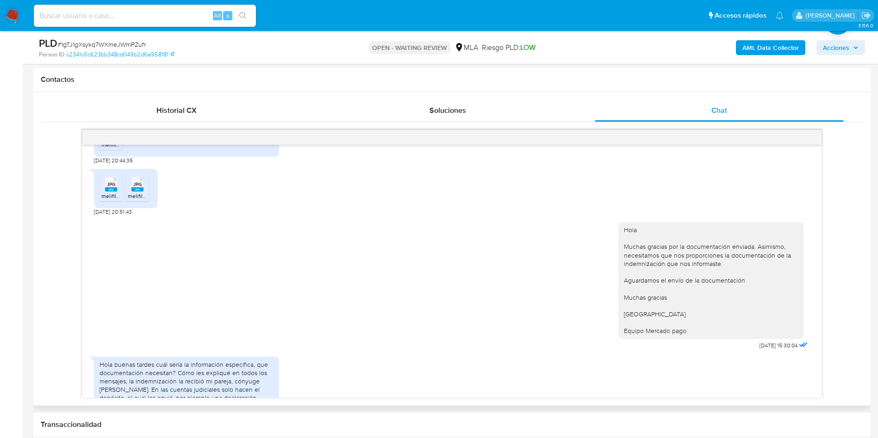
scroll to position [688, 0]
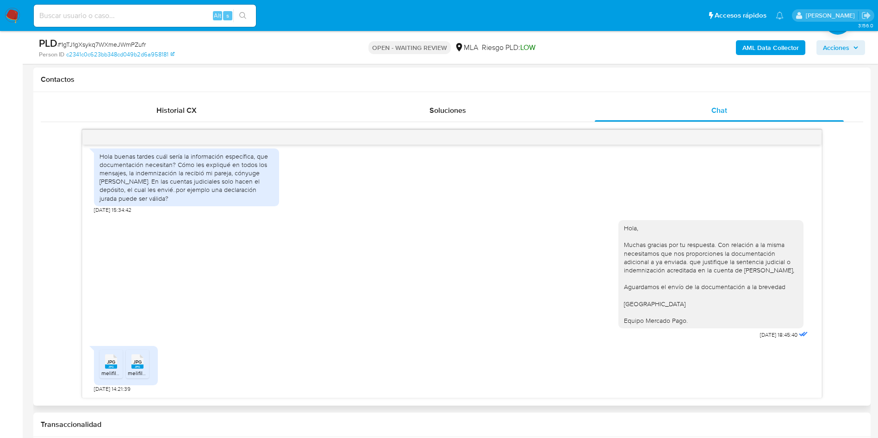
click at [104, 362] on div "JPG JPG" at bounding box center [110, 361] width 19 height 18
click at [139, 365] on span "JPG" at bounding box center [137, 362] width 8 height 6
click at [104, 366] on div "JPG JPG" at bounding box center [110, 361] width 19 height 18
